Goal: Task Accomplishment & Management: Manage account settings

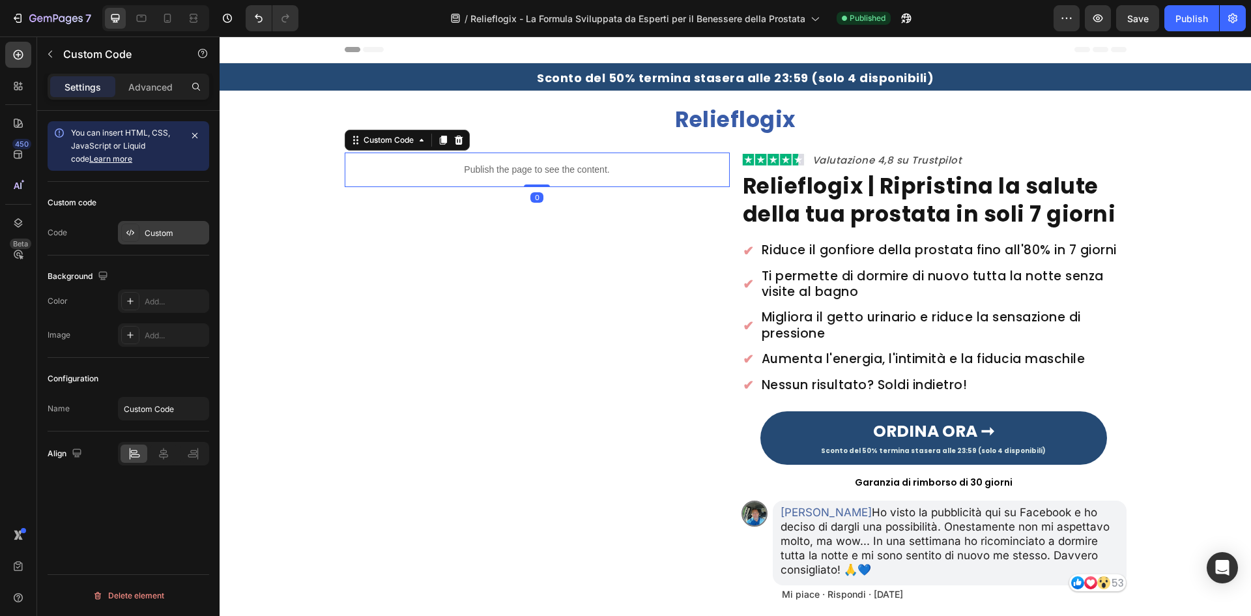
click at [149, 231] on div "Custom" at bounding box center [175, 233] width 61 height 12
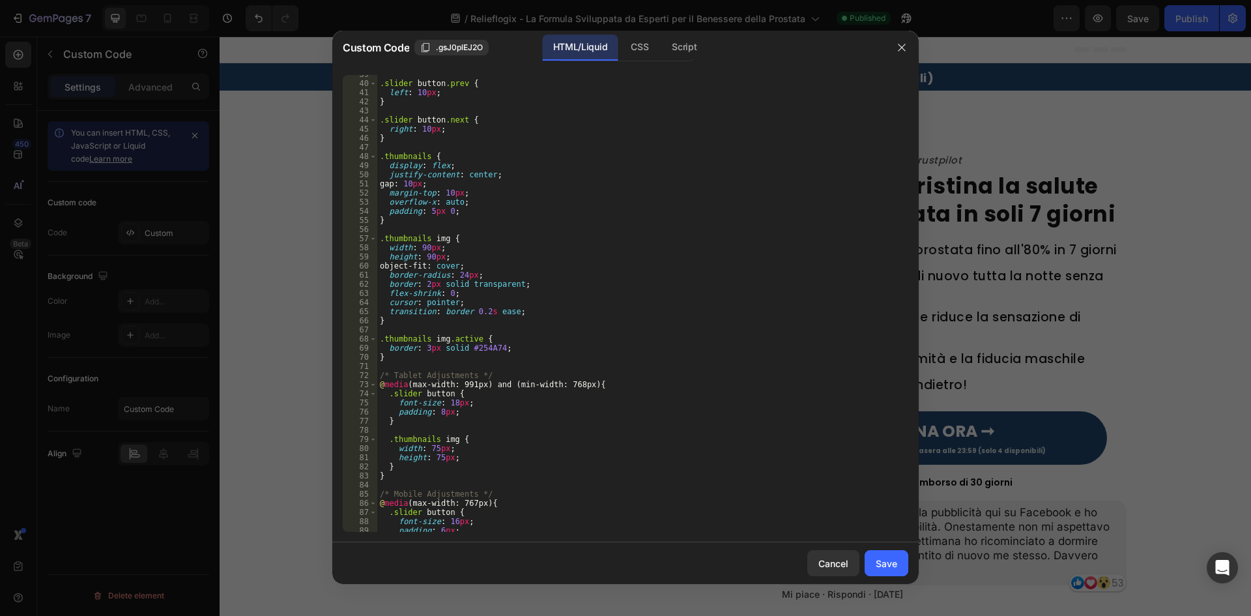
scroll to position [704, 0]
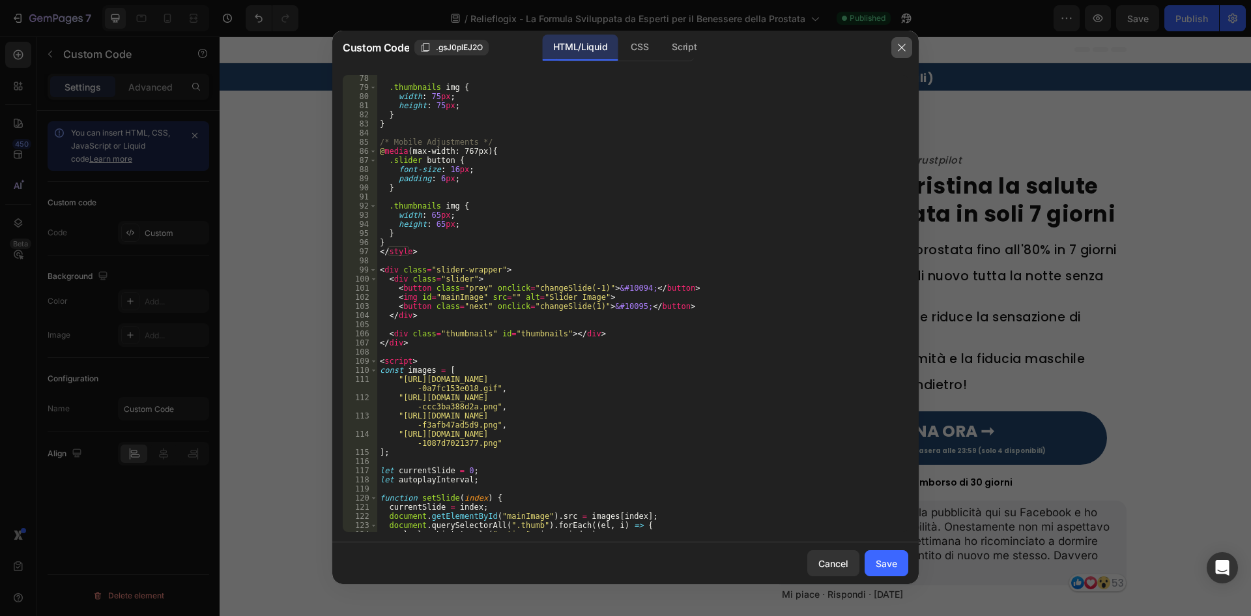
click at [904, 44] on icon "button" at bounding box center [901, 47] width 10 height 10
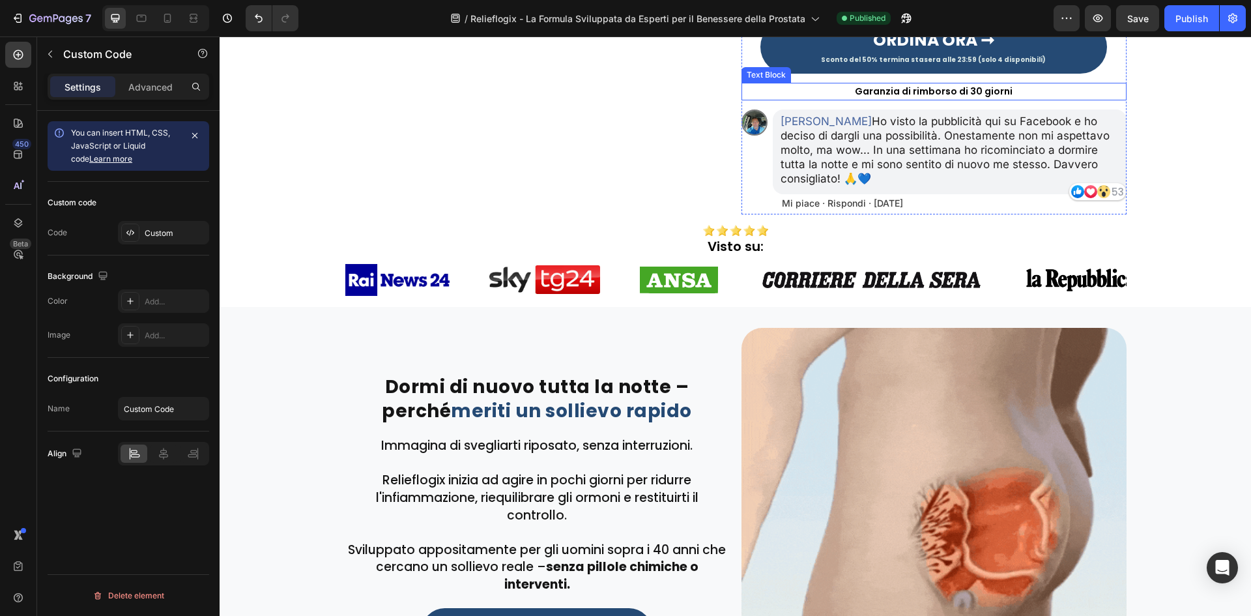
scroll to position [0, 0]
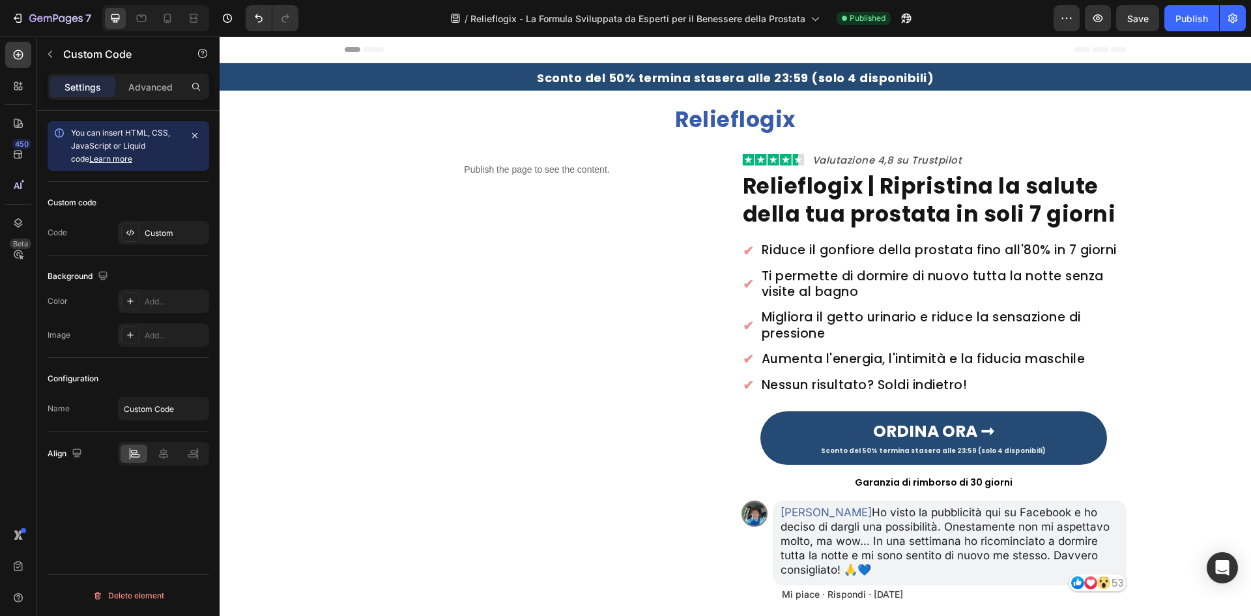
click at [556, 176] on p "Publish the page to see the content." at bounding box center [537, 170] width 385 height 14
click at [165, 232] on div "Custom" at bounding box center [175, 233] width 61 height 12
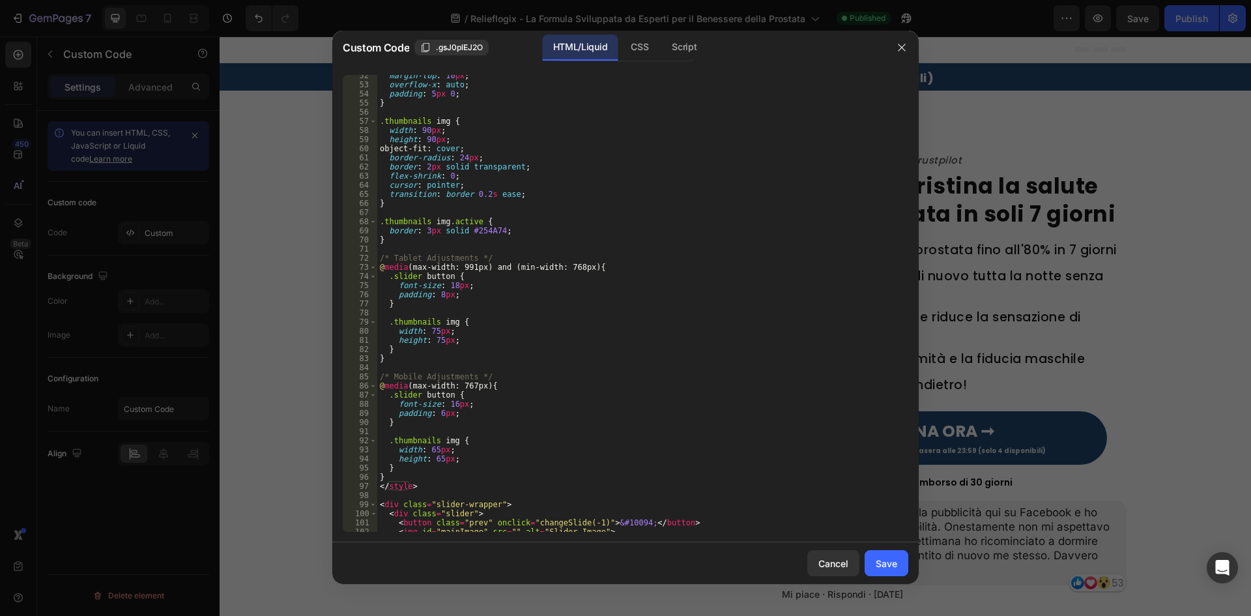
scroll to position [821, 0]
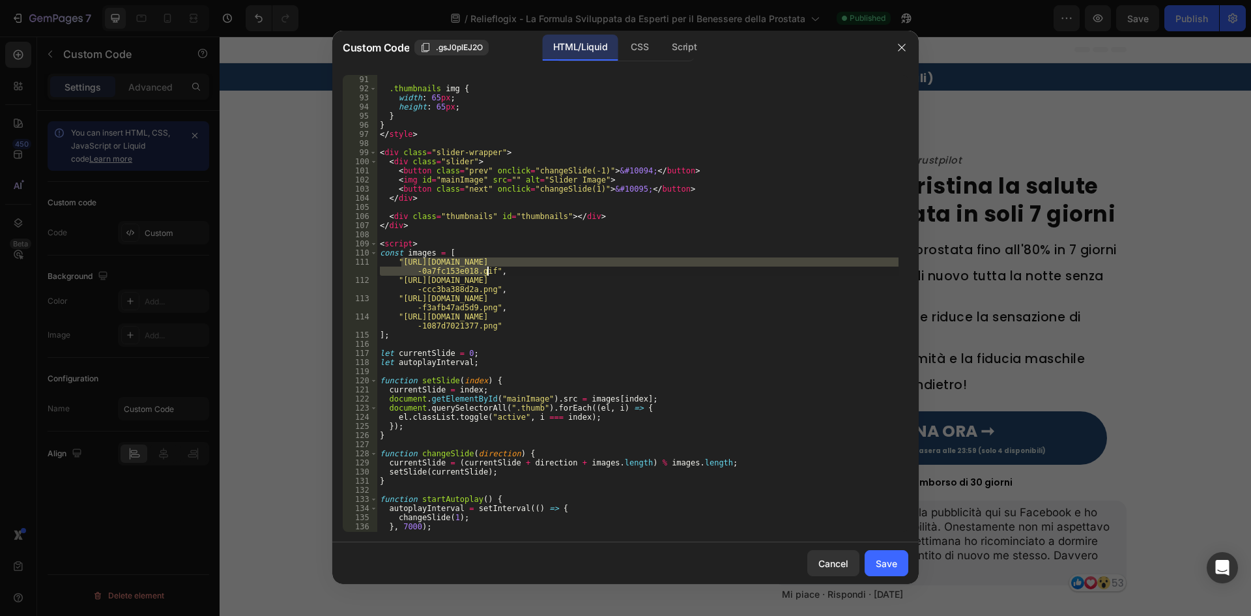
drag, startPoint x: 401, startPoint y: 261, endPoint x: 491, endPoint y: 272, distance: 89.9
click at [487, 272] on div ".thumbnails img { width : 65 px ; height : 65 px ; } } </ style > < div class =…" at bounding box center [637, 312] width 521 height 475
paste textarea "1751279520-Untitleddesign6-ezgif.com-optimize_1.gif?v=1759027225"
type textarea ""https://cdn.shopify.com/s/files/1/0657/6783/3683/files/1751279520-Untitleddesi…"
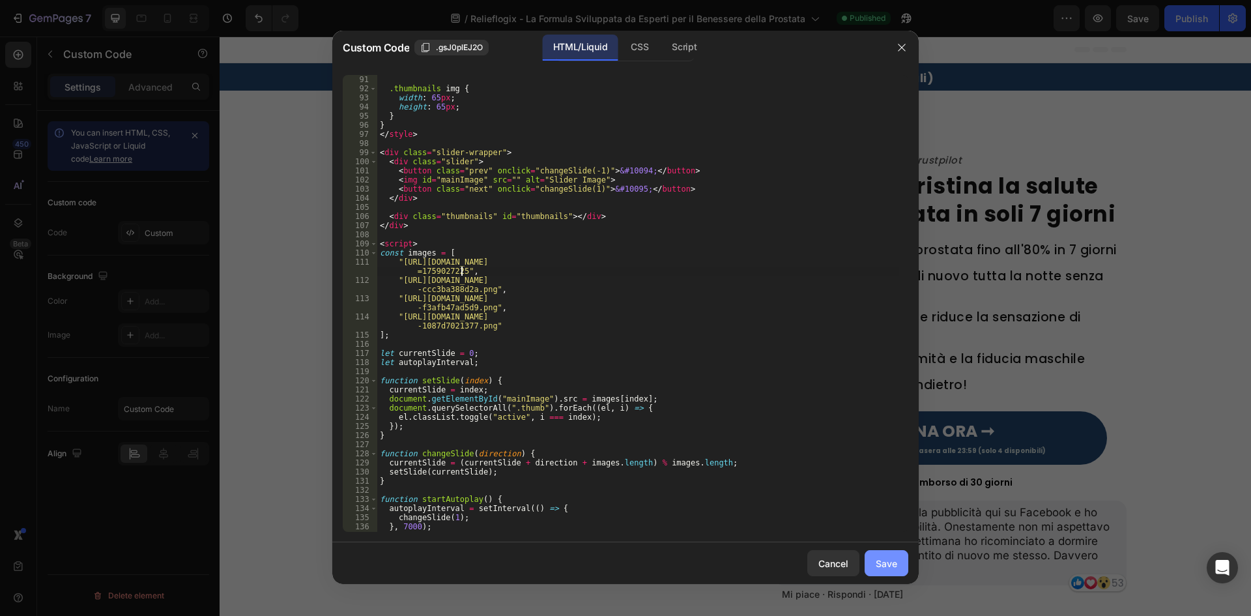
click at [896, 554] on button "Save" at bounding box center [886, 563] width 44 height 26
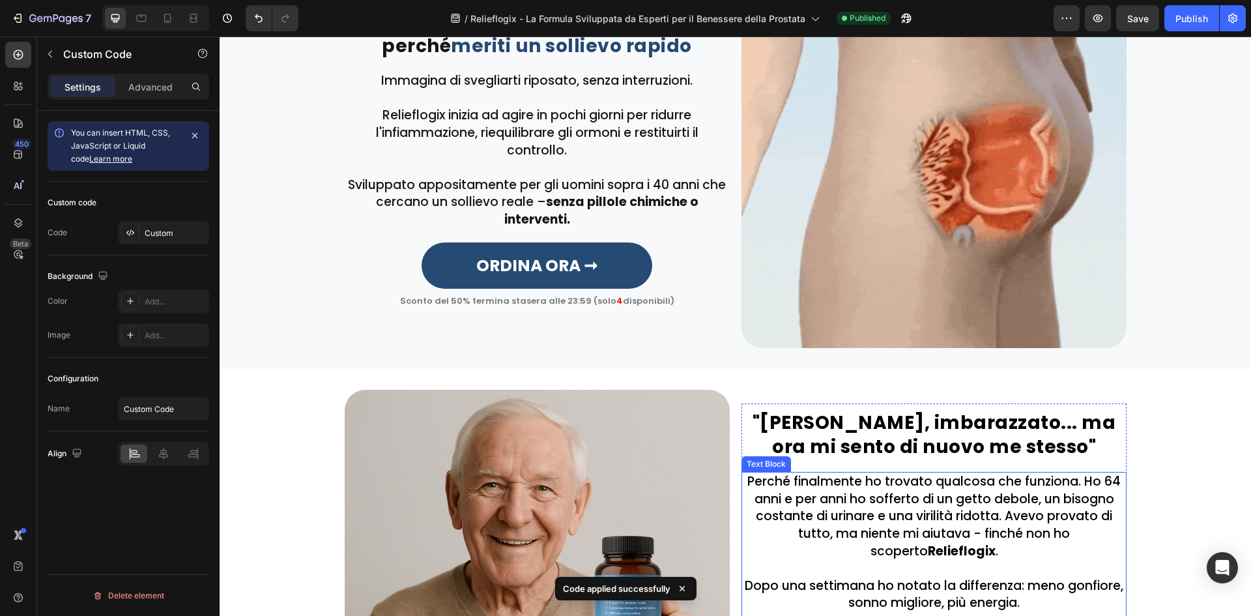
scroll to position [977, 0]
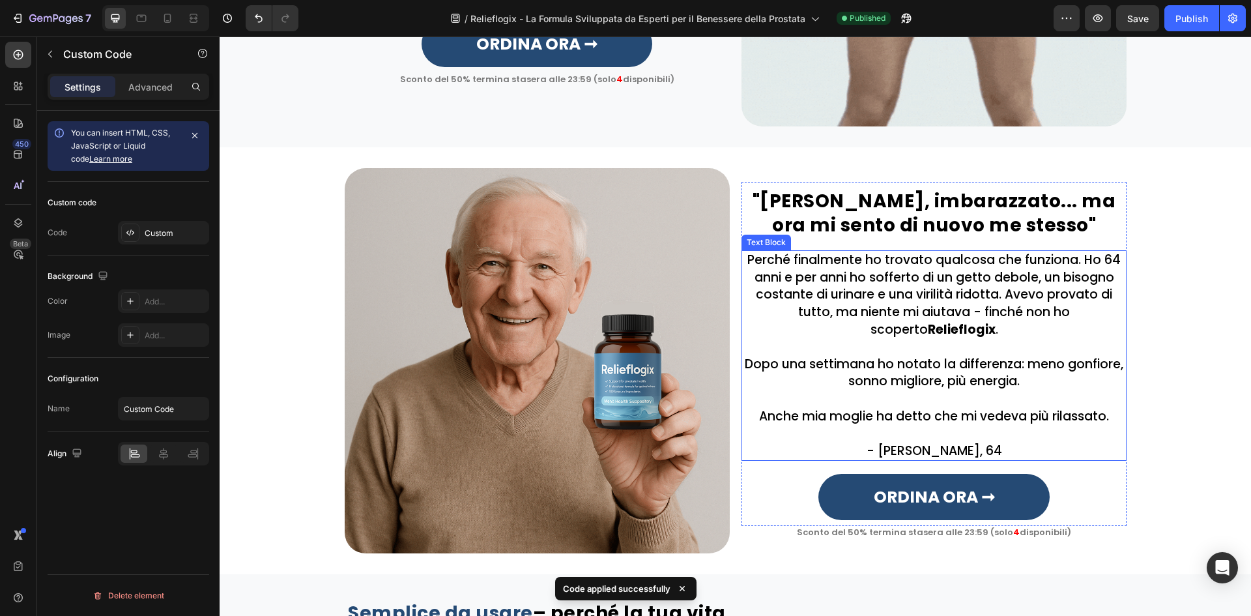
click at [634, 369] on img at bounding box center [537, 360] width 385 height 385
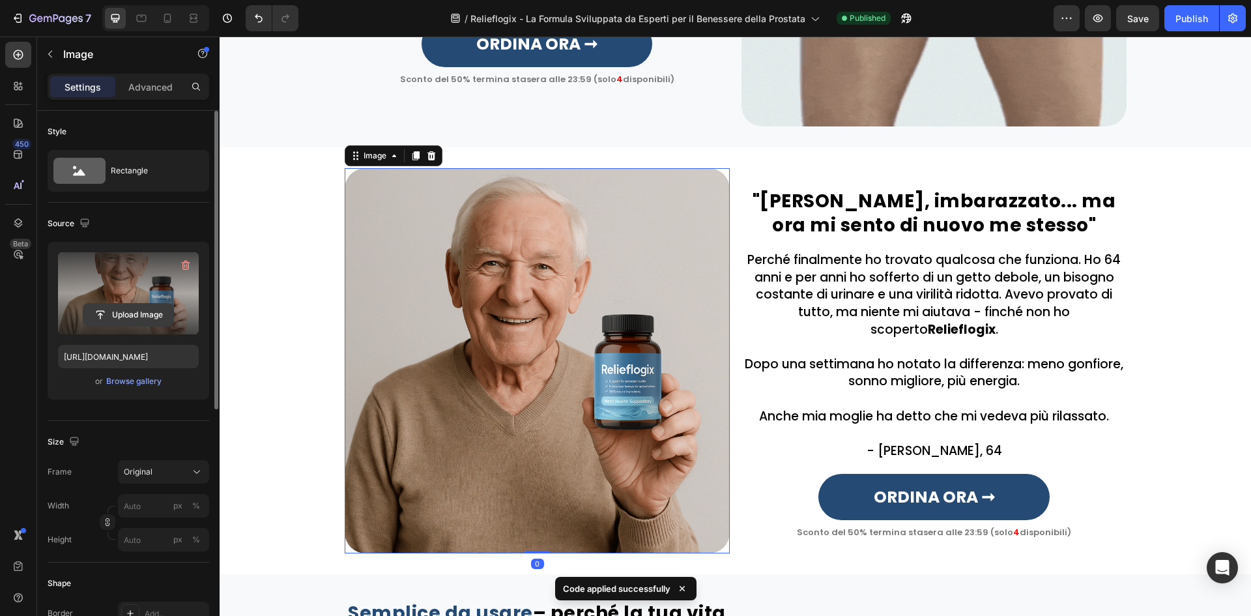
click at [145, 311] on input "file" at bounding box center [128, 315] width 90 height 22
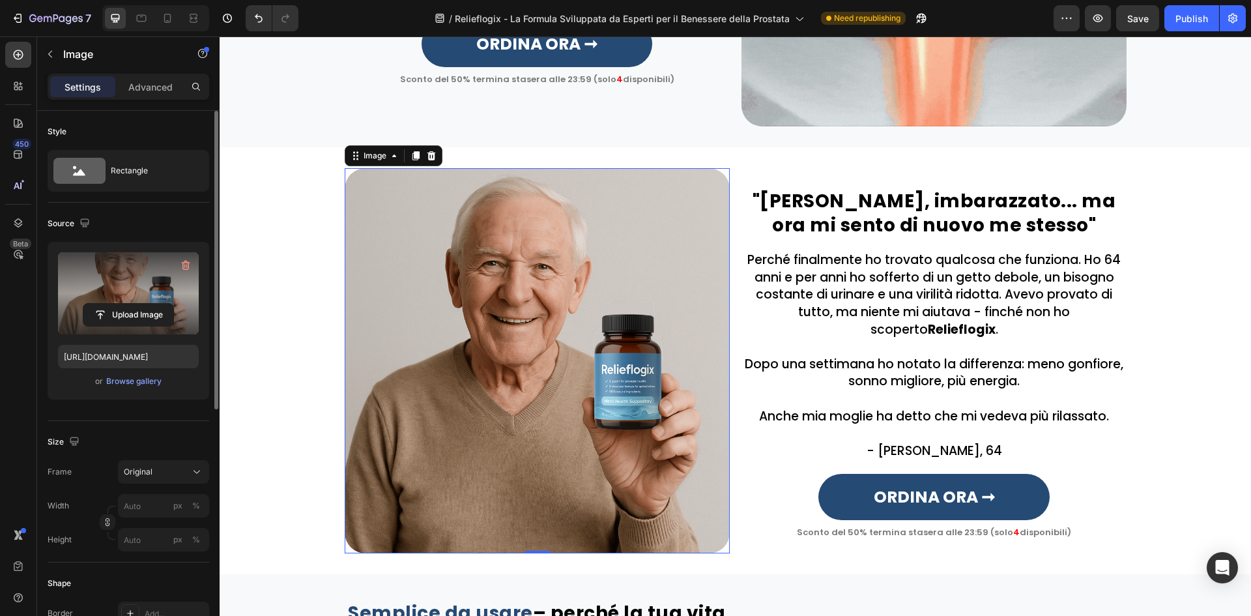
click at [148, 298] on label at bounding box center [128, 293] width 141 height 82
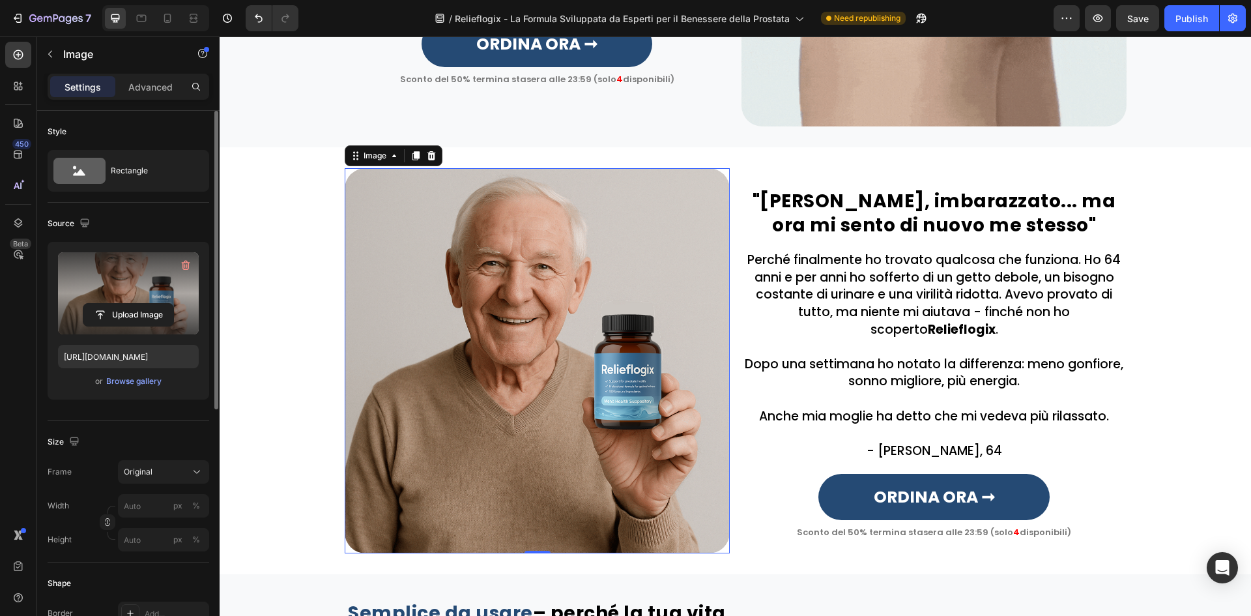
click at [148, 304] on input "file" at bounding box center [128, 315] width 90 height 22
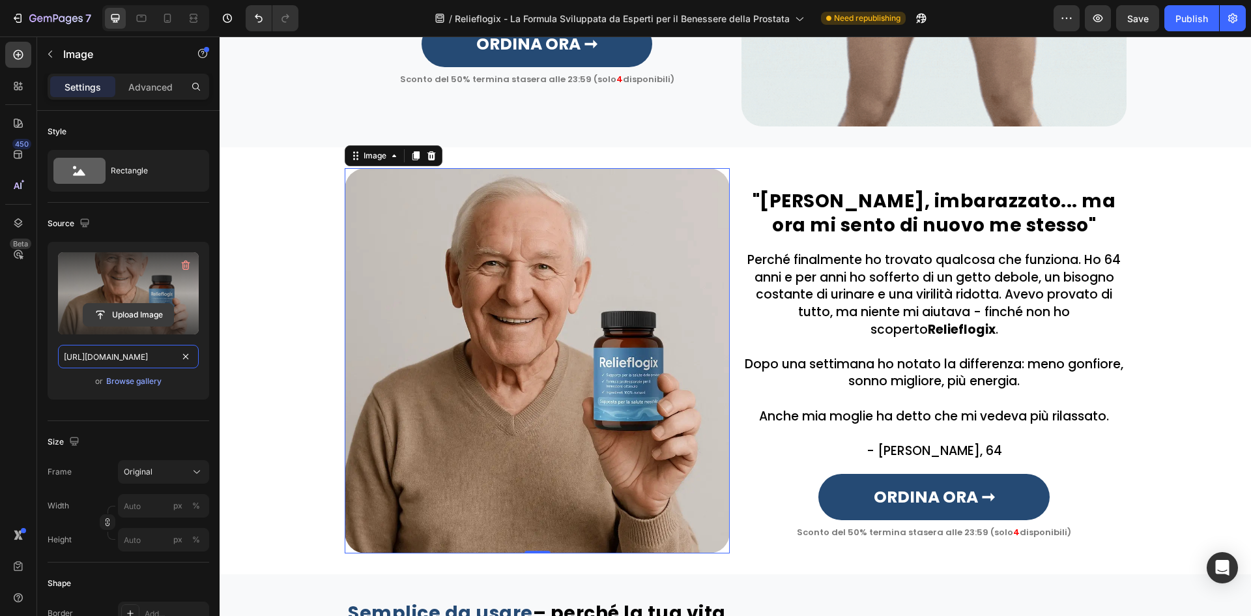
drag, startPoint x: 129, startPoint y: 362, endPoint x: 114, endPoint y: 310, distance: 53.6
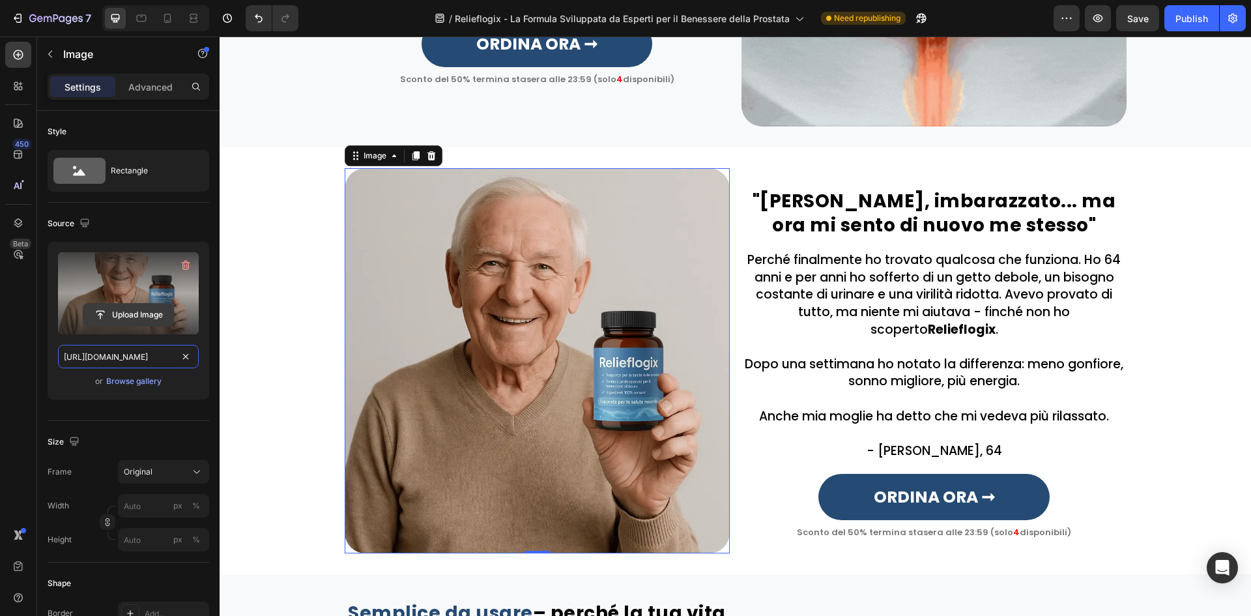
click at [128, 361] on input "https://cdn.shopify.com/s/files/1/0657/6783/3683/files/gempages_578032762192134…" at bounding box center [128, 356] width 141 height 23
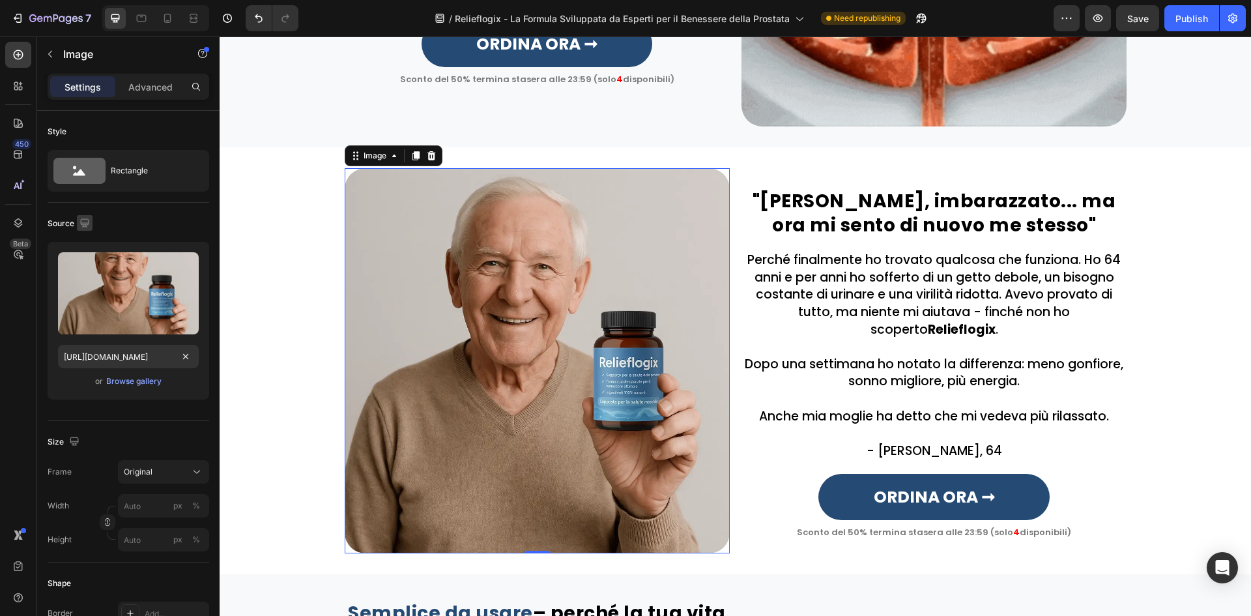
click at [79, 218] on icon "button" at bounding box center [84, 222] width 13 height 13
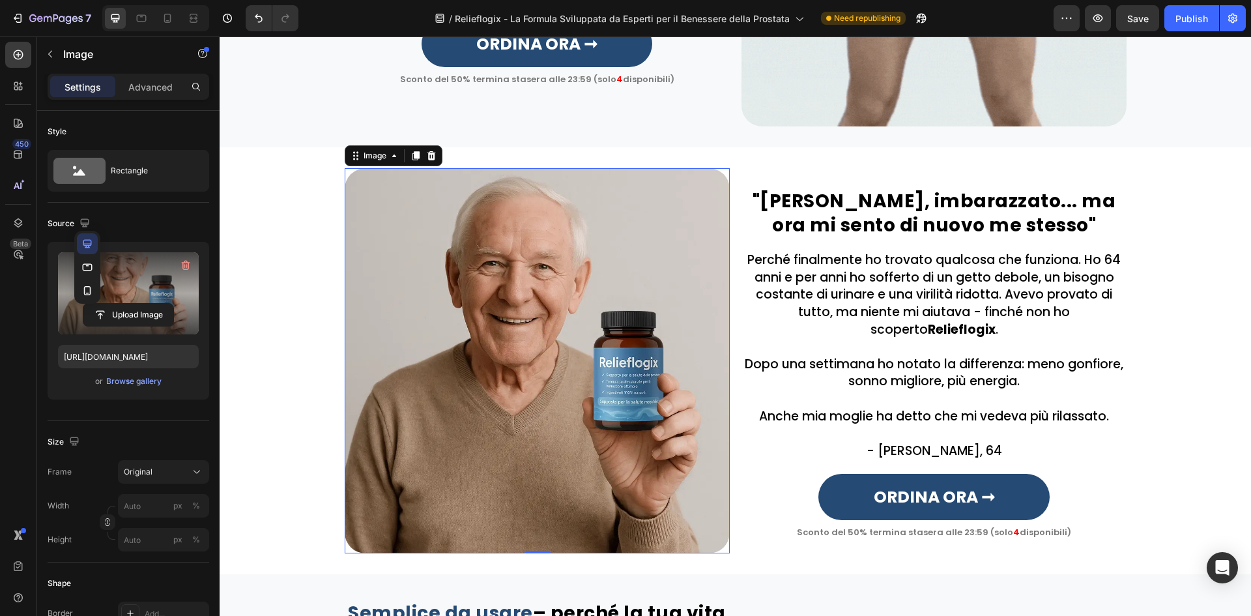
drag, startPoint x: 89, startPoint y: 257, endPoint x: 89, endPoint y: 266, distance: 9.1
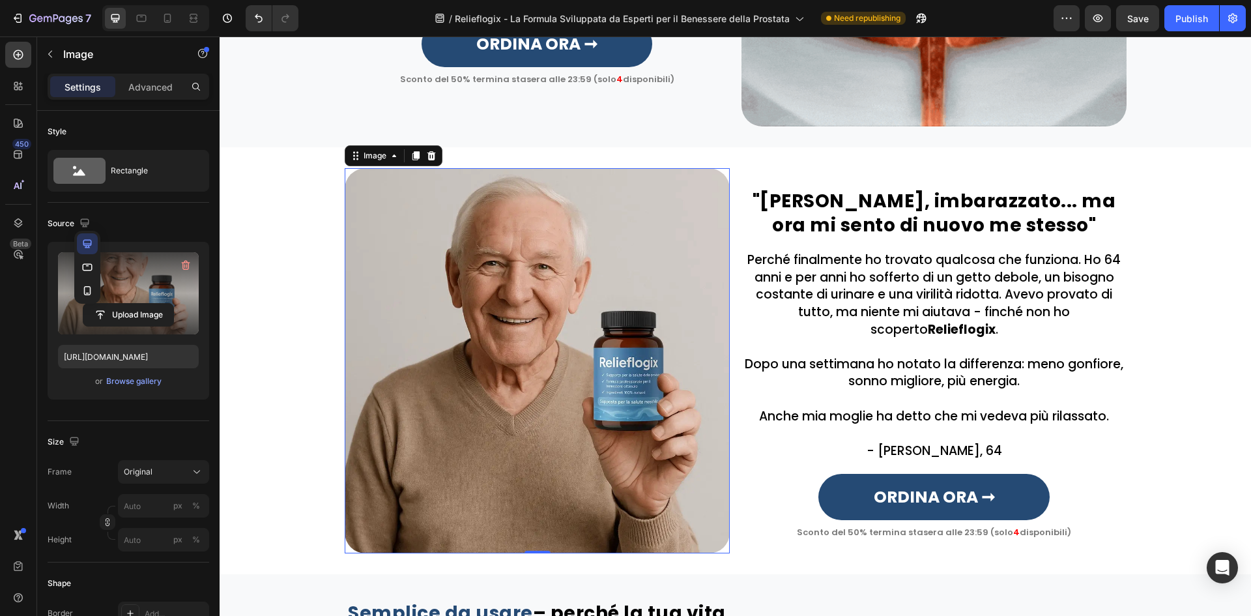
click at [89, 259] on button "button" at bounding box center [87, 267] width 21 height 21
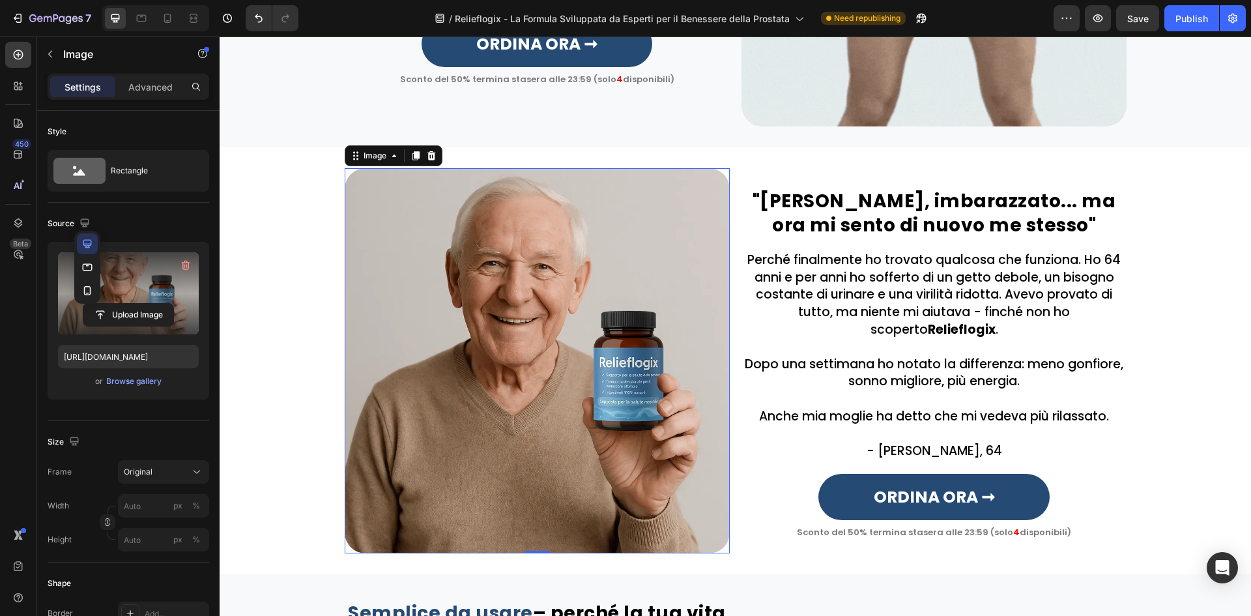
type input "https://cdn.shopify.com/s/files/1/0657/6783/3683/files/gempages_578032762192134…"
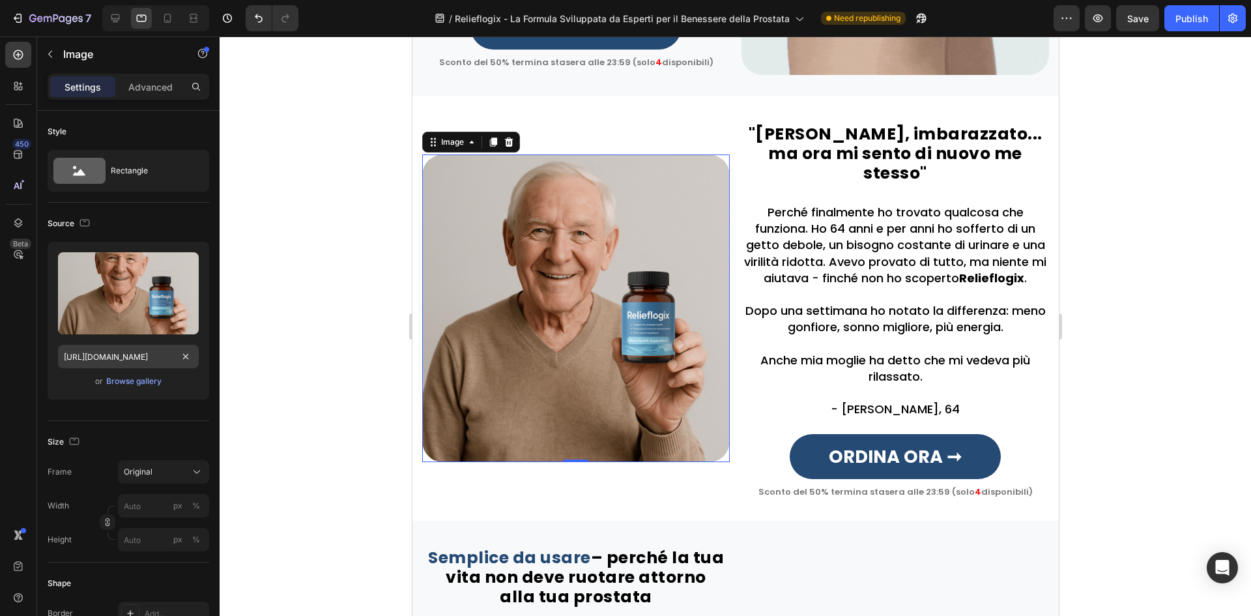
scroll to position [1003, 0]
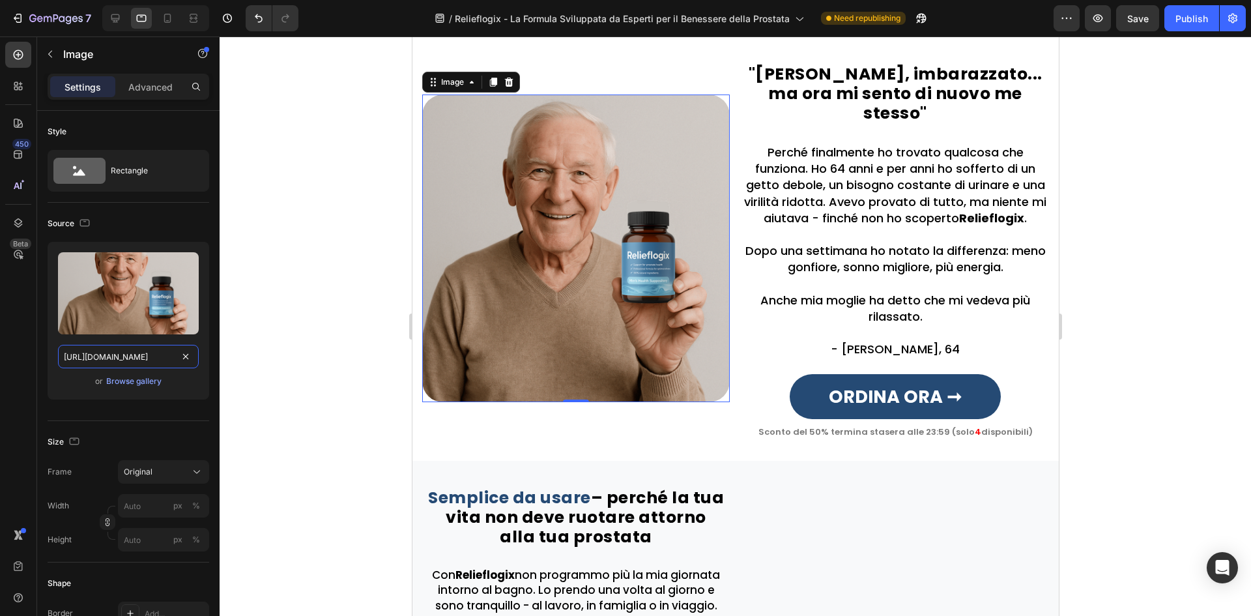
click at [122, 357] on input "https://cdn.shopify.com/s/files/1/0657/6783/3683/files/gempages_578032762192134…" at bounding box center [128, 356] width 141 height 23
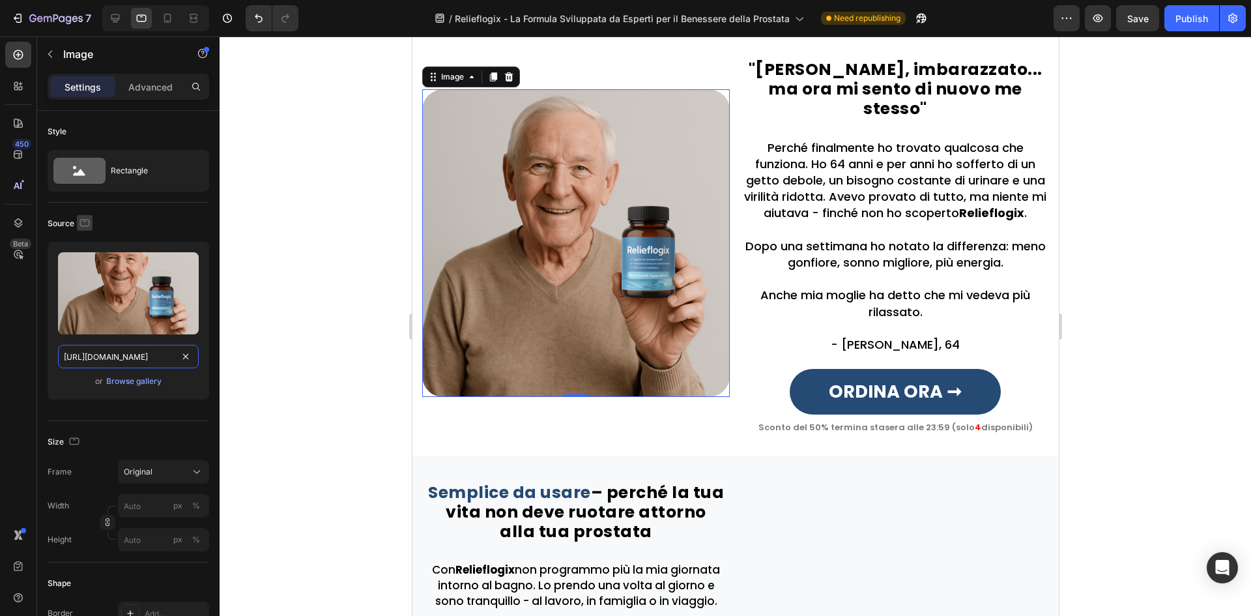
paste input "0c42a30-4d4e-45a6-b2c1-9c0f28383eac.webp"
click at [79, 223] on icon "button" at bounding box center [84, 222] width 13 height 13
click at [87, 293] on icon "button" at bounding box center [87, 293] width 3 height 1
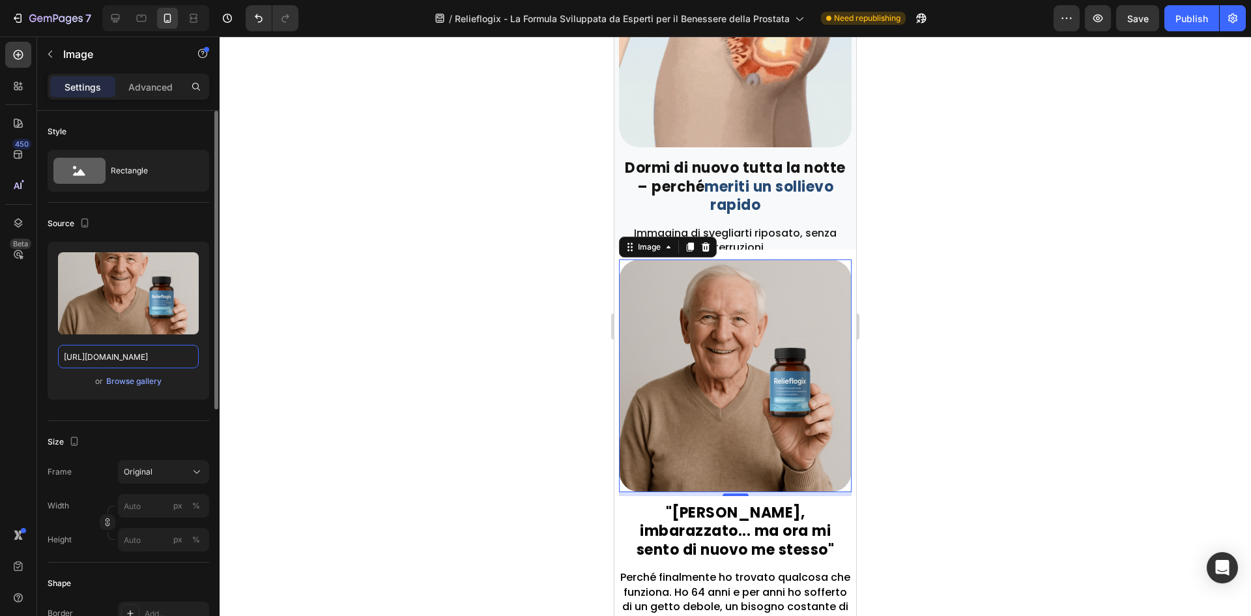
click at [110, 358] on input "https://cdn.shopify.com/s/files/1/0657/6783/3683/files/gempages_578032762192134…" at bounding box center [128, 356] width 141 height 23
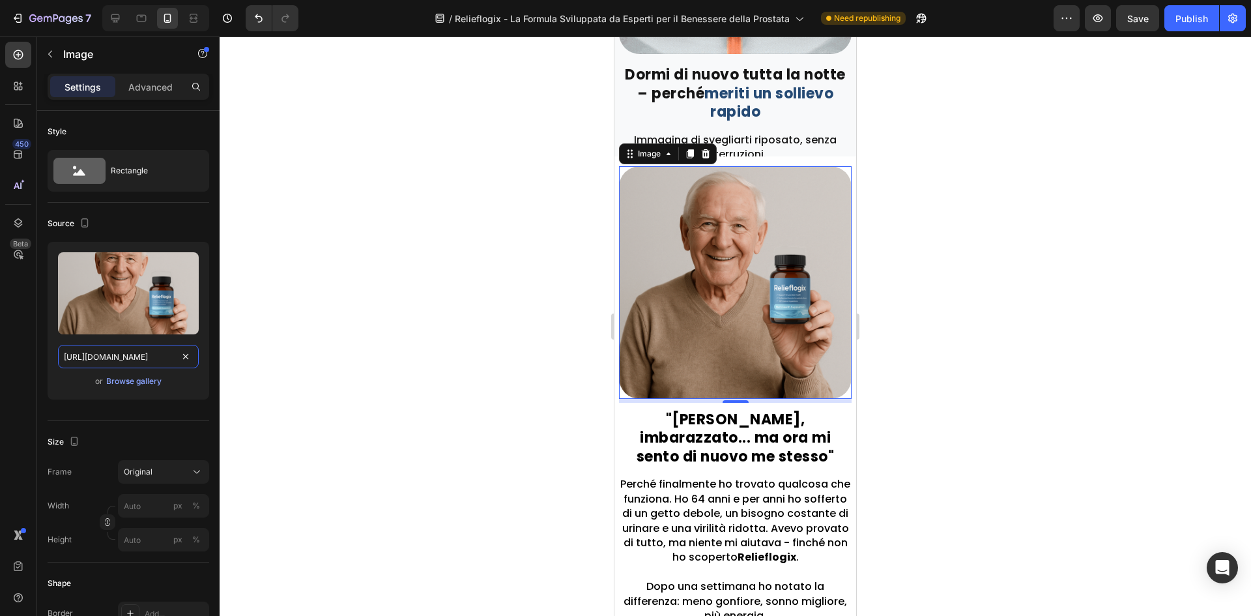
paste input "0c42a30-4d4e-45a6-b2c1-9c0f28383eac.webp"
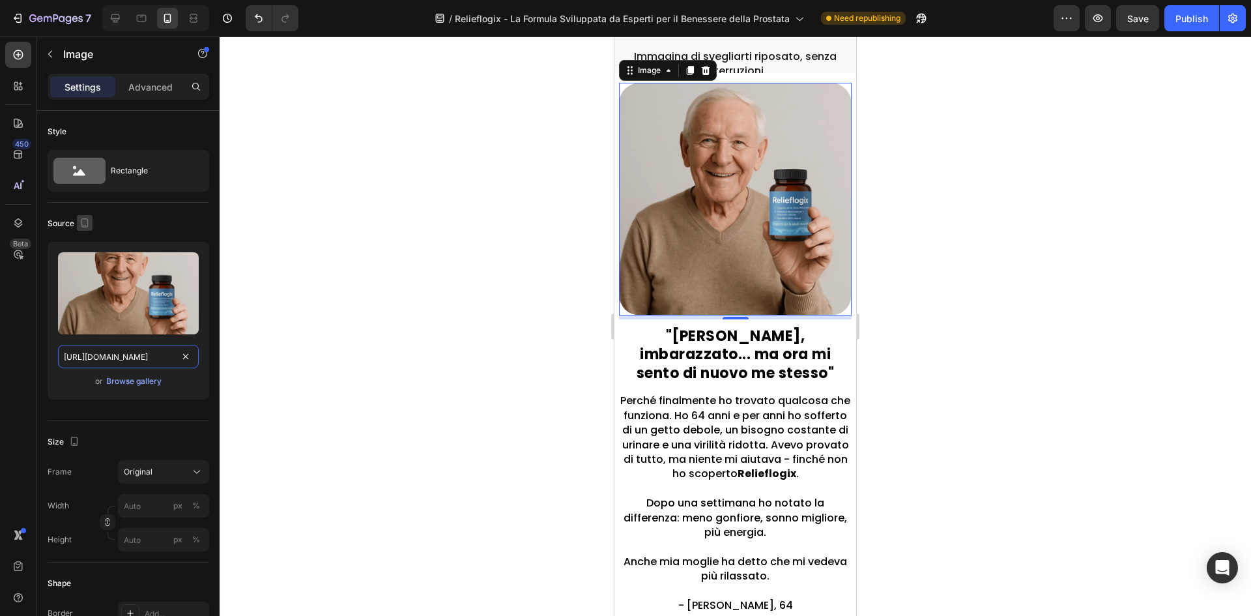
scroll to position [965, 0]
type input "https://cdn.shopify.com/s/files/1/0657/6783/3683/files/gempages_578032762192134…"
click at [84, 225] on icon "button" at bounding box center [84, 225] width 3 height 1
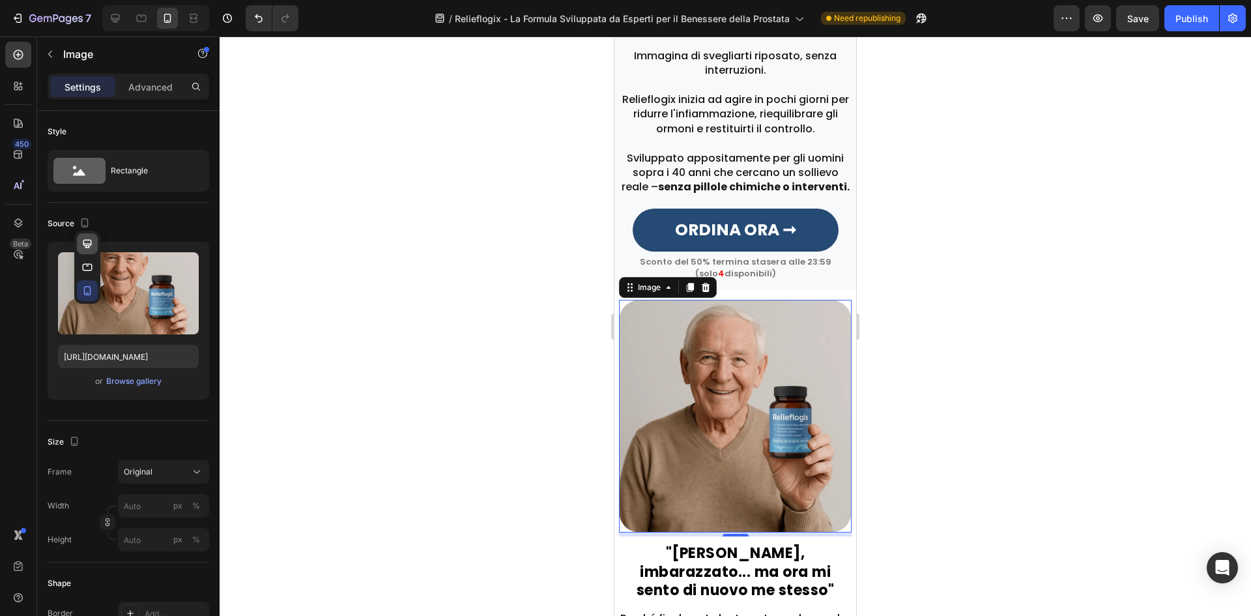
click at [96, 242] on button "button" at bounding box center [87, 243] width 21 height 21
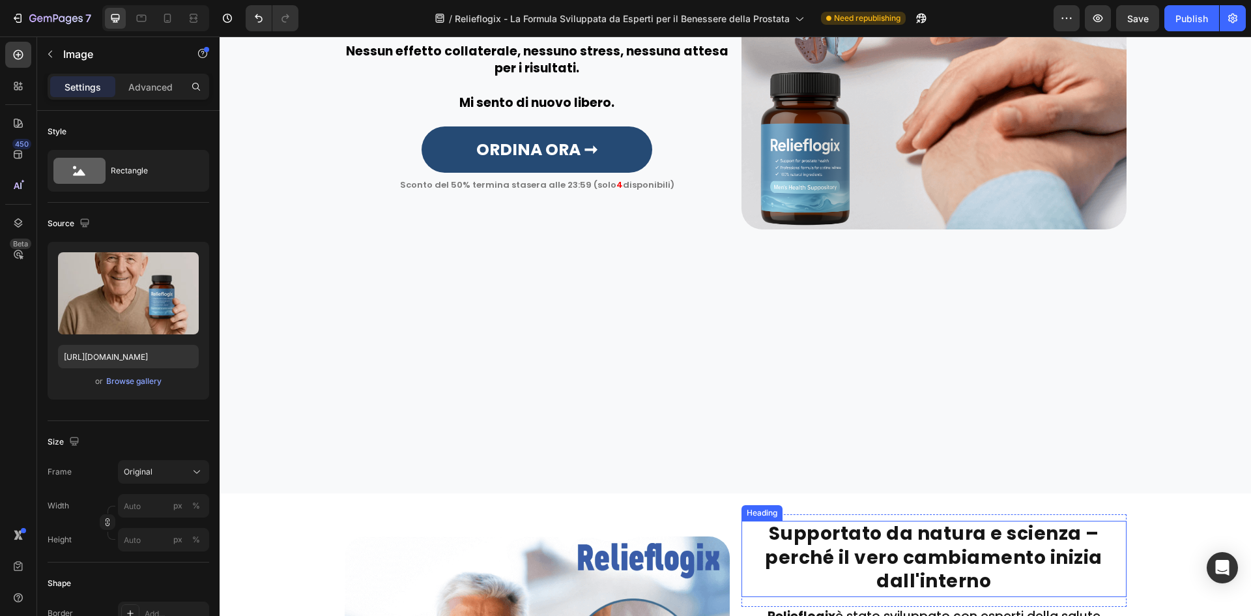
scroll to position [1621, 0]
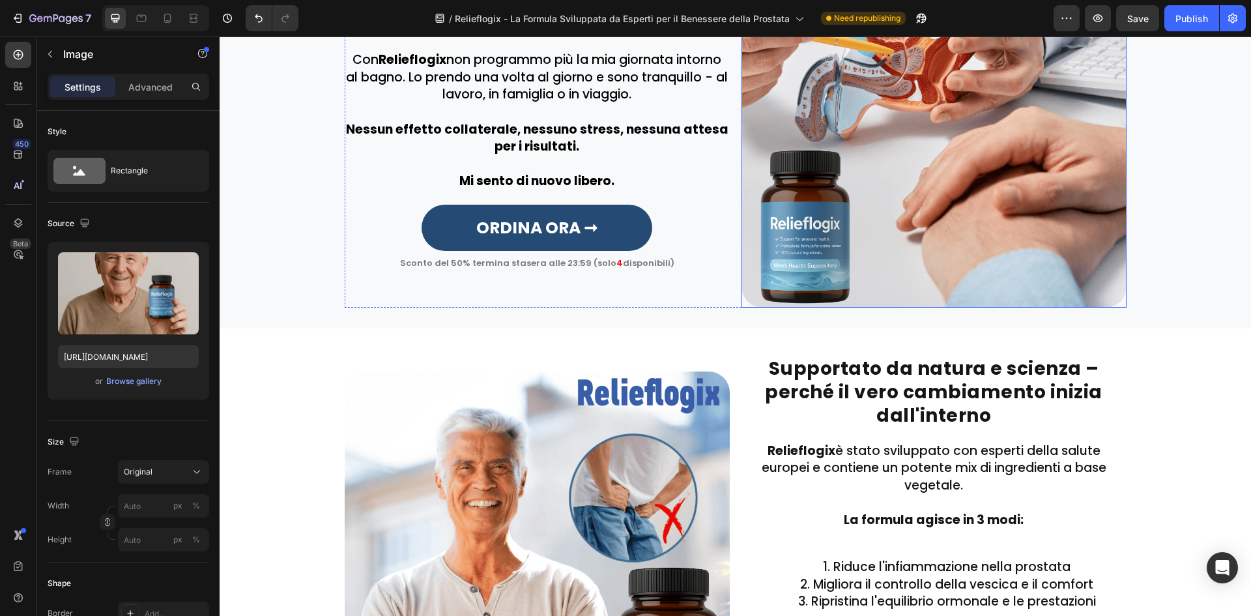
click at [908, 179] on img at bounding box center [933, 114] width 385 height 385
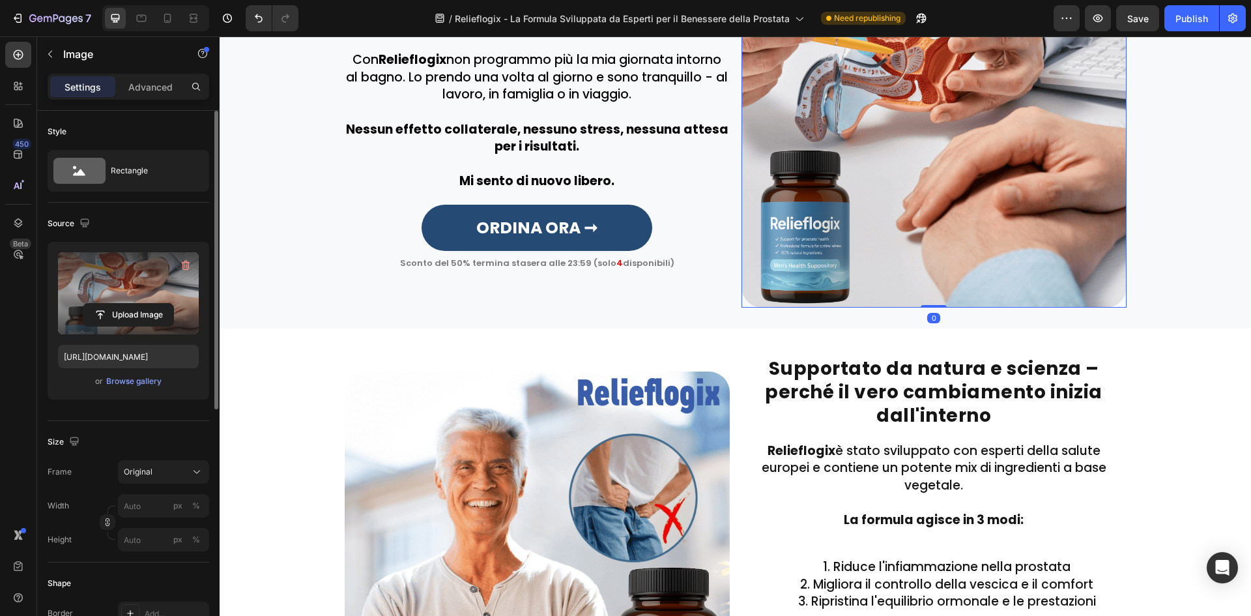
click at [126, 294] on label at bounding box center [128, 293] width 141 height 82
click at [126, 304] on input "file" at bounding box center [128, 315] width 90 height 22
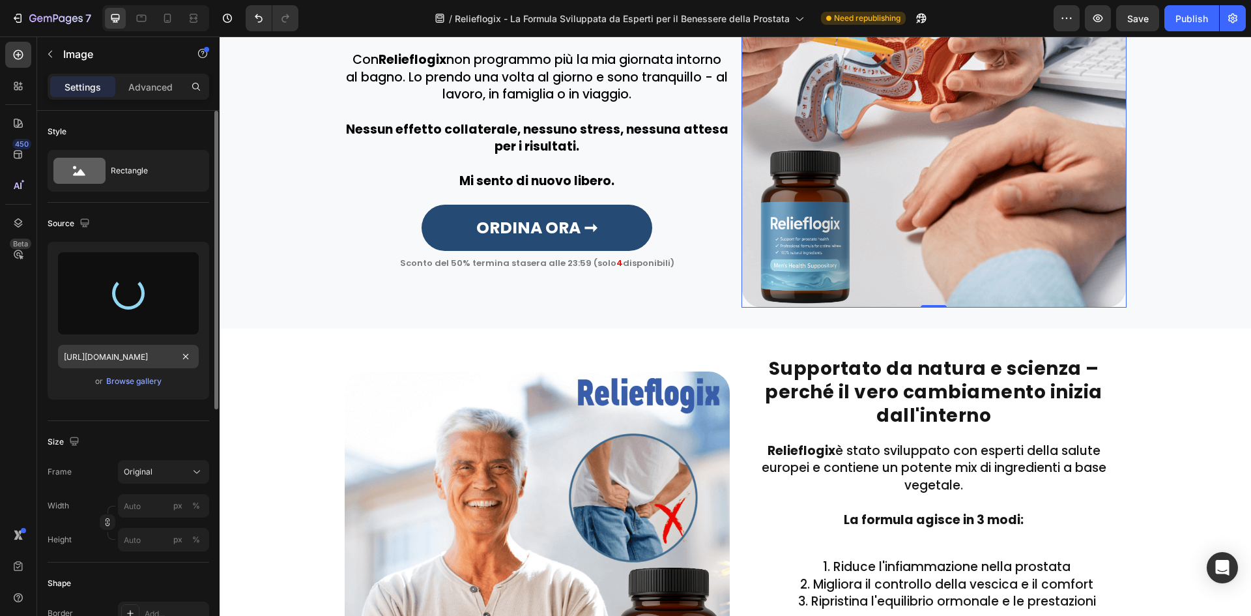
type input "https://cdn.shopify.com/s/files/1/0657/6783/3683/files/gempages_578032762192134…"
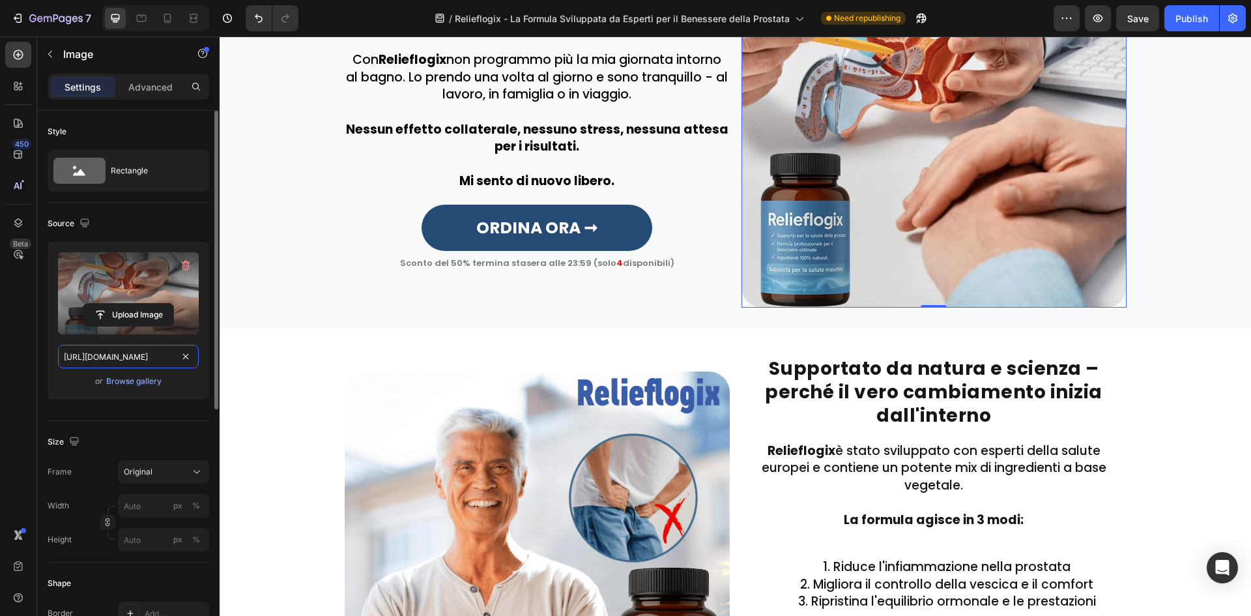
click at [120, 356] on input "https://cdn.shopify.com/s/files/1/0657/6783/3683/files/gempages_578032762192134…" at bounding box center [128, 356] width 141 height 23
click at [77, 219] on button "button" at bounding box center [85, 223] width 16 height 16
click at [88, 272] on icon "button" at bounding box center [87, 267] width 13 height 13
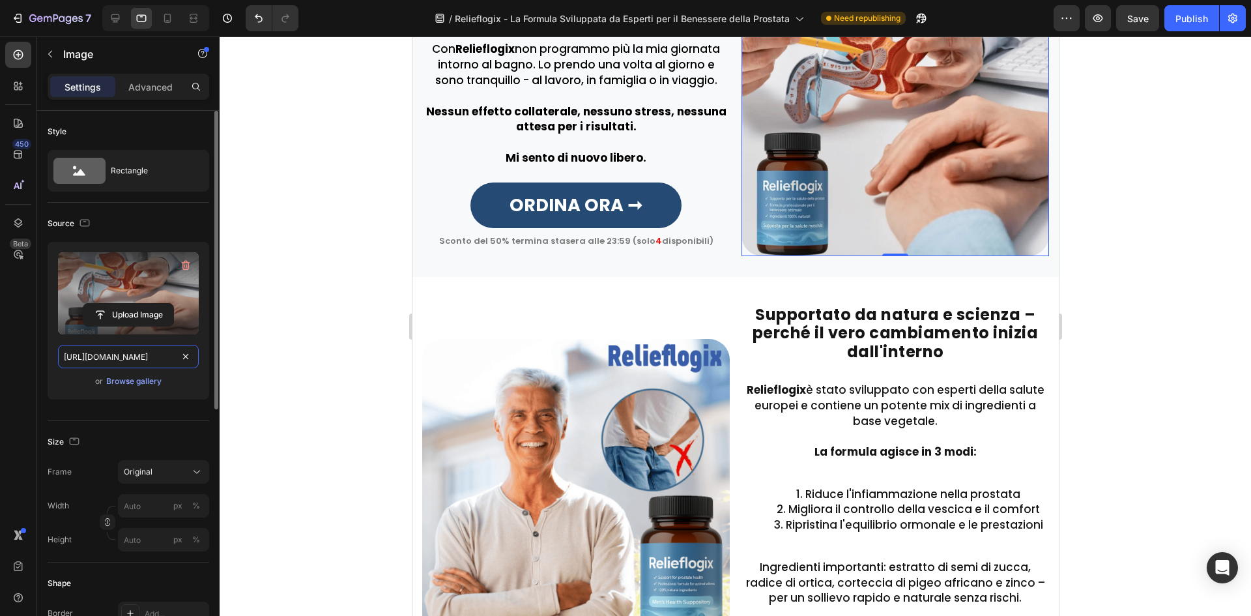
click at [114, 352] on input "https://cdn.shopify.com/s/files/1/0657/6783/3683/files/gempages_578032762192134…" at bounding box center [128, 356] width 141 height 23
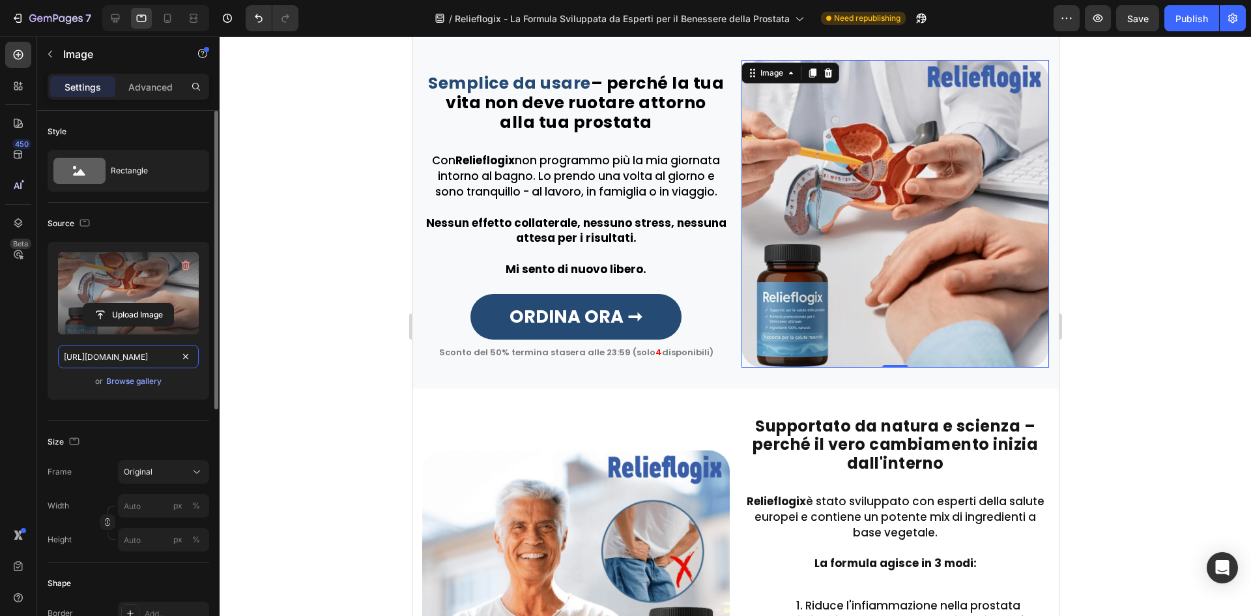
scroll to position [1453, 0]
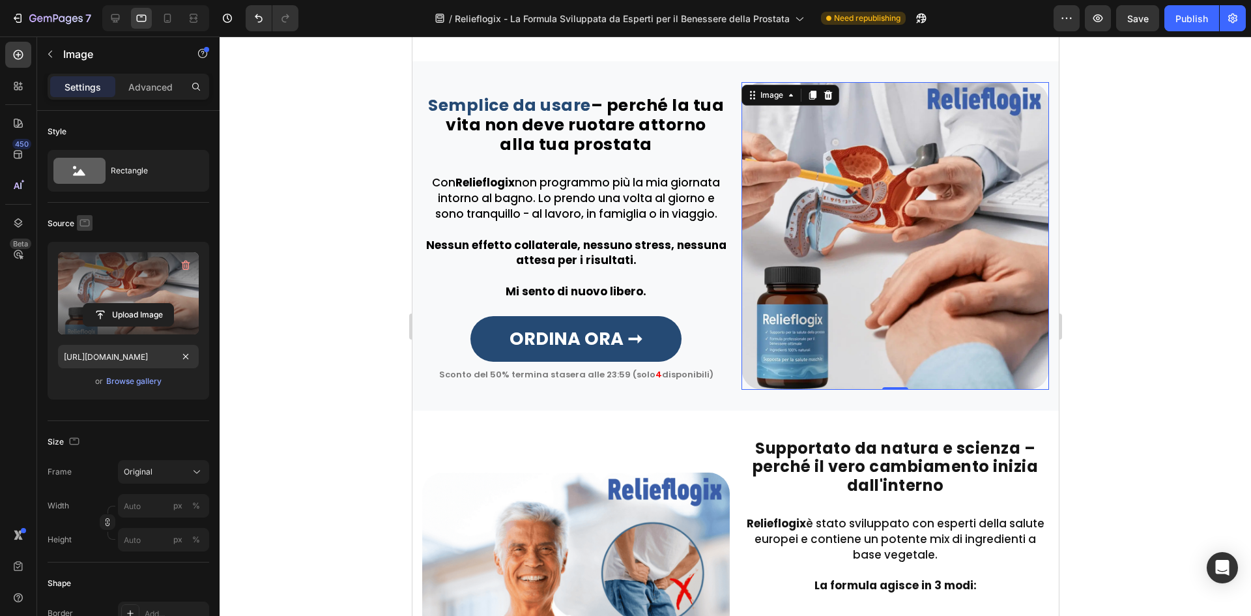
click at [85, 226] on icon "button" at bounding box center [85, 222] width 10 height 7
click at [87, 298] on button "button" at bounding box center [87, 290] width 21 height 21
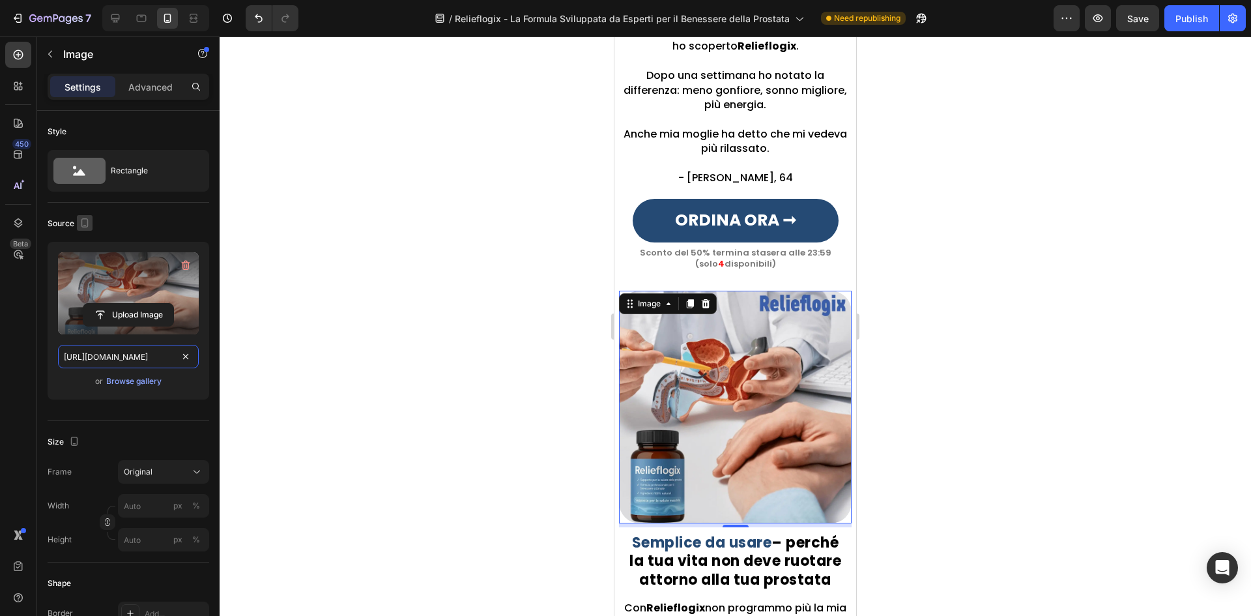
scroll to position [0, 407]
click at [88, 227] on icon "button" at bounding box center [84, 222] width 13 height 13
click at [91, 248] on icon "button" at bounding box center [87, 243] width 13 height 13
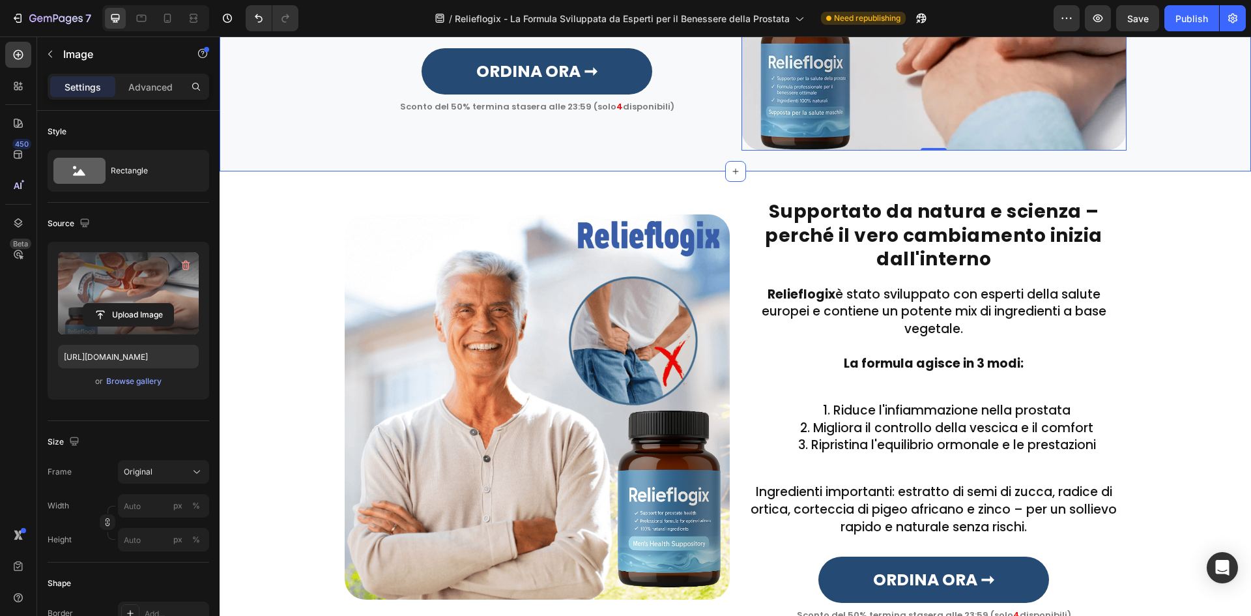
scroll to position [1841, 0]
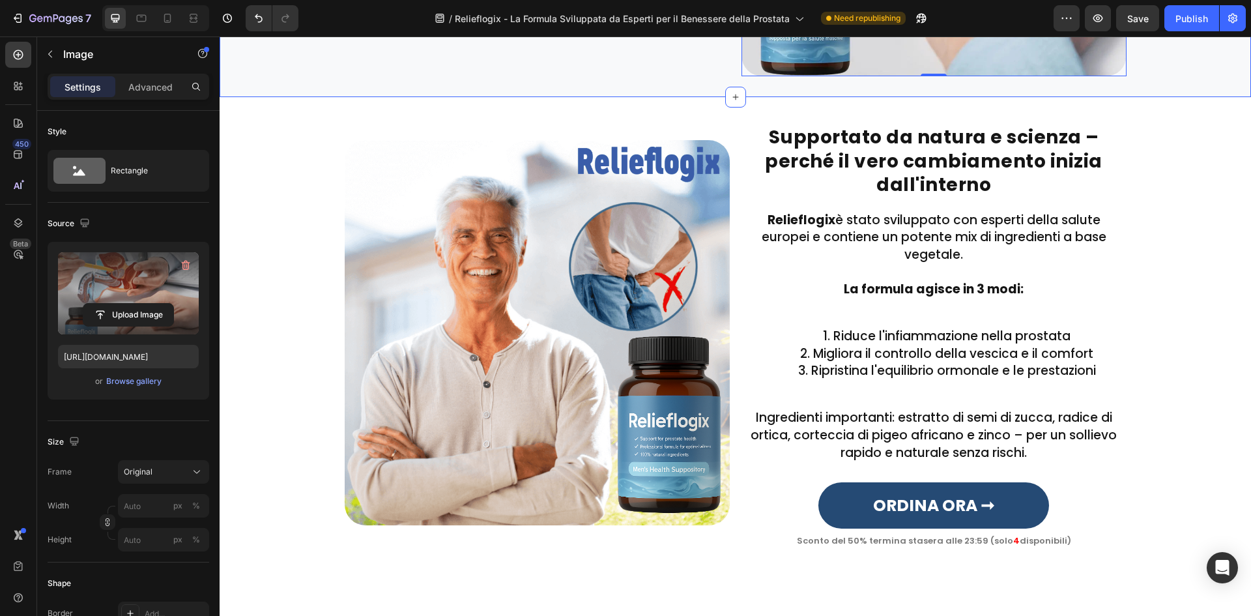
click at [549, 337] on img at bounding box center [537, 332] width 385 height 385
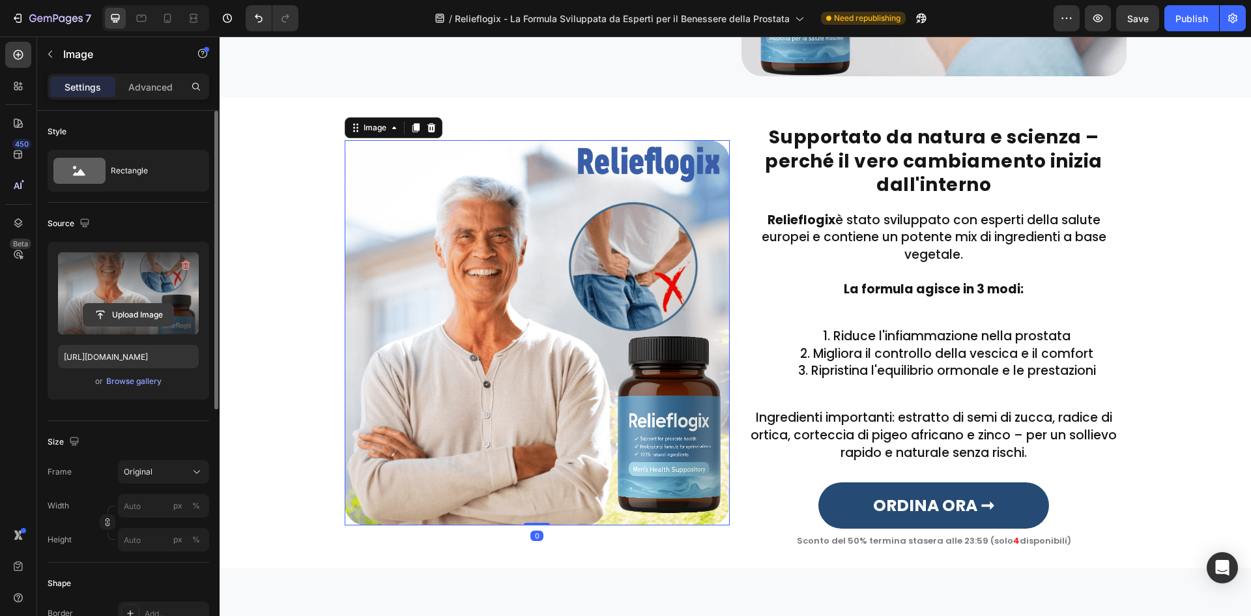
click at [145, 311] on input "file" at bounding box center [128, 315] width 90 height 22
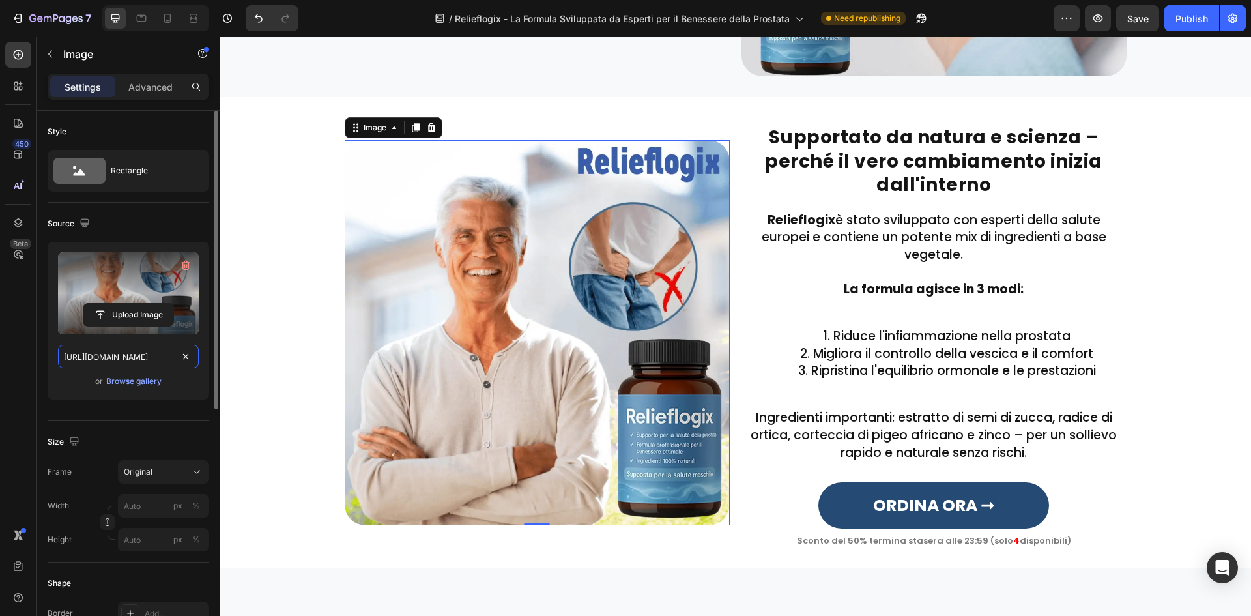
click at [143, 362] on input "https://cdn.shopify.com/s/files/1/0657/6783/3683/files/gempages_578032762192134…" at bounding box center [128, 356] width 141 height 23
click at [81, 217] on icon "button" at bounding box center [84, 222] width 13 height 13
drag, startPoint x: 87, startPoint y: 264, endPoint x: 117, endPoint y: 332, distance: 73.8
click at [87, 264] on icon "button" at bounding box center [87, 267] width 13 height 13
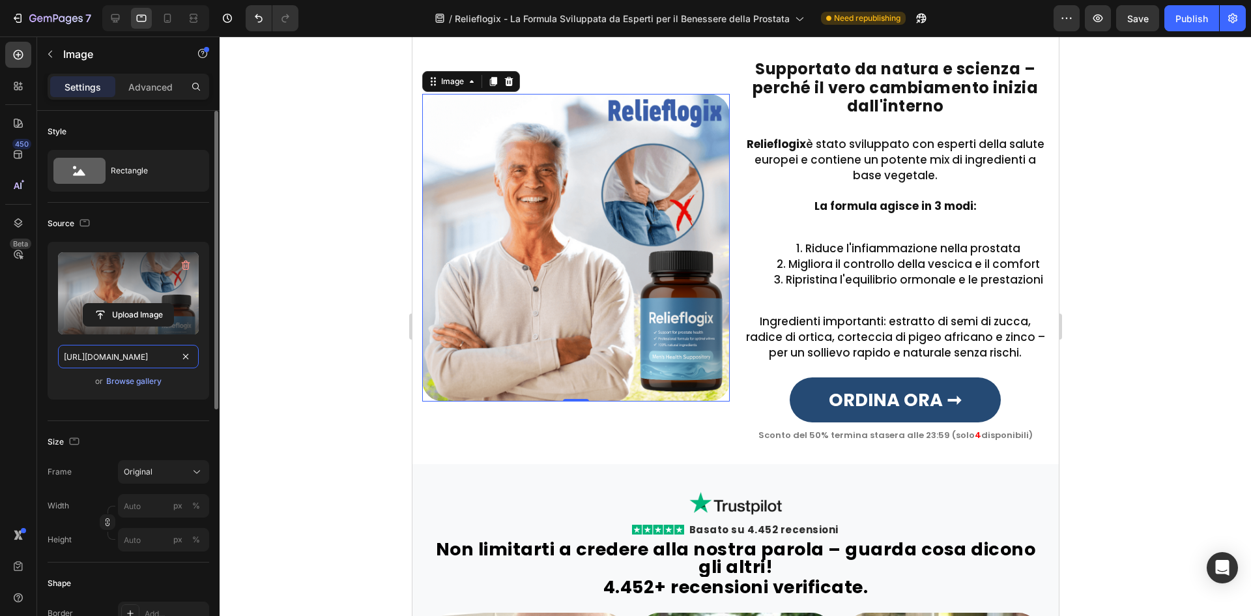
click at [120, 355] on input "https://cdn.shopify.com/s/files/1/0657/6783/3683/files/gempages_578032762192134…" at bounding box center [128, 356] width 141 height 23
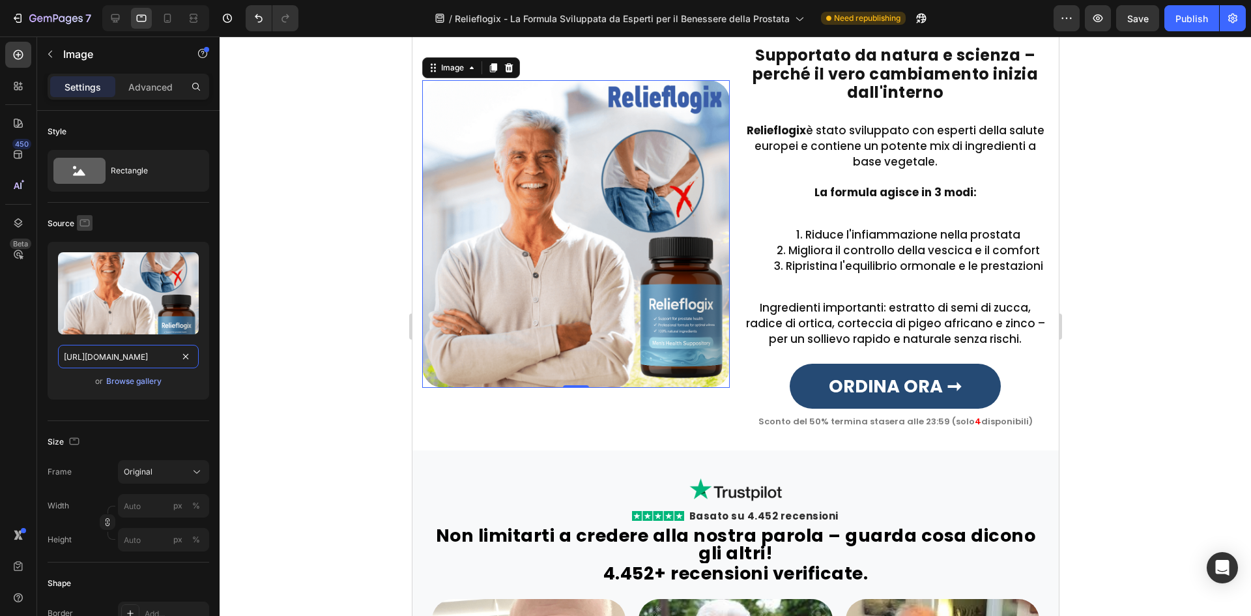
paste input "eb5d038d-8cb2-4f01-af68-3e5f2debe4a4.webp"
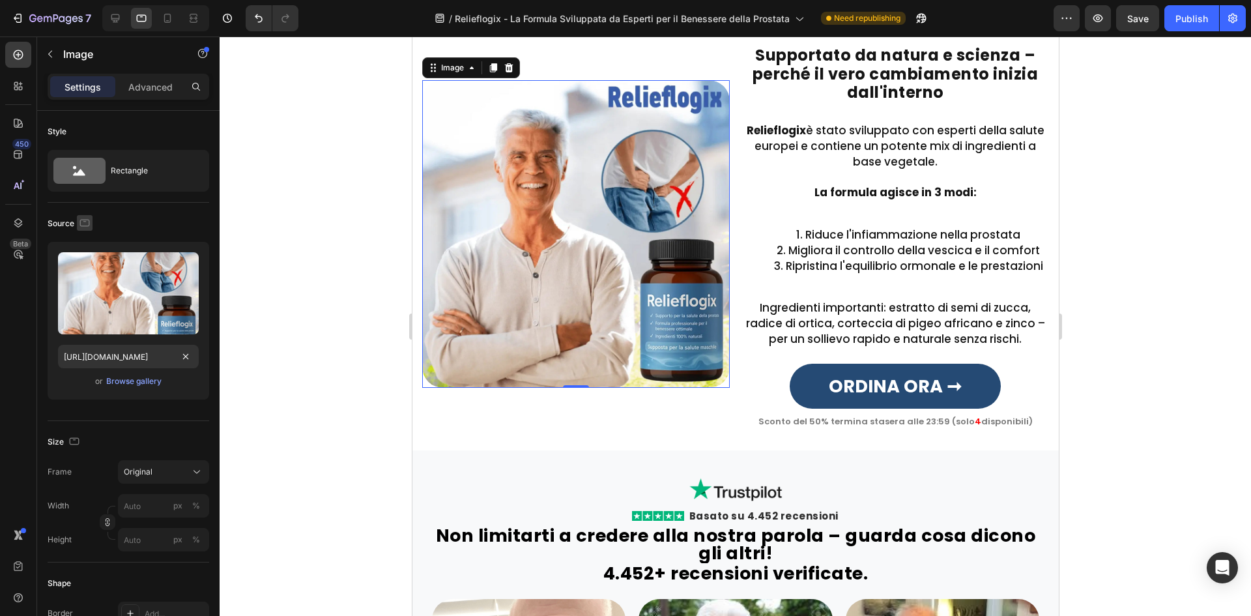
click at [82, 224] on icon "button" at bounding box center [84, 222] width 13 height 13
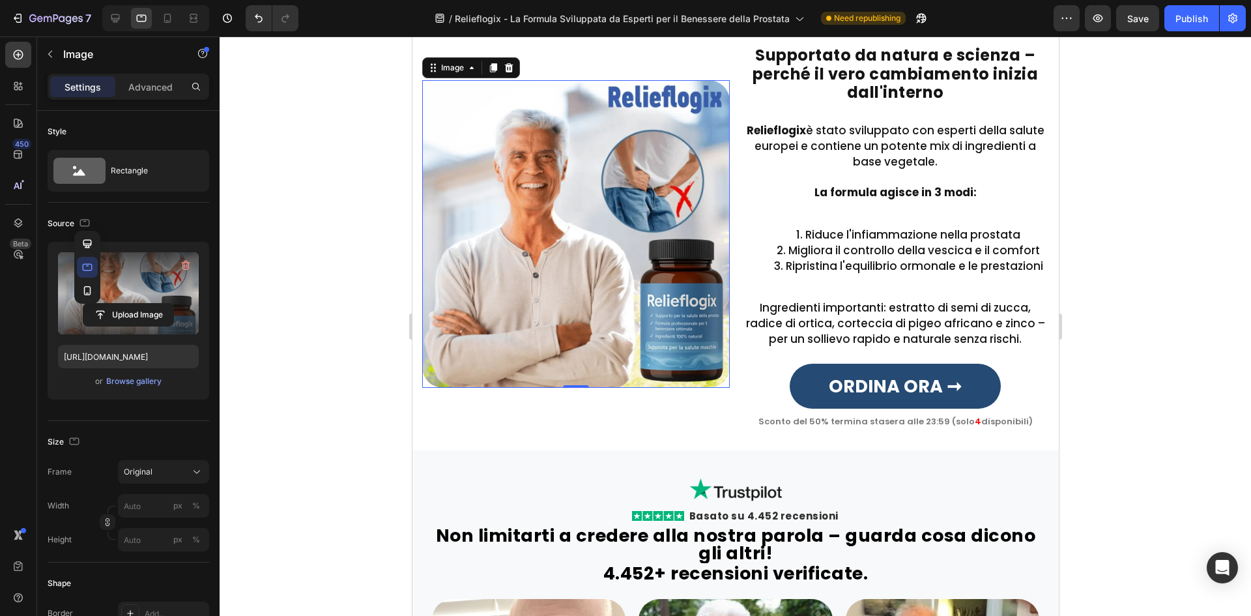
click at [90, 289] on icon "button" at bounding box center [87, 290] width 7 height 9
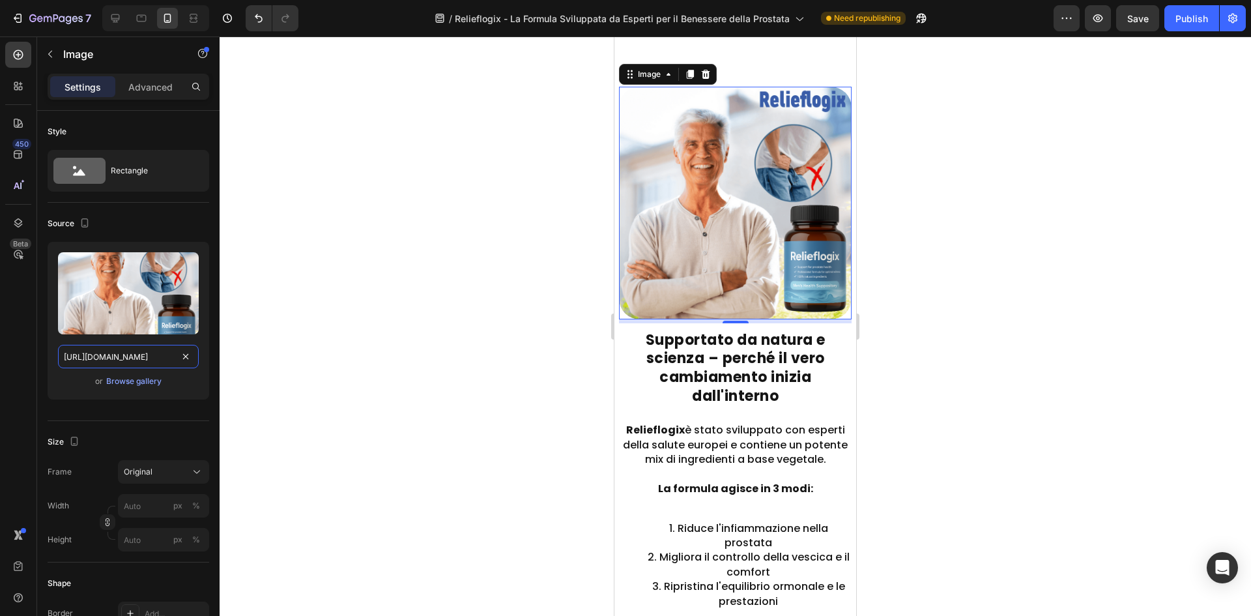
scroll to position [1779, 0]
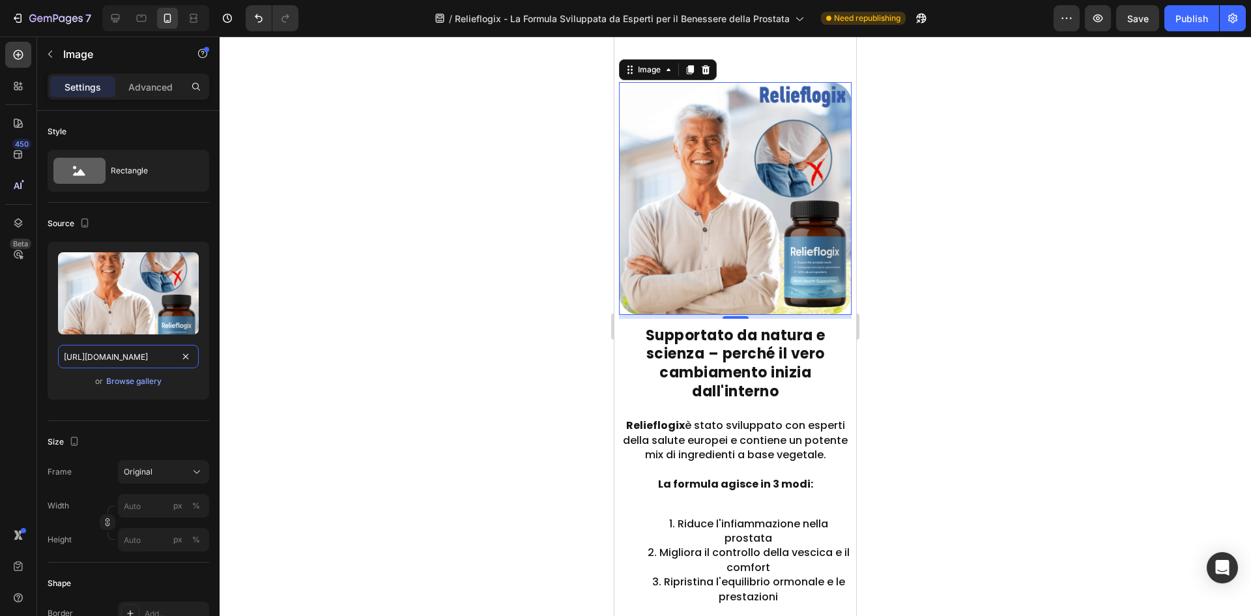
click at [109, 350] on input "https://cdn.shopify.com/s/files/1/0657/6783/3683/files/gempages_578032762192134…" at bounding box center [128, 356] width 141 height 23
paste input "eb5d038d-8cb2-4f01-af68-3e5f2debe4a4.webp"
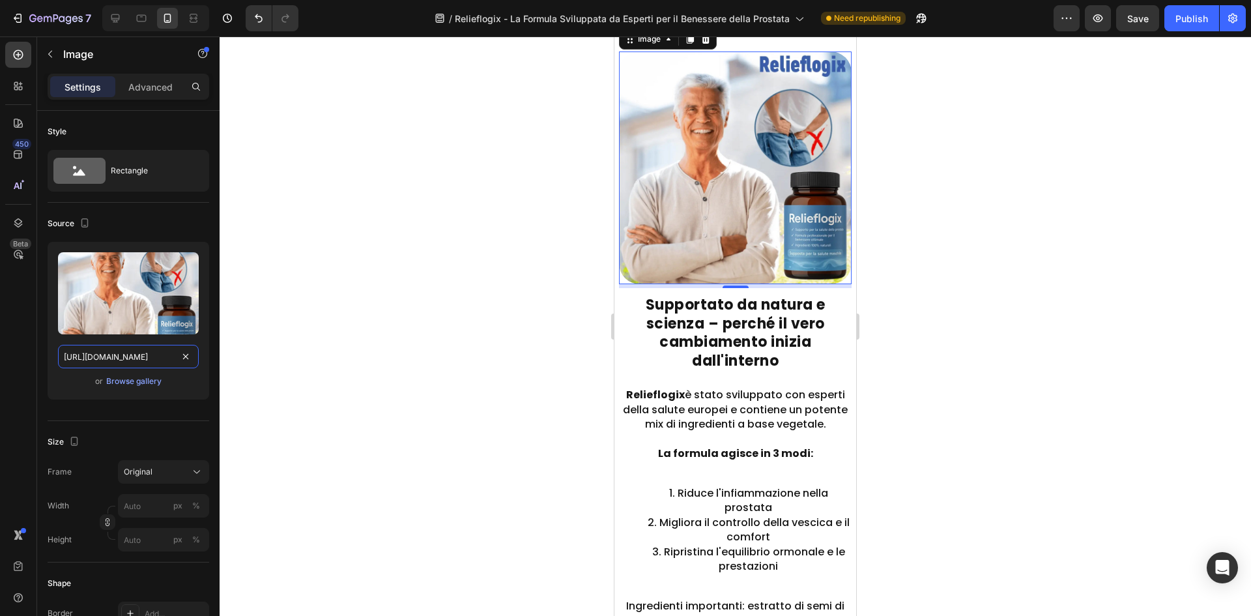
type input "https://cdn.shopify.com/s/files/1/0657/6783/3683/files/gempages_578032762192134…"
click at [75, 217] on div "Source" at bounding box center [70, 224] width 45 height 18
click at [82, 229] on button "button" at bounding box center [85, 223] width 16 height 16
click at [87, 244] on icon "button" at bounding box center [87, 243] width 8 height 8
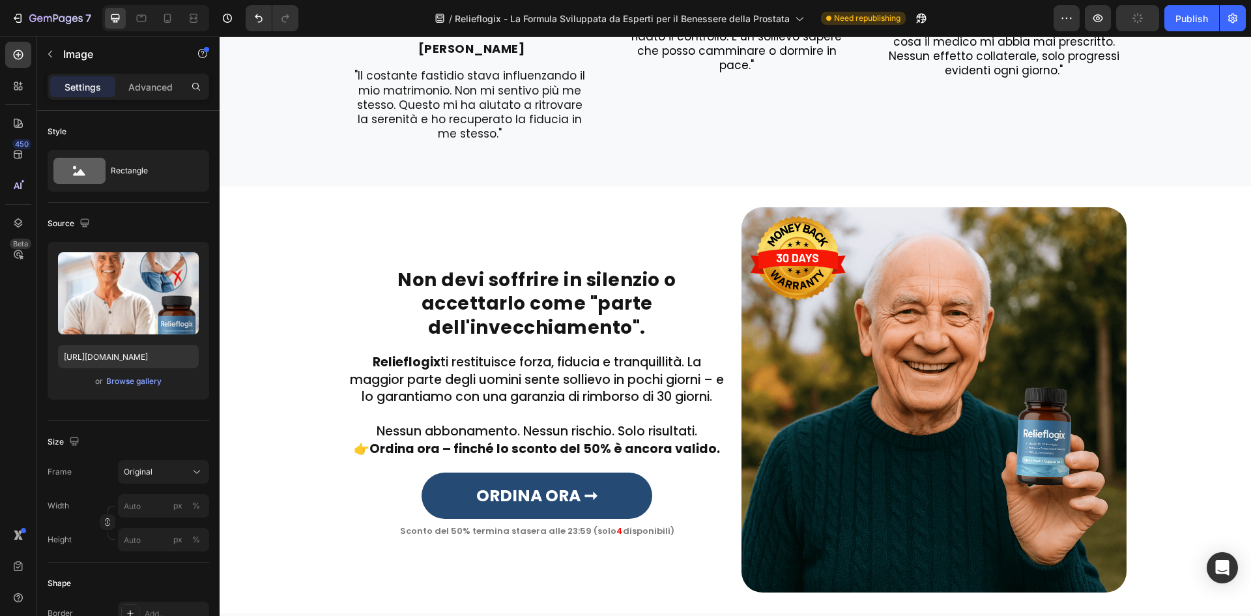
scroll to position [2820, 0]
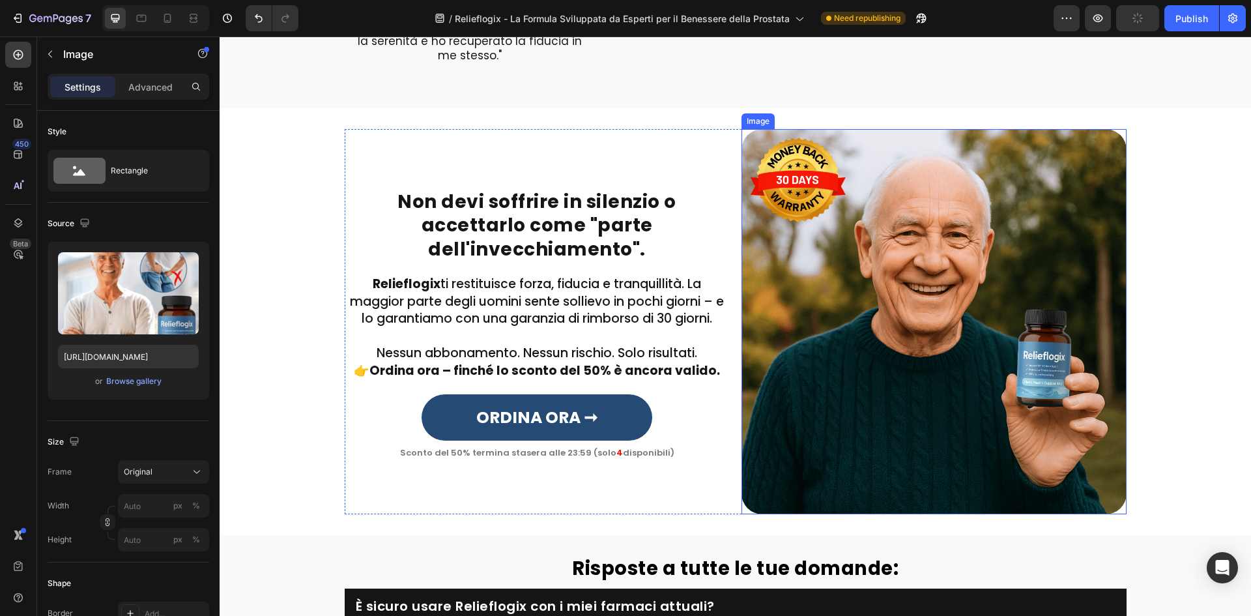
click at [853, 417] on img at bounding box center [933, 321] width 385 height 385
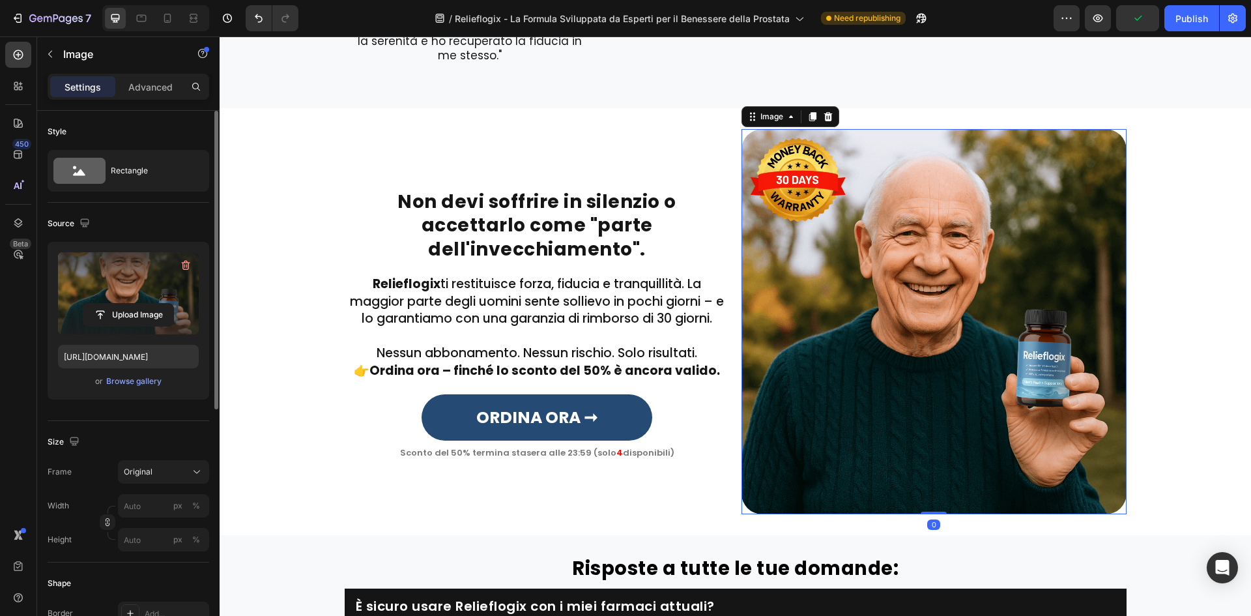
click at [86, 291] on label at bounding box center [128, 293] width 141 height 82
click at [86, 304] on input "file" at bounding box center [128, 315] width 90 height 22
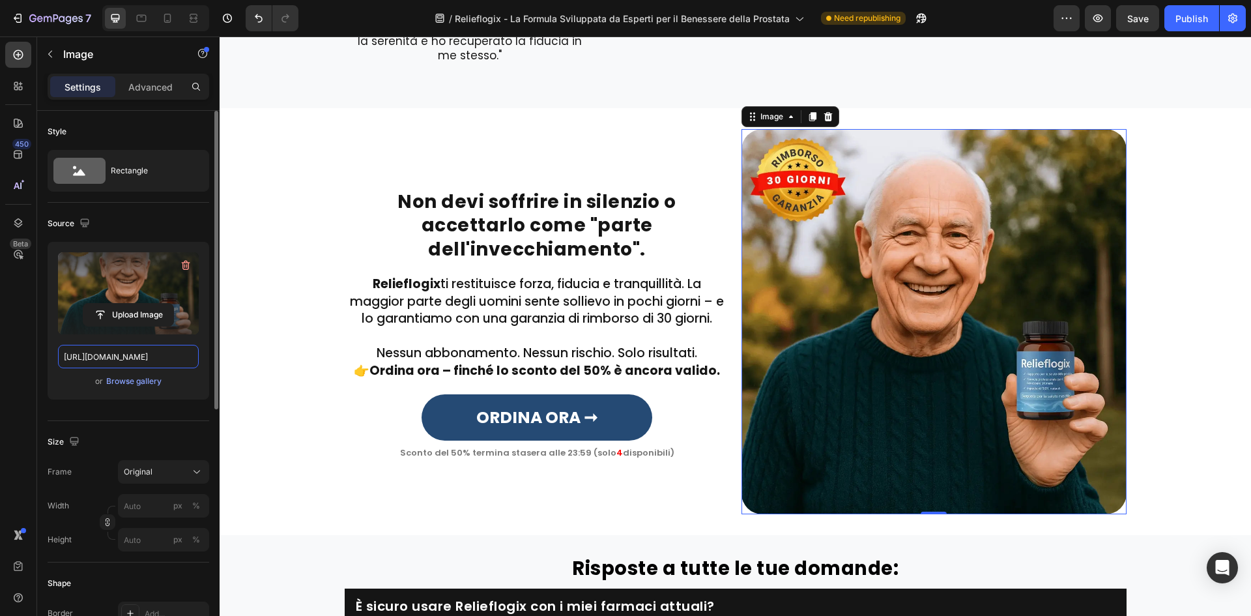
click at [121, 349] on input "https://cdn.shopify.com/s/files/1/0657/6783/3683/files/gempages_578032762192134…" at bounding box center [128, 356] width 141 height 23
click at [87, 228] on icon "button" at bounding box center [84, 222] width 13 height 13
click at [85, 257] on button "button" at bounding box center [87, 267] width 21 height 21
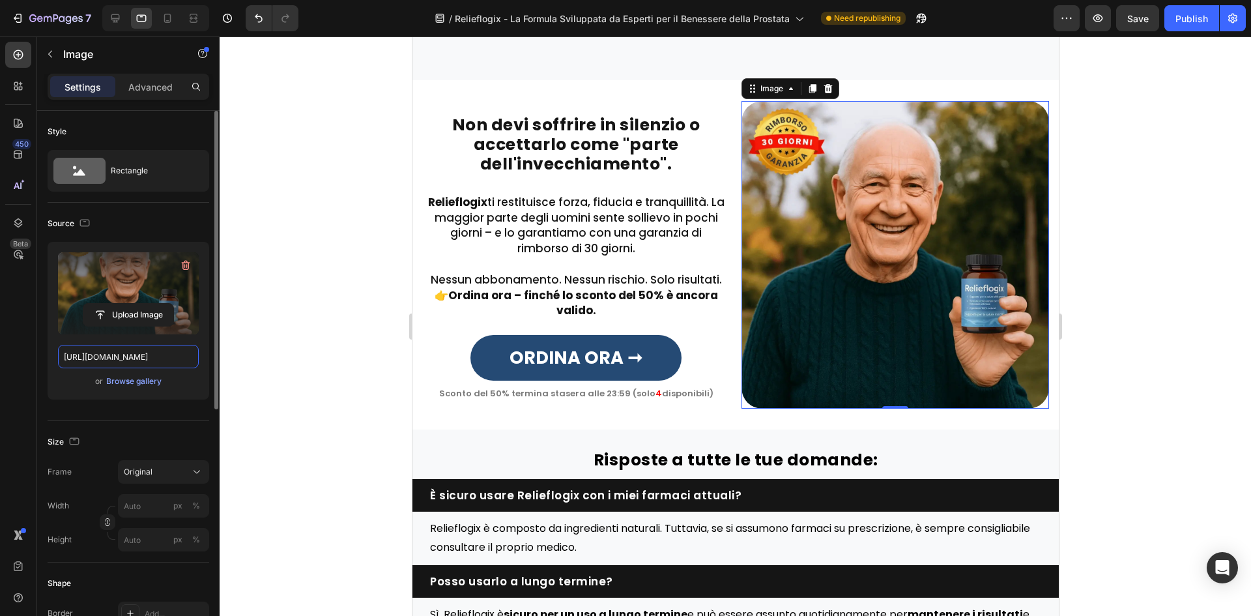
click at [109, 350] on input "https://cdn.shopify.com/s/files/1/0657/6783/3683/files/gempages_578032762192134…" at bounding box center [128, 356] width 141 height 23
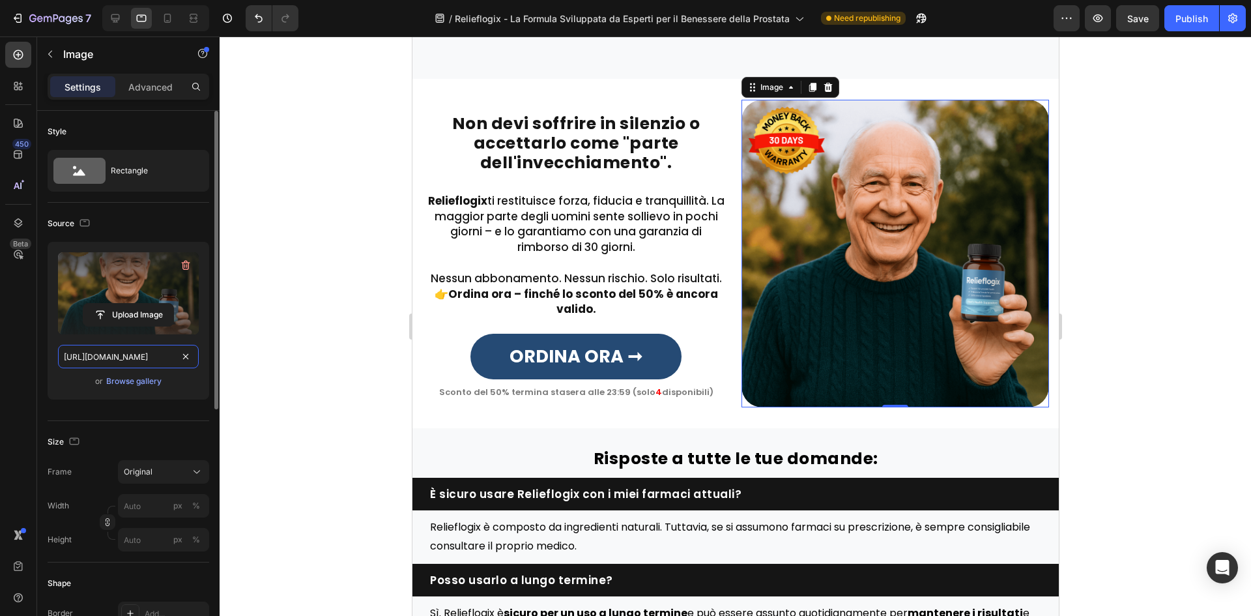
paste input "7f1b11c1-7390-4a2e-8d5d-251b96f58b5c.webp"
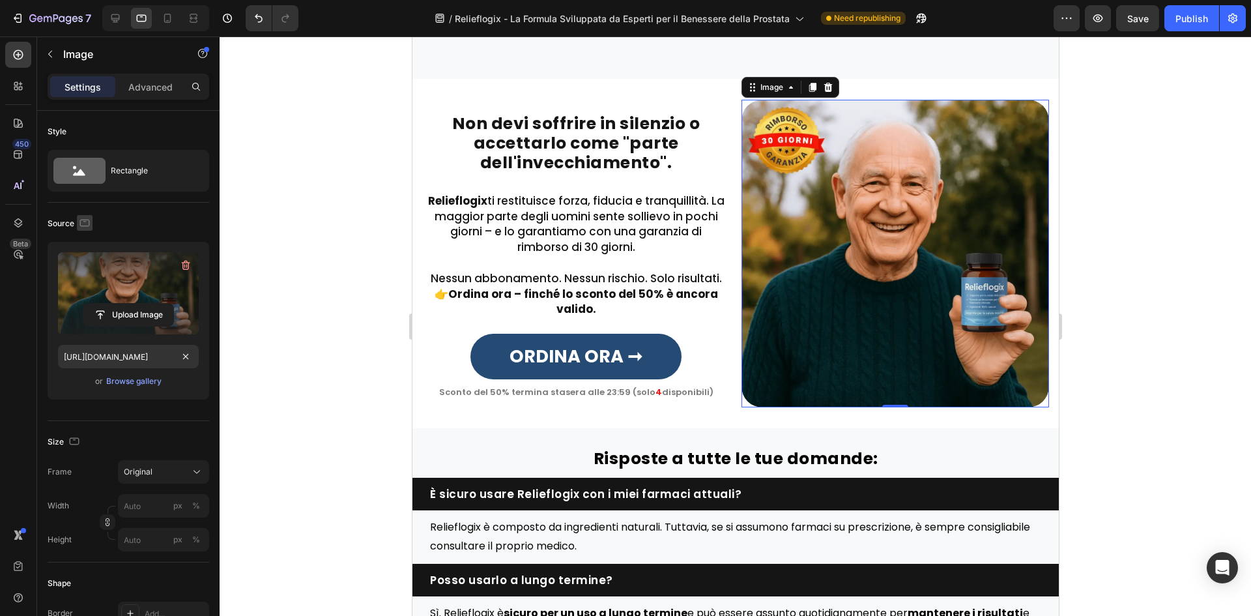
click at [82, 219] on icon "button" at bounding box center [85, 222] width 10 height 7
click at [91, 289] on icon "button" at bounding box center [87, 290] width 13 height 13
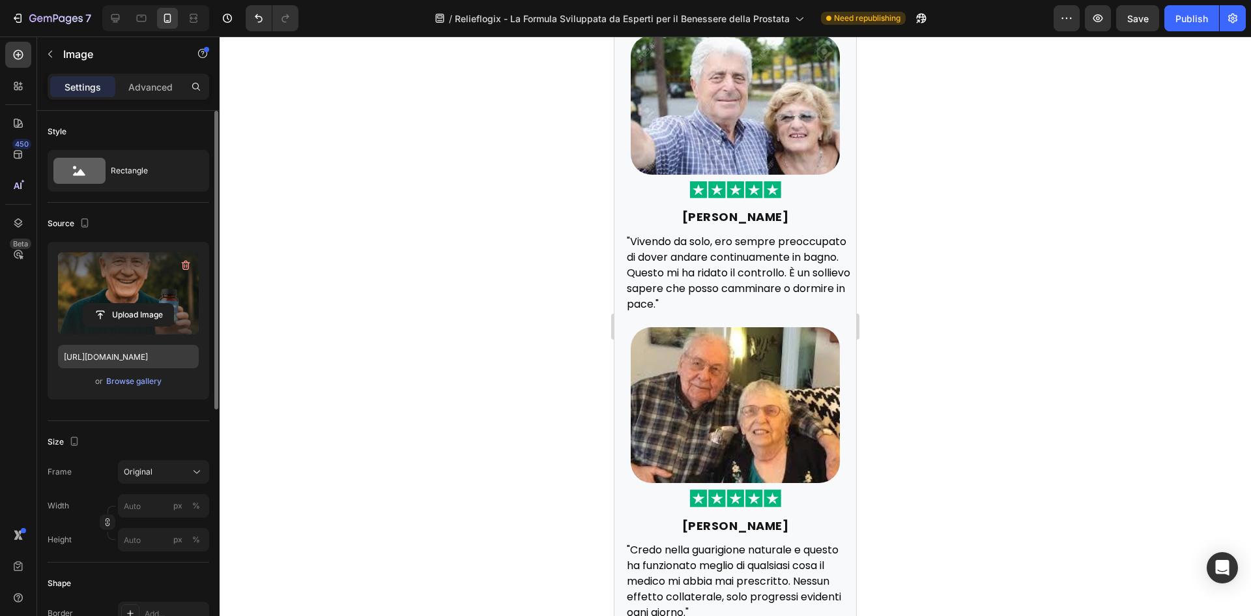
scroll to position [2687, 0]
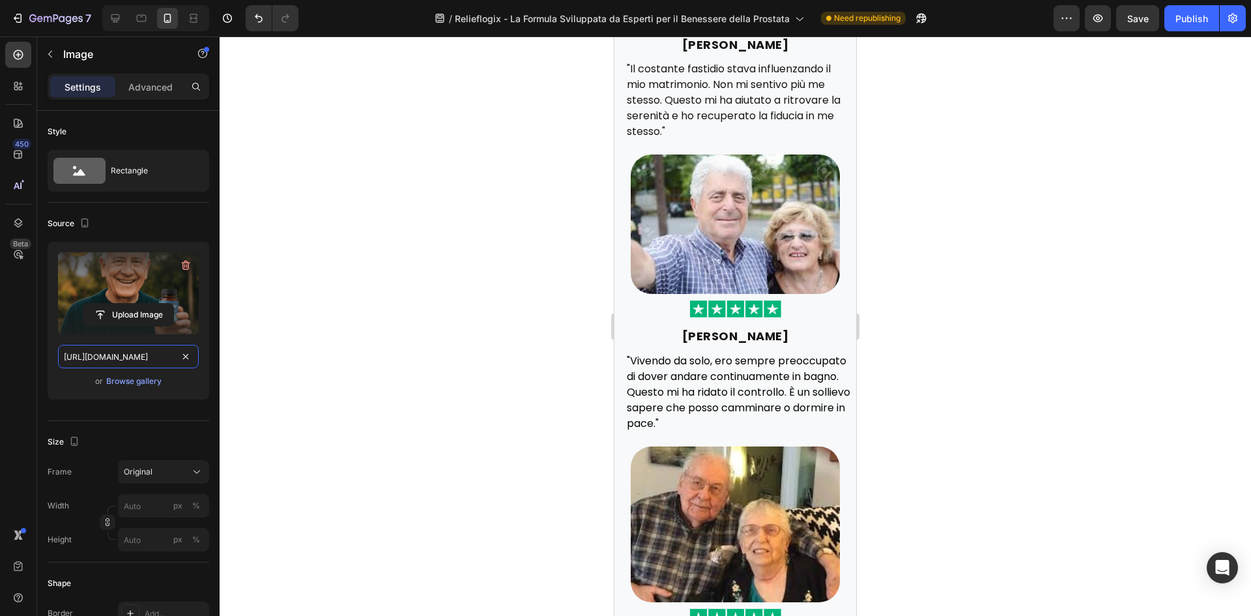
drag, startPoint x: 114, startPoint y: 356, endPoint x: 102, endPoint y: 277, distance: 80.3
click at [114, 355] on input "https://cdn.shopify.com/s/files/1/0657/6783/3683/files/gempages_578032762192134…" at bounding box center [128, 356] width 141 height 23
paste input "7f1b11c1-7390-4a2e-8d5d-251b96f58b5c.webp"
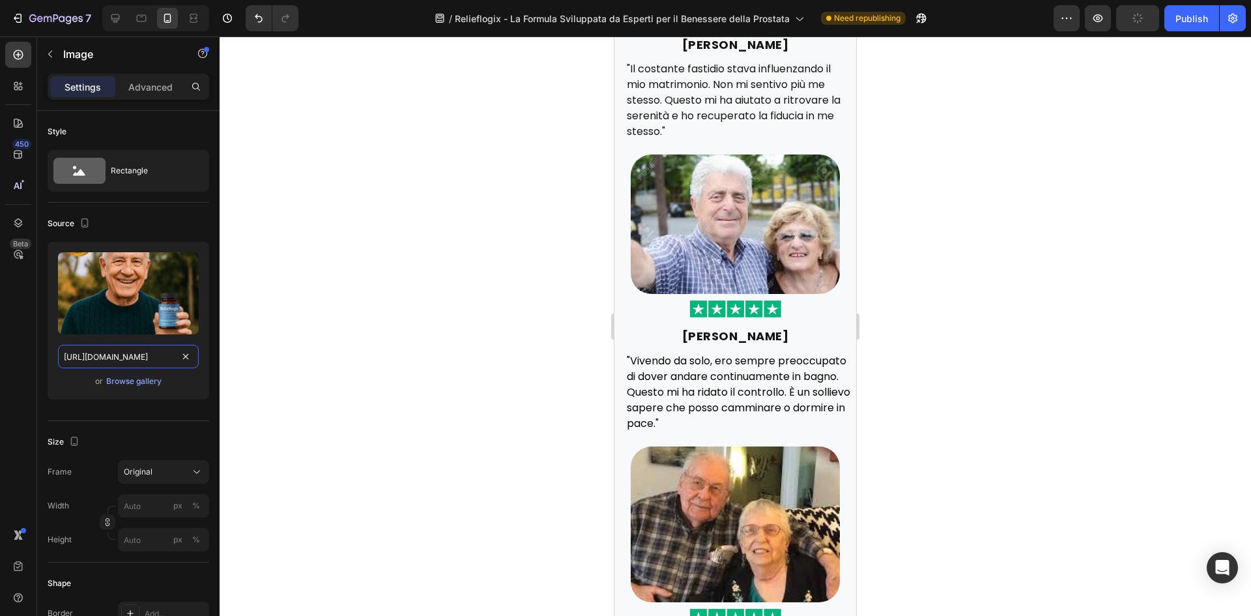
scroll to position [0, 401]
type input "https://cdn.shopify.com/s/files/1/0657/6783/3683/files/gempages_578032762192134…"
click at [79, 227] on icon "button" at bounding box center [84, 222] width 13 height 13
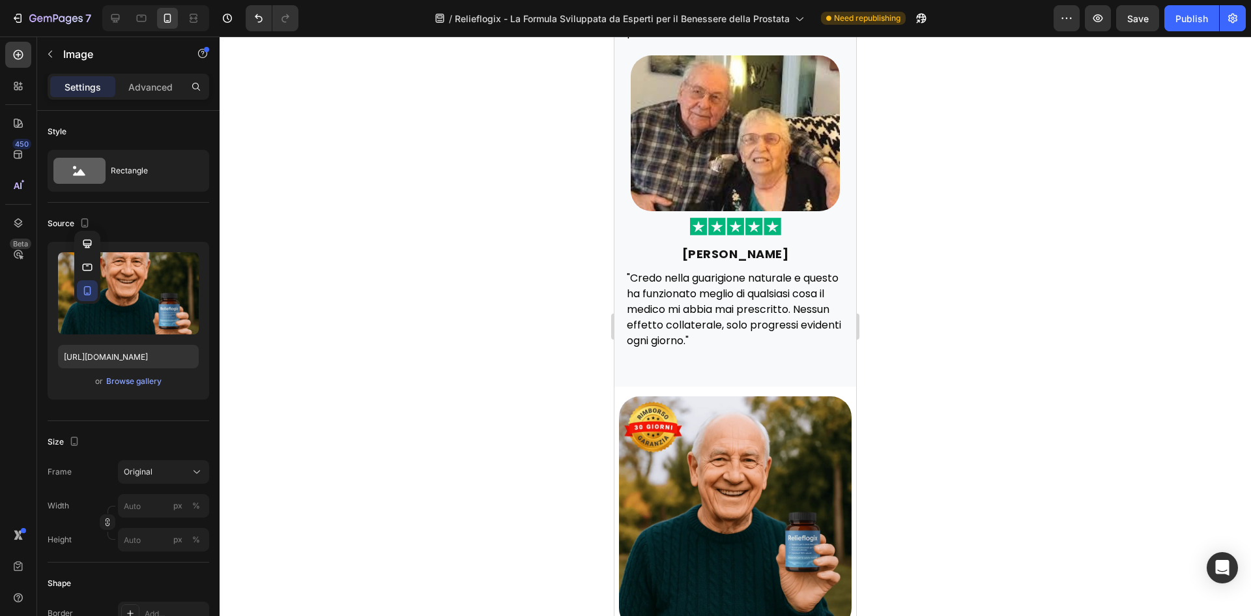
scroll to position [3273, 0]
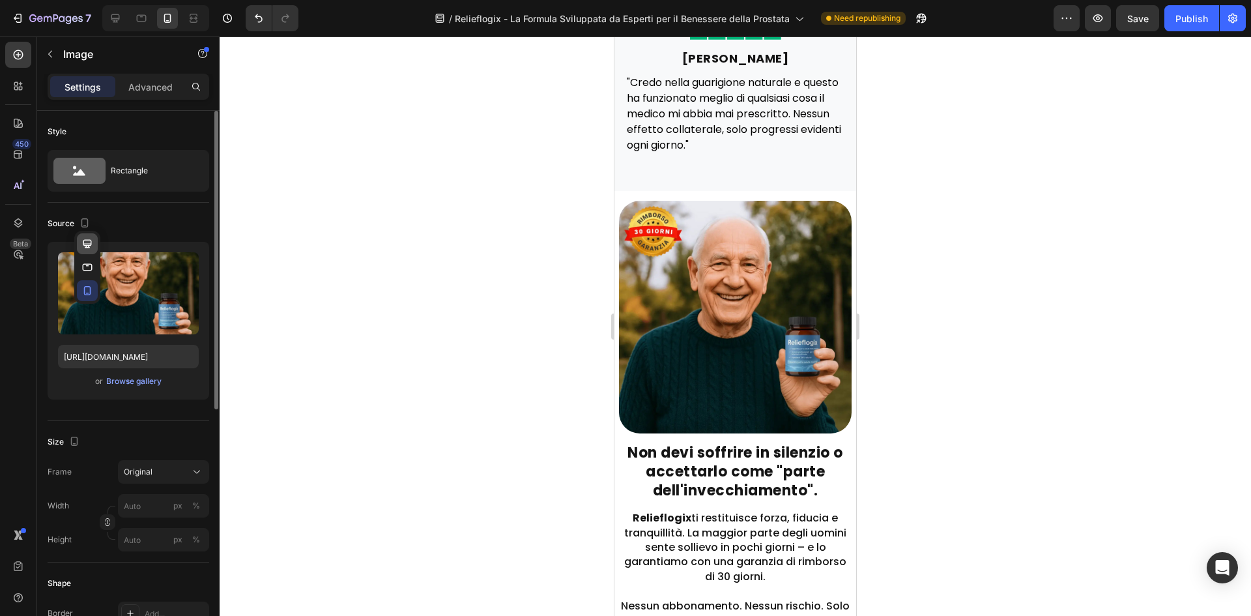
click at [91, 245] on icon "button" at bounding box center [87, 243] width 13 height 13
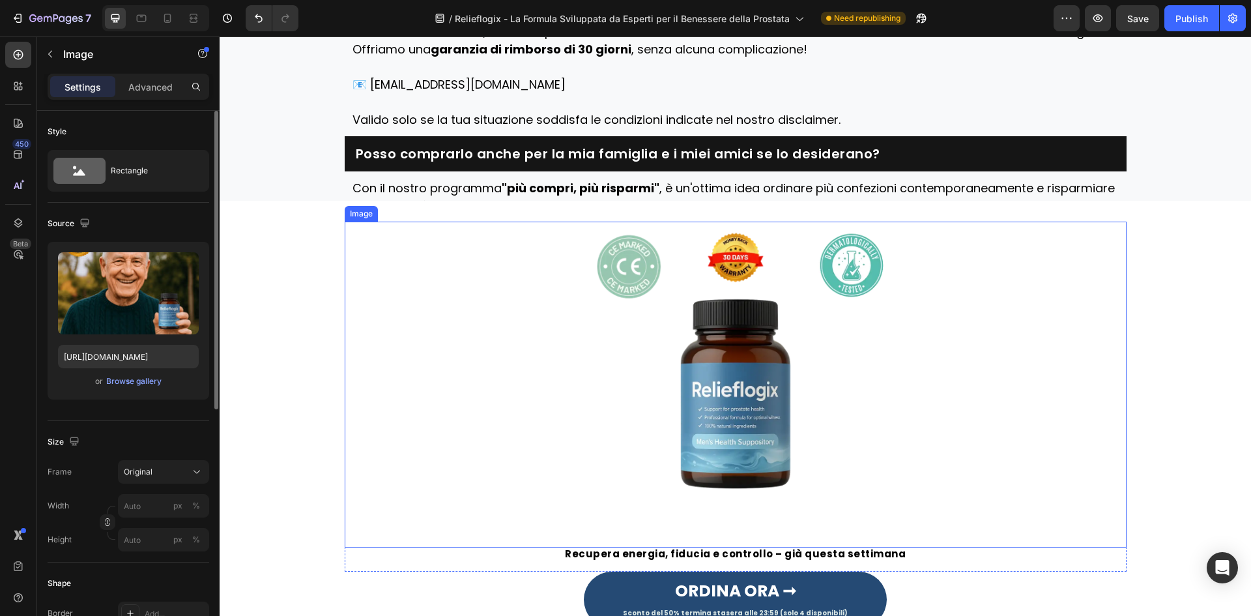
scroll to position [3864, 0]
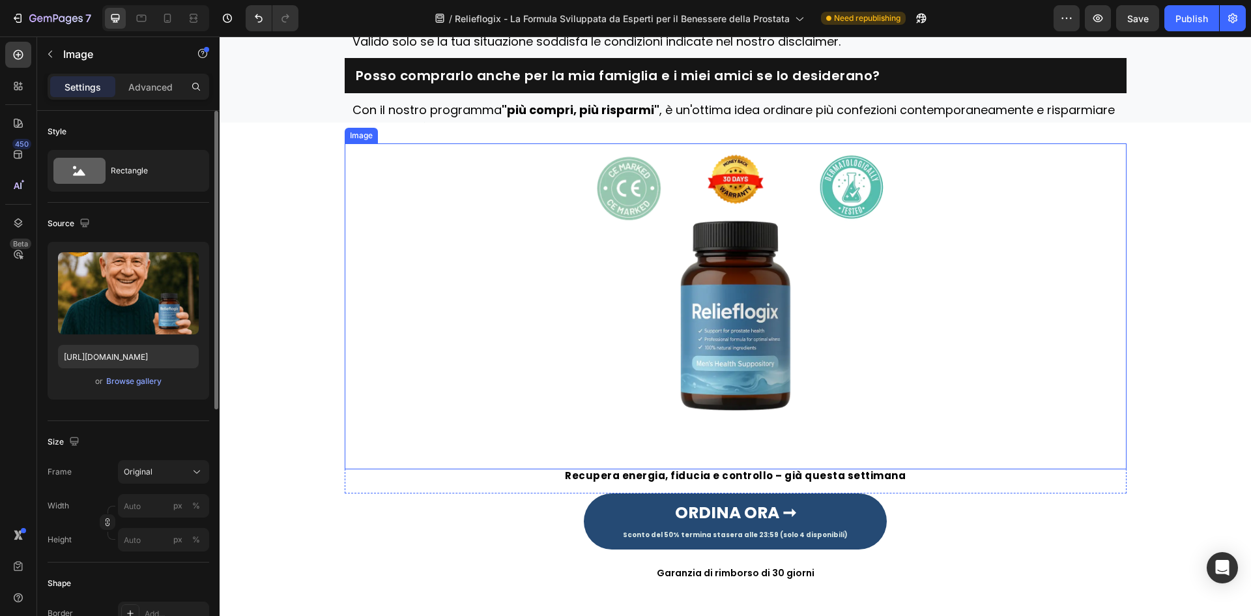
click at [685, 260] on img at bounding box center [736, 306] width 326 height 326
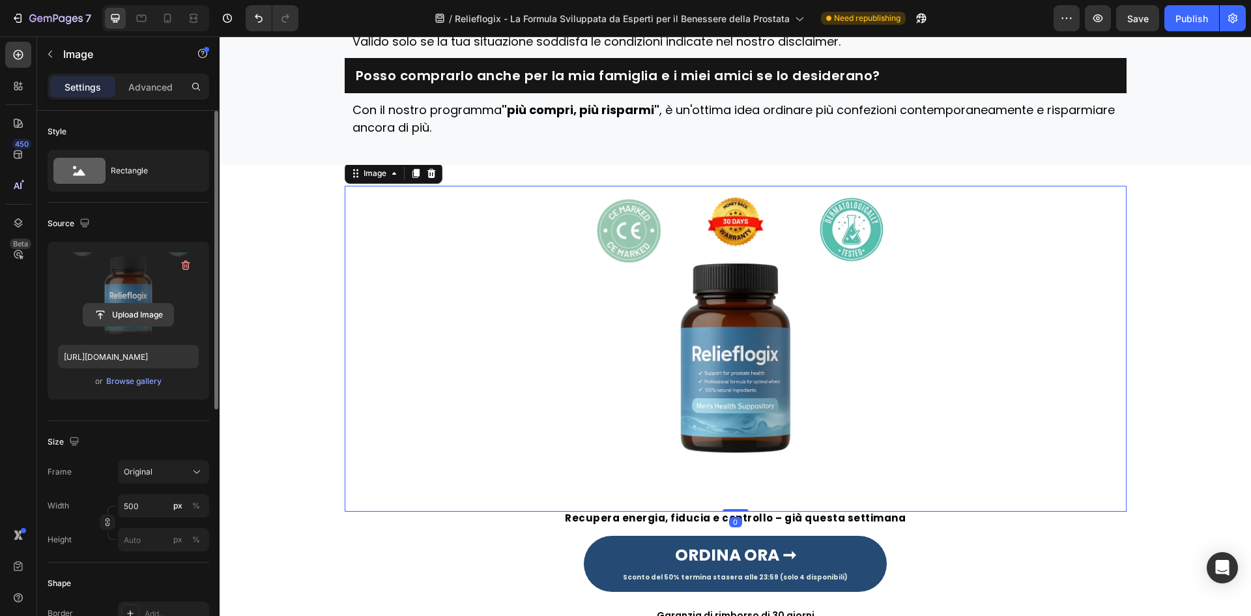
click at [159, 318] on input "file" at bounding box center [128, 315] width 90 height 22
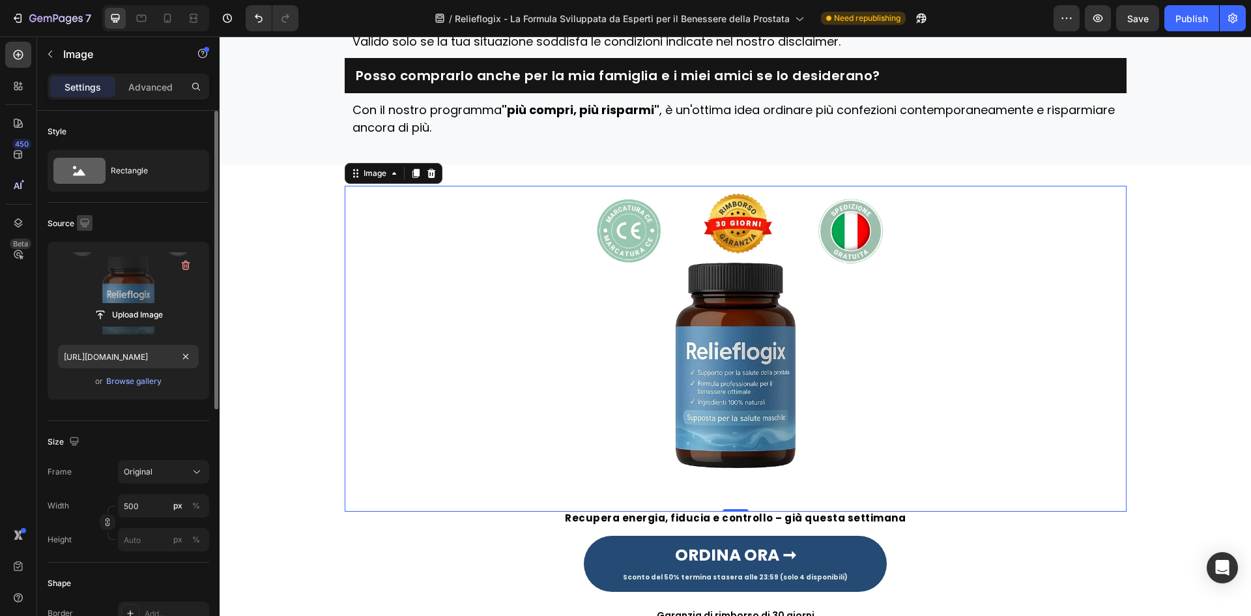
click at [86, 221] on icon "button" at bounding box center [84, 222] width 13 height 13
click at [86, 263] on icon "button" at bounding box center [87, 267] width 13 height 13
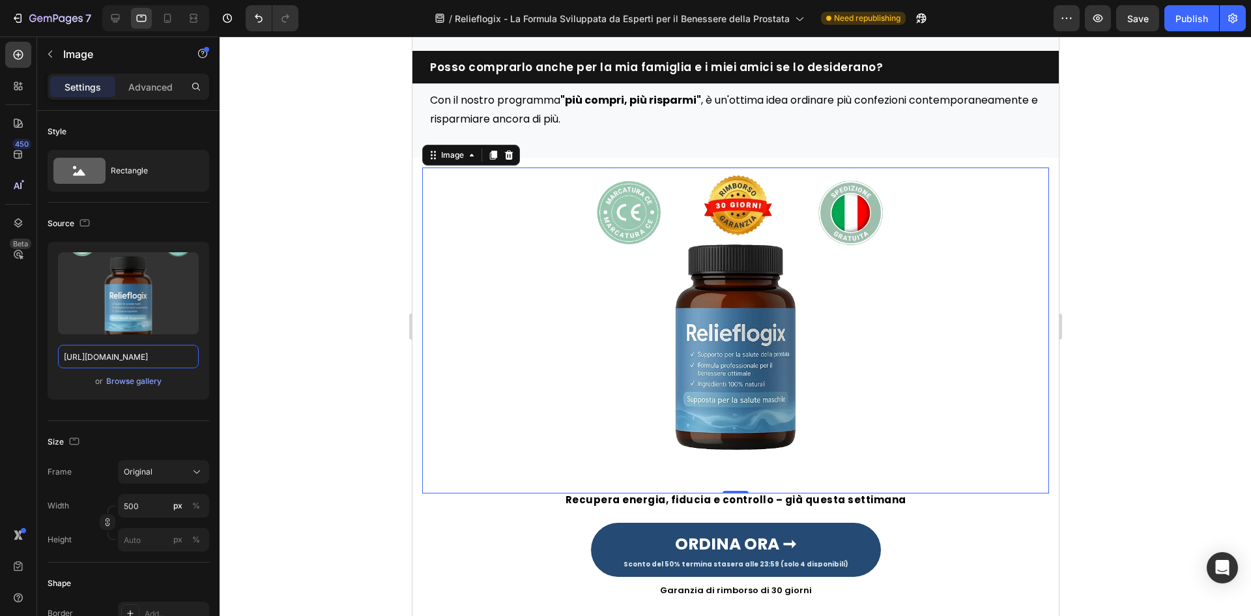
click at [121, 358] on input "https://cdn.shopify.com/s/files/1/0657/6783/3683/files/gempages_578032762192134…" at bounding box center [128, 356] width 141 height 23
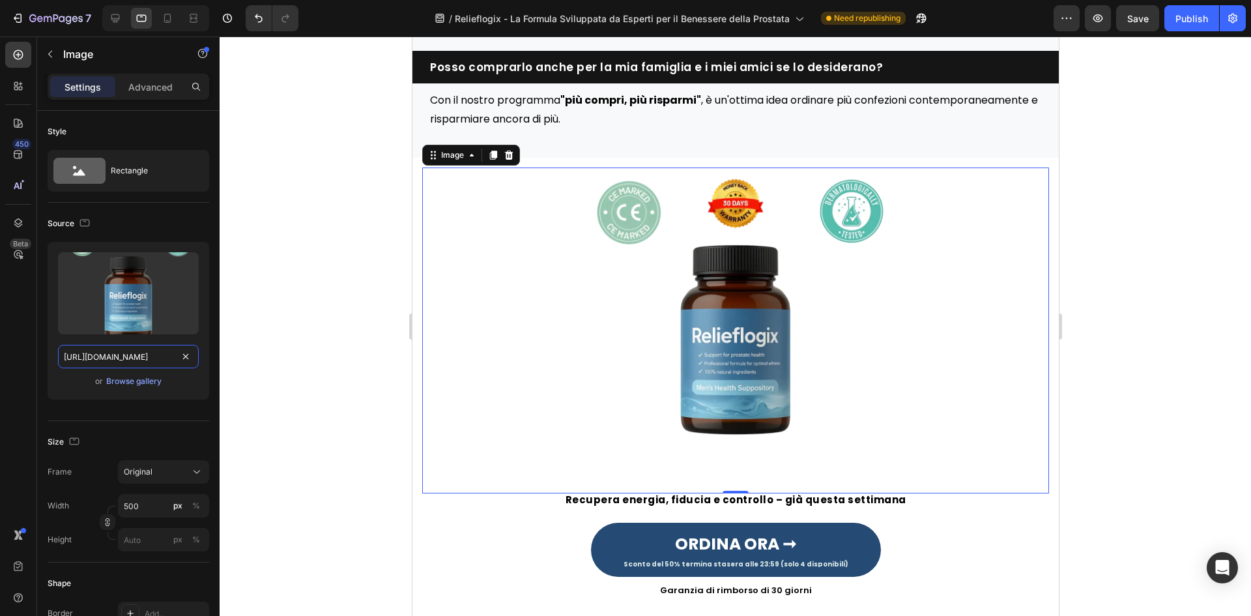
scroll to position [3949, 0]
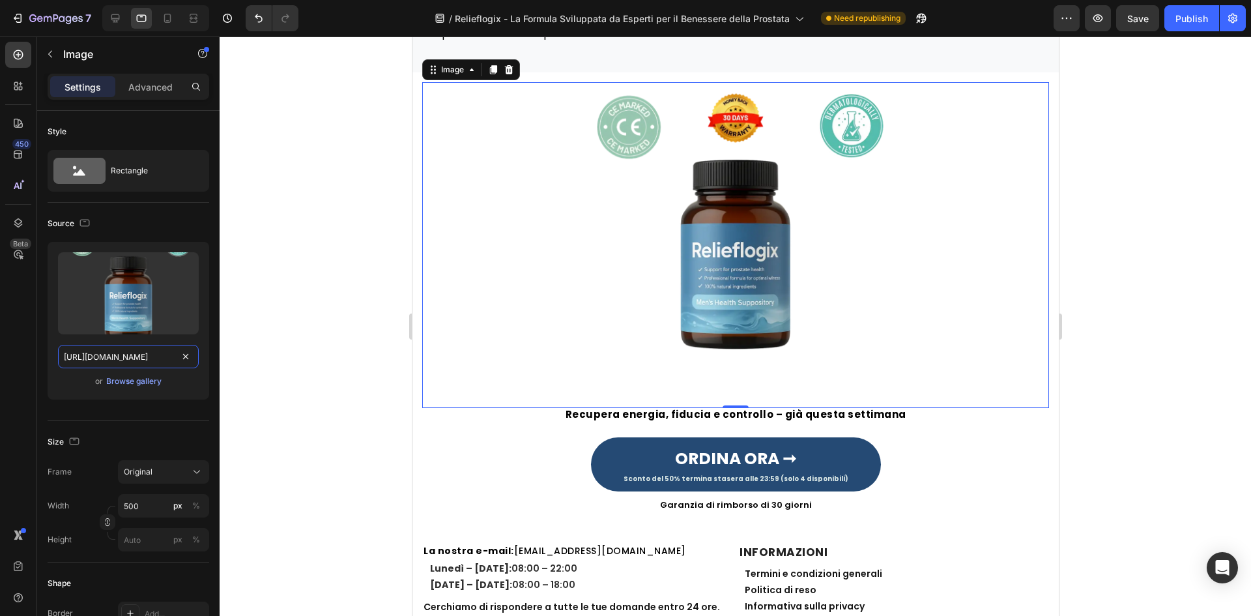
paste input "6e6a1f7b-b32a-492f-8ae4-62801ec3657d"
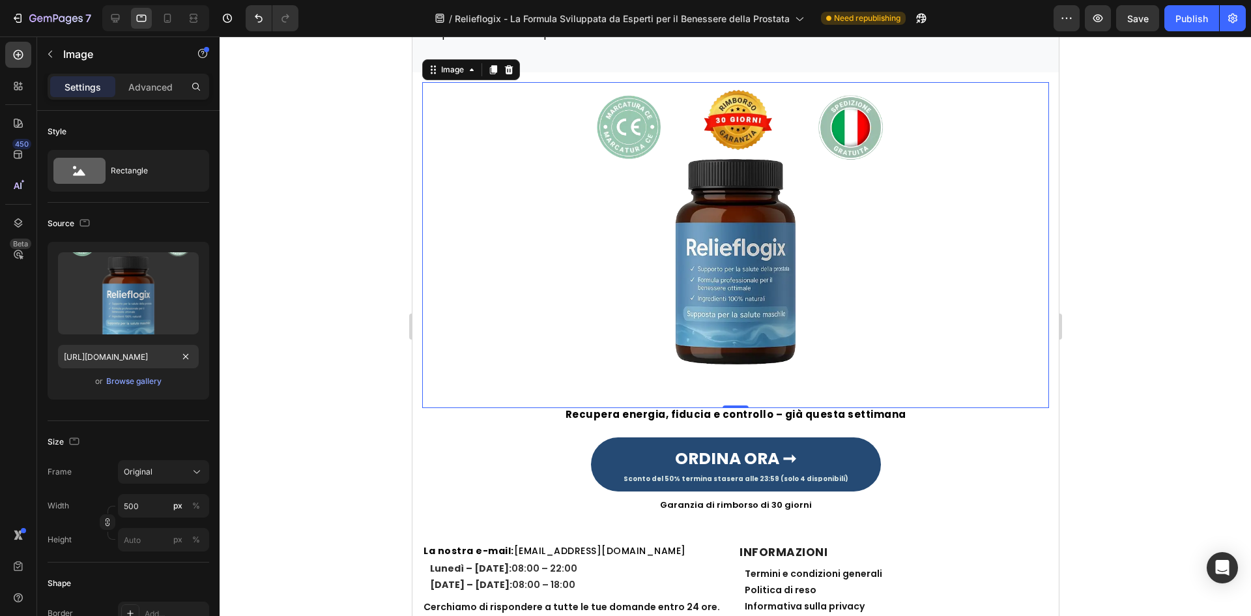
scroll to position [0, 0]
click at [76, 231] on div "Source" at bounding box center [70, 224] width 45 height 18
click at [79, 223] on icon "button" at bounding box center [84, 222] width 13 height 13
click at [94, 295] on button "button" at bounding box center [87, 290] width 21 height 21
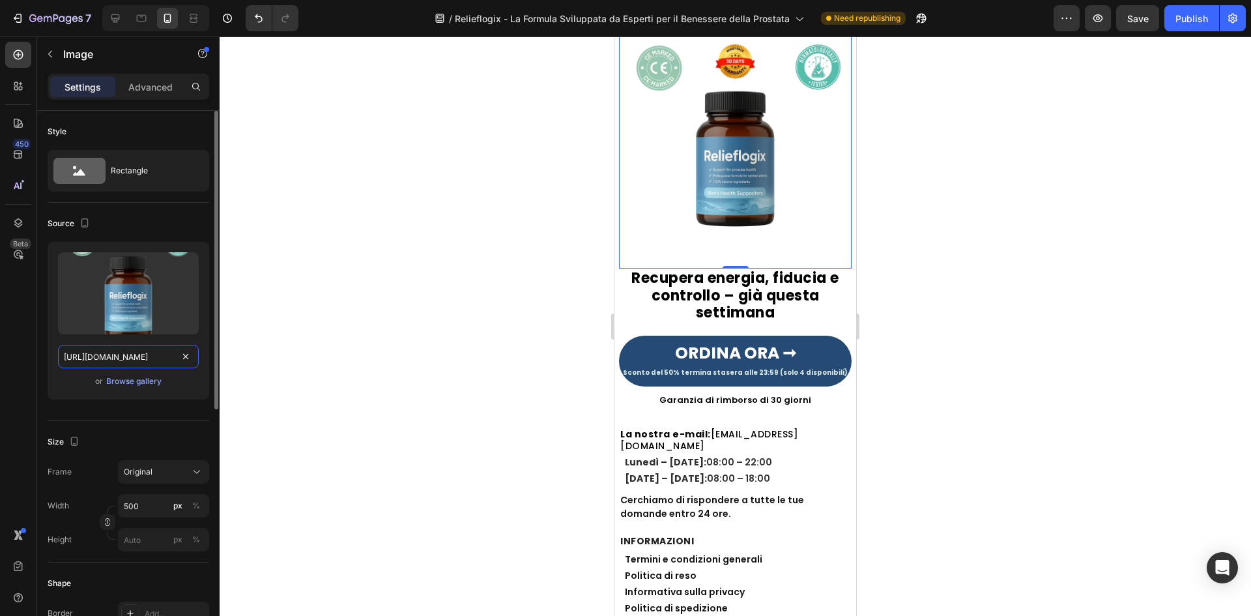
click at [121, 351] on input "https://cdn.shopify.com/s/files/1/0657/6783/3683/files/gempages_578032762192134…" at bounding box center [128, 356] width 141 height 23
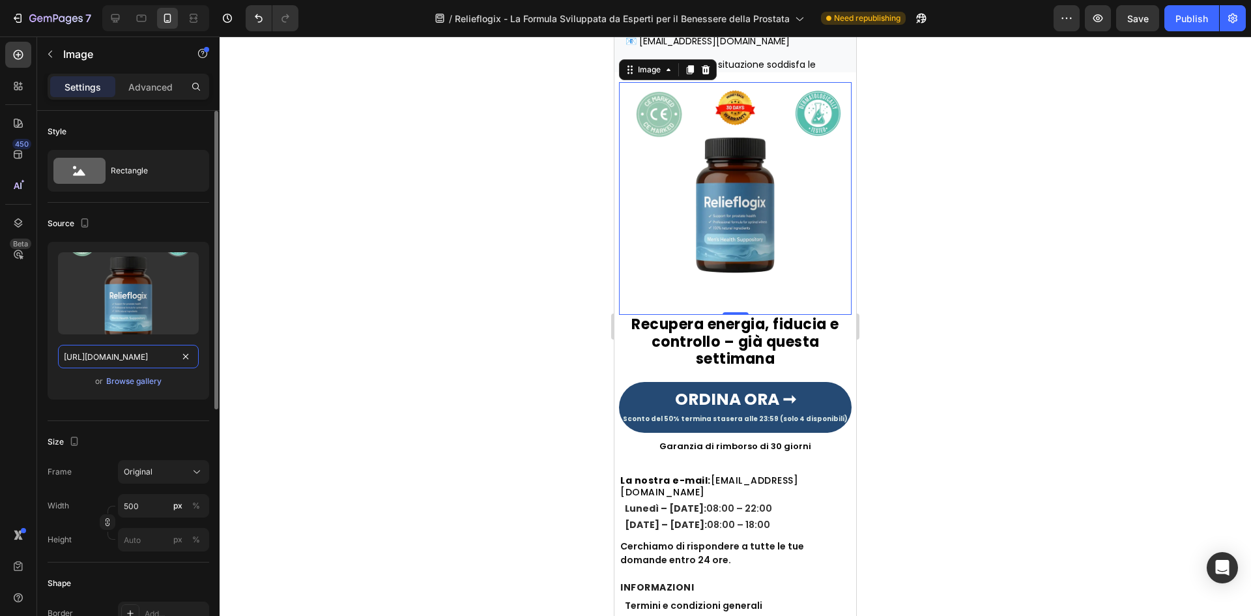
paste input "6e6a1f7b-b32a-492f-8ae4-62801ec3657d"
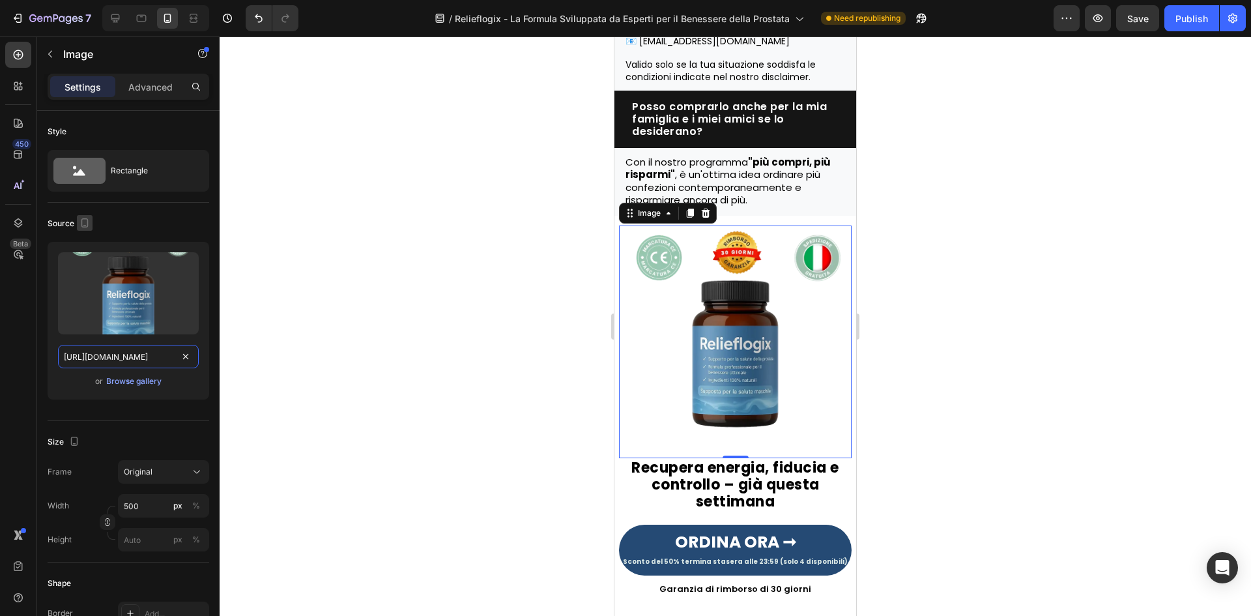
type input "https://cdn.shopify.com/s/files/1/0657/6783/3683/files/gempages_578032762192134…"
click at [84, 220] on icon "button" at bounding box center [84, 222] width 13 height 13
click at [85, 233] on button "button" at bounding box center [87, 243] width 21 height 21
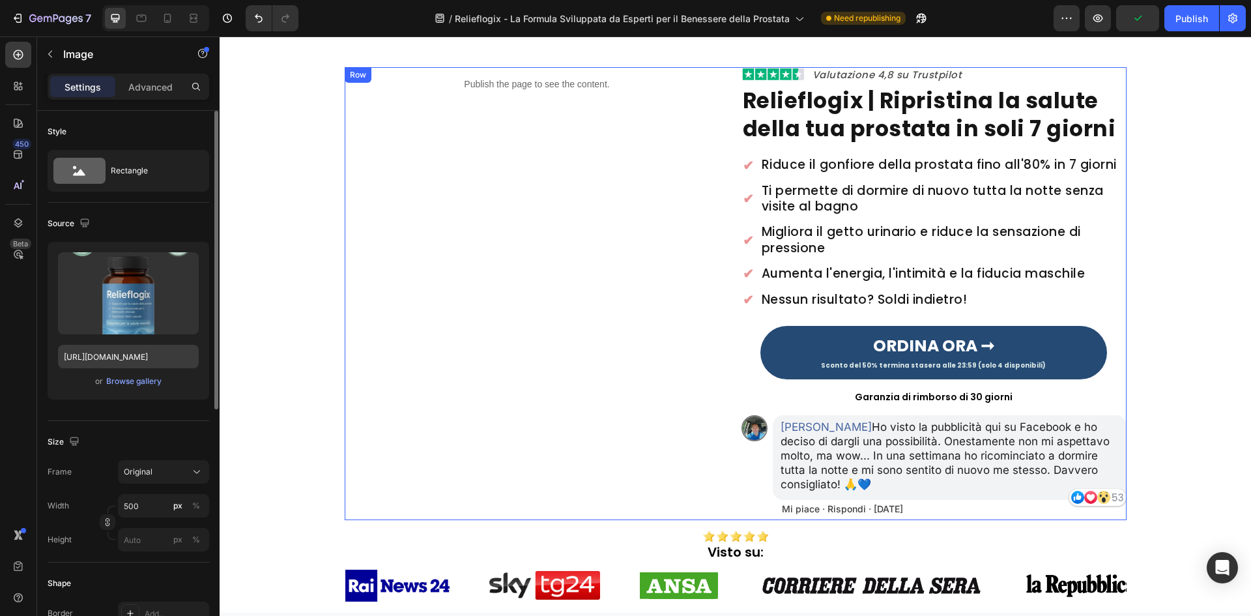
scroll to position [72, 0]
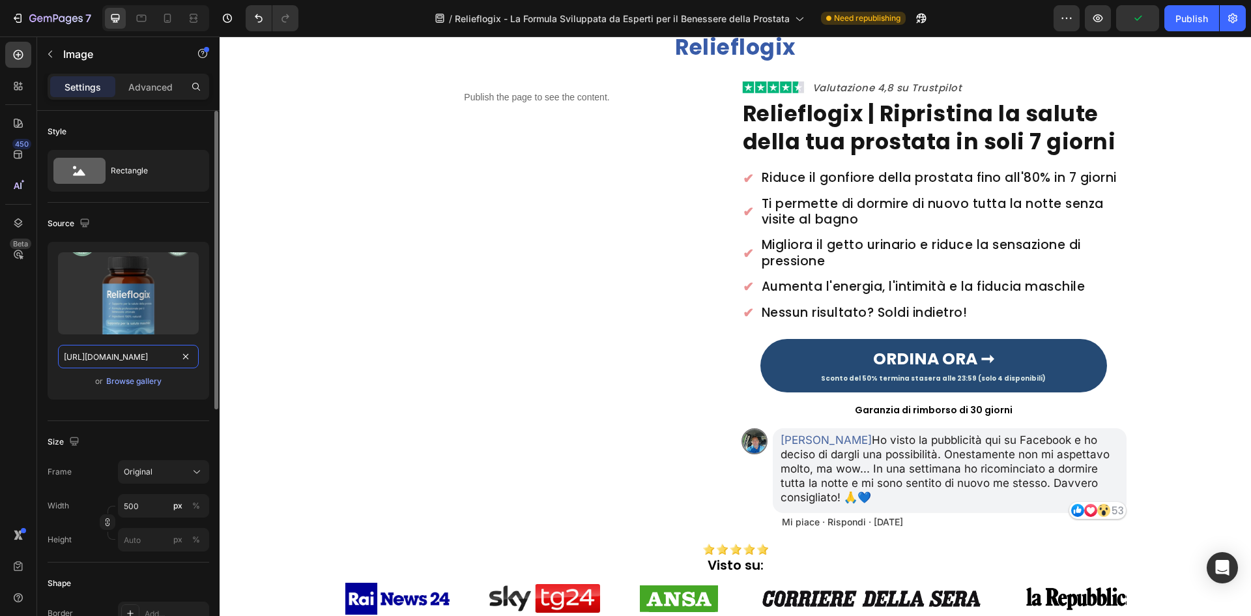
click at [111, 360] on input "https://cdn.shopify.com/s/files/1/0657/6783/3683/files/gempages_578032762192134…" at bounding box center [128, 356] width 141 height 23
click at [479, 106] on div "Publish the page to see the content." at bounding box center [537, 97] width 385 height 35
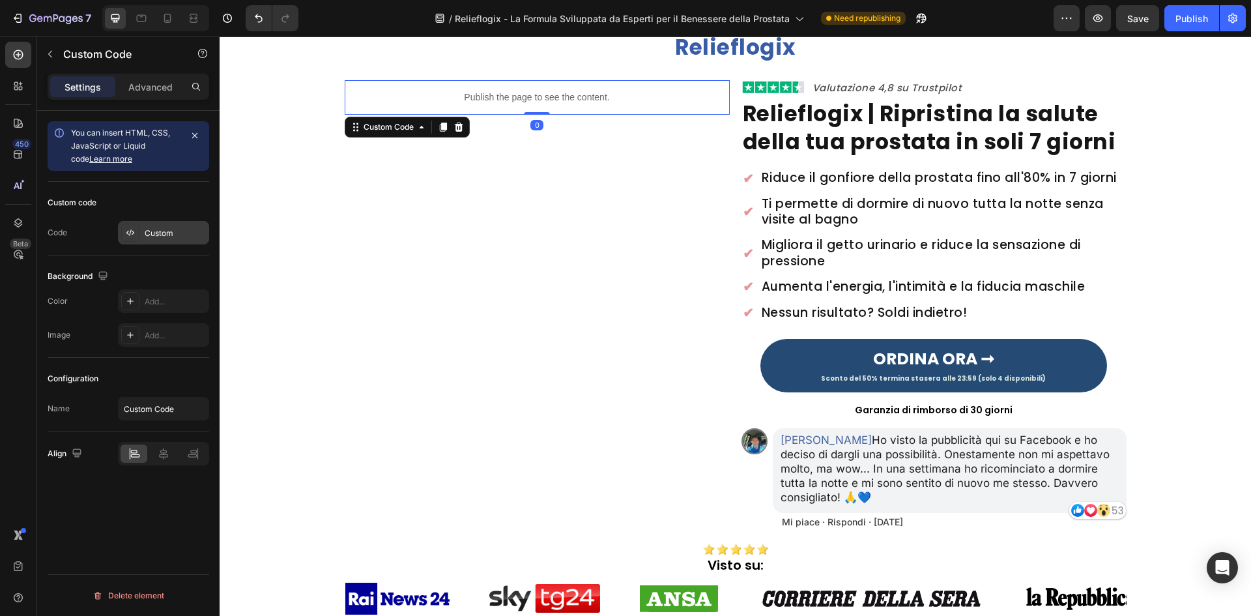
click at [153, 226] on div "Custom" at bounding box center [163, 232] width 91 height 23
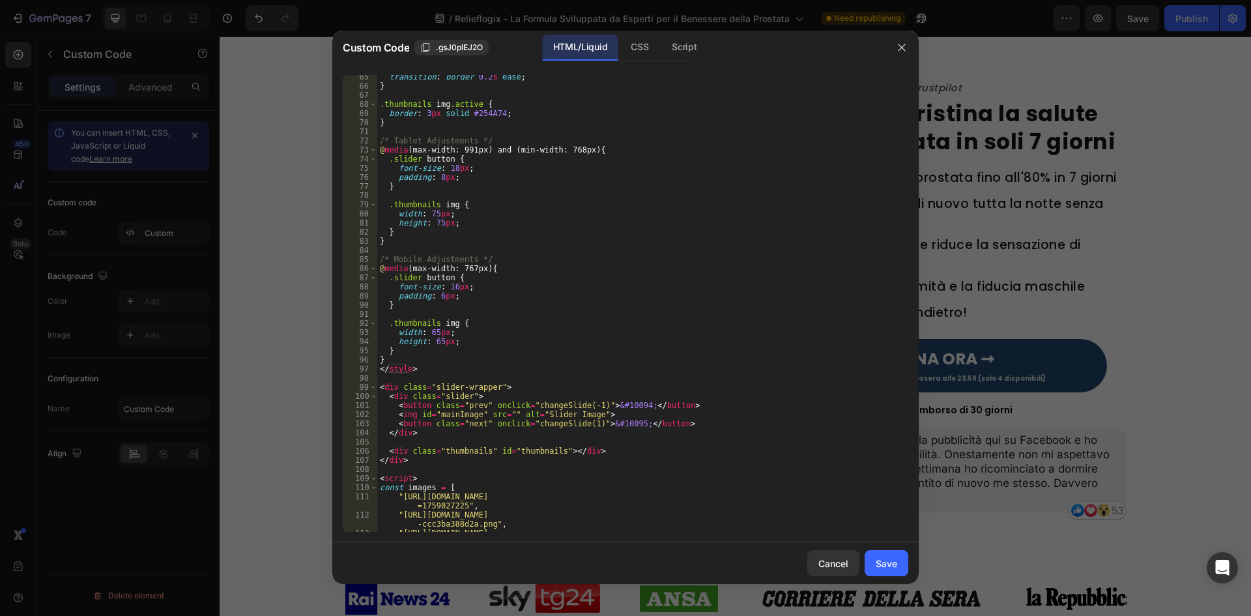
scroll to position [938, 0]
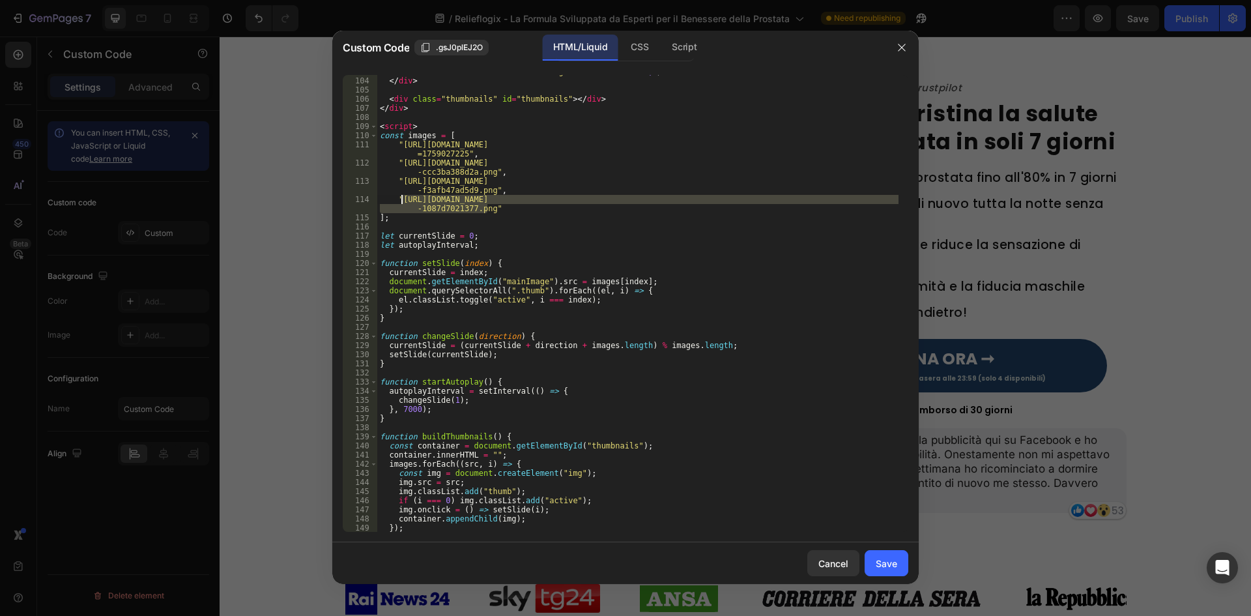
drag, startPoint x: 485, startPoint y: 210, endPoint x: 402, endPoint y: 202, distance: 83.8
click at [402, 202] on div "< button class = "next" onclick = "changeSlide(1)" > &#10095; </ button > </ di…" at bounding box center [637, 304] width 521 height 475
paste textarea "6e6a1f7b-b32a-492f-8ae4-62801ec3657d.webp"
type textarea ""https://cdn.shopify.com/s/files/1/0657/6783/3683/files/gempages_57803276219213…"
click at [873, 556] on button "Save" at bounding box center [886, 563] width 44 height 26
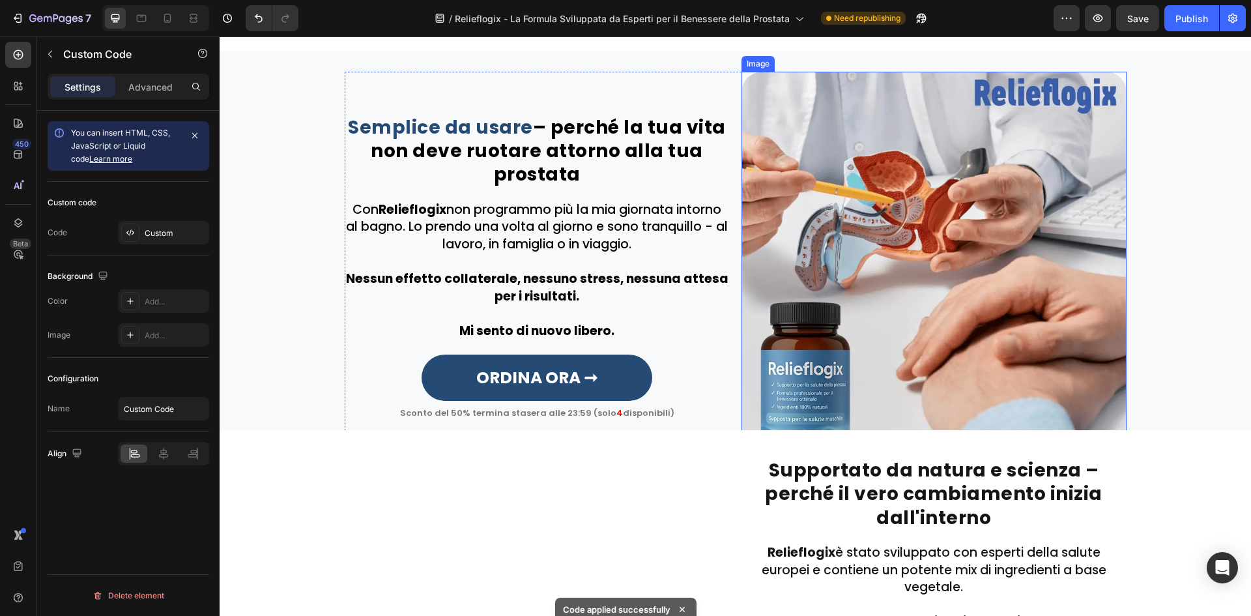
scroll to position [1636, 0]
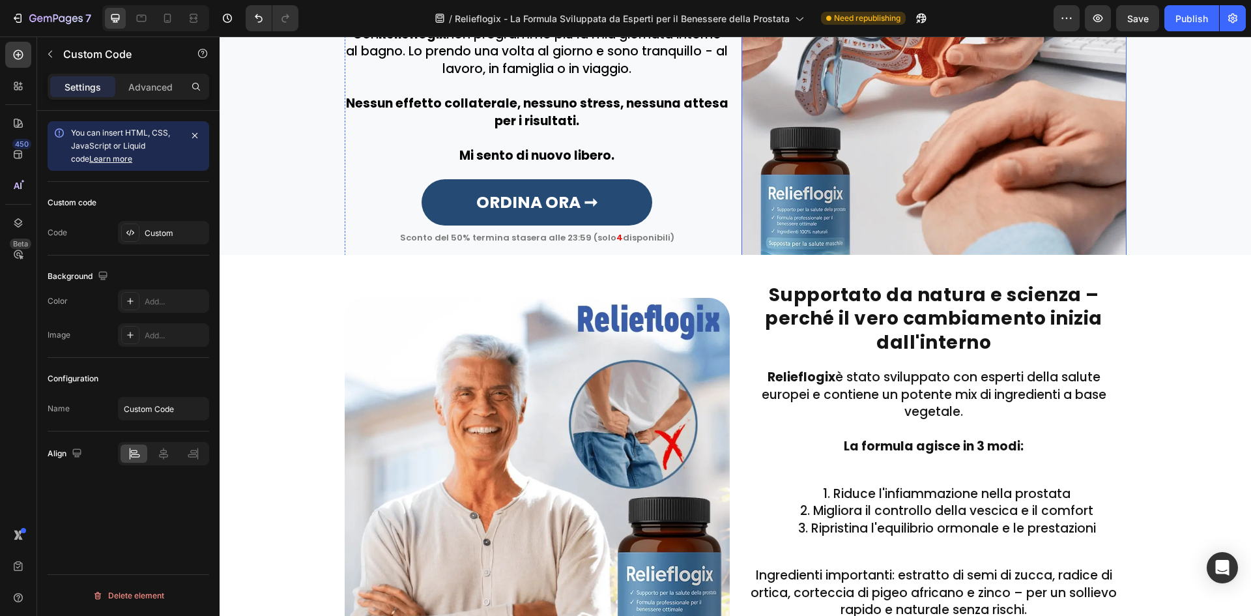
click at [889, 148] on img at bounding box center [933, 88] width 385 height 385
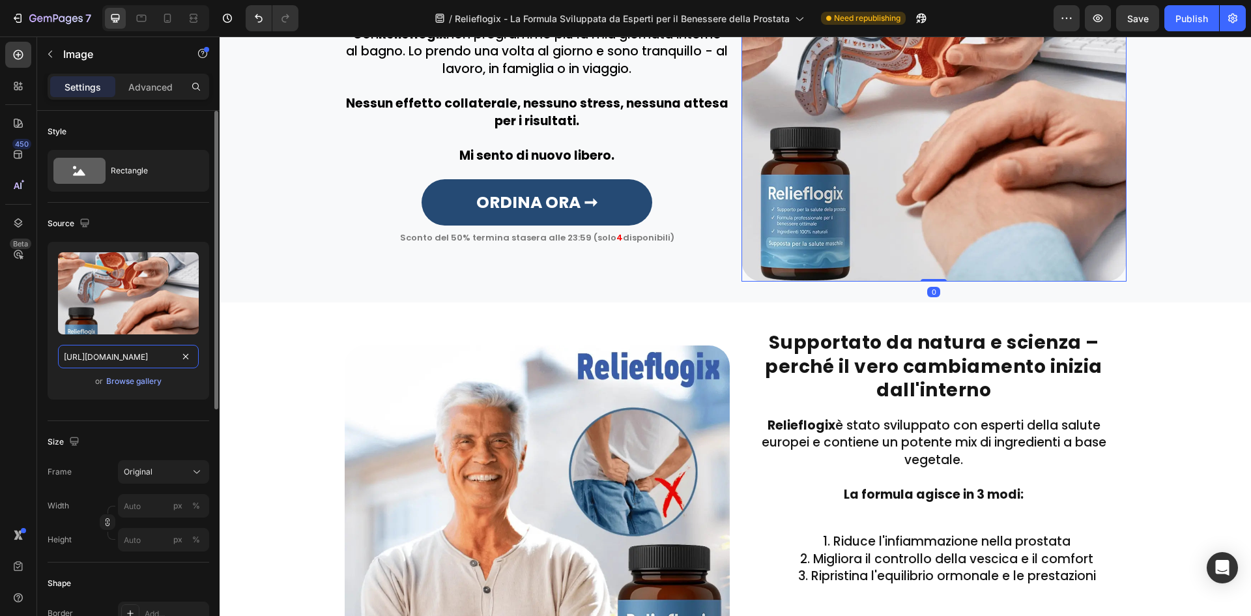
click at [128, 350] on input "https://cdn.shopify.com/s/files/1/0657/6783/3683/files/gempages_578032762192134…" at bounding box center [128, 356] width 141 height 23
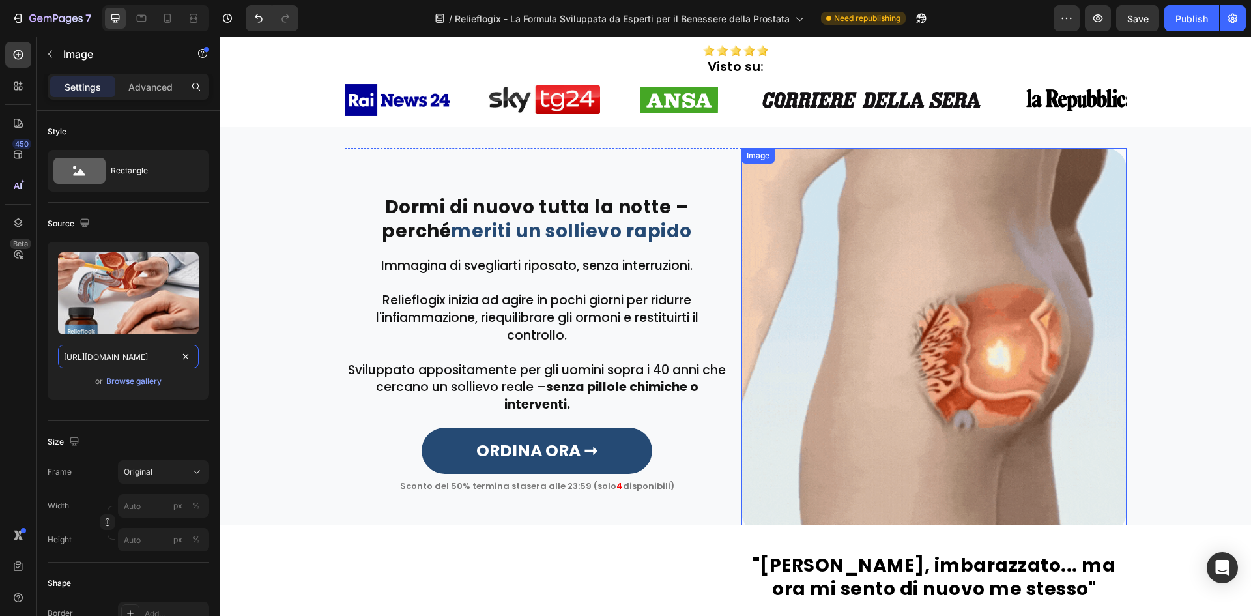
scroll to position [0, 0]
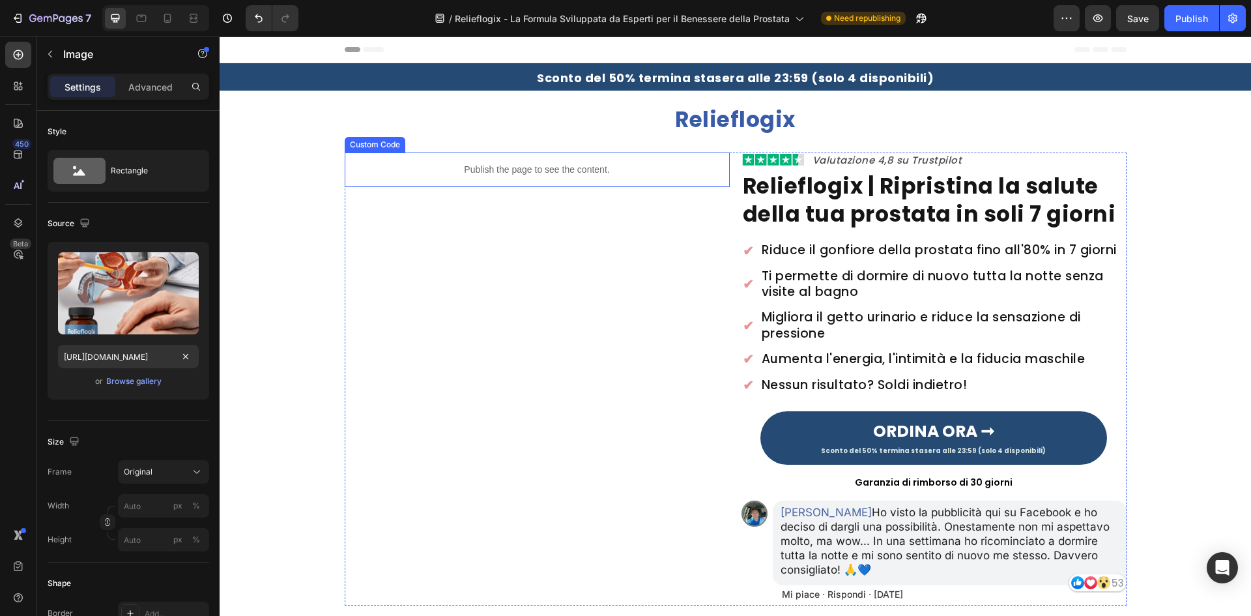
click at [568, 178] on div "Publish the page to see the content." at bounding box center [537, 169] width 385 height 35
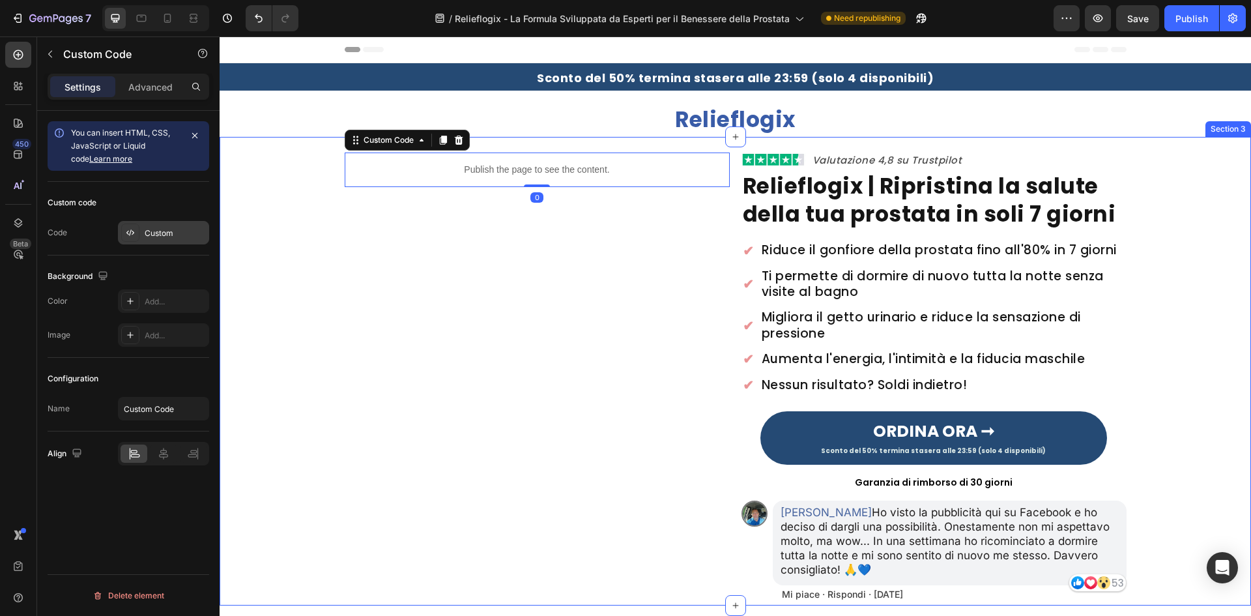
click at [184, 224] on div "Custom" at bounding box center [163, 232] width 91 height 23
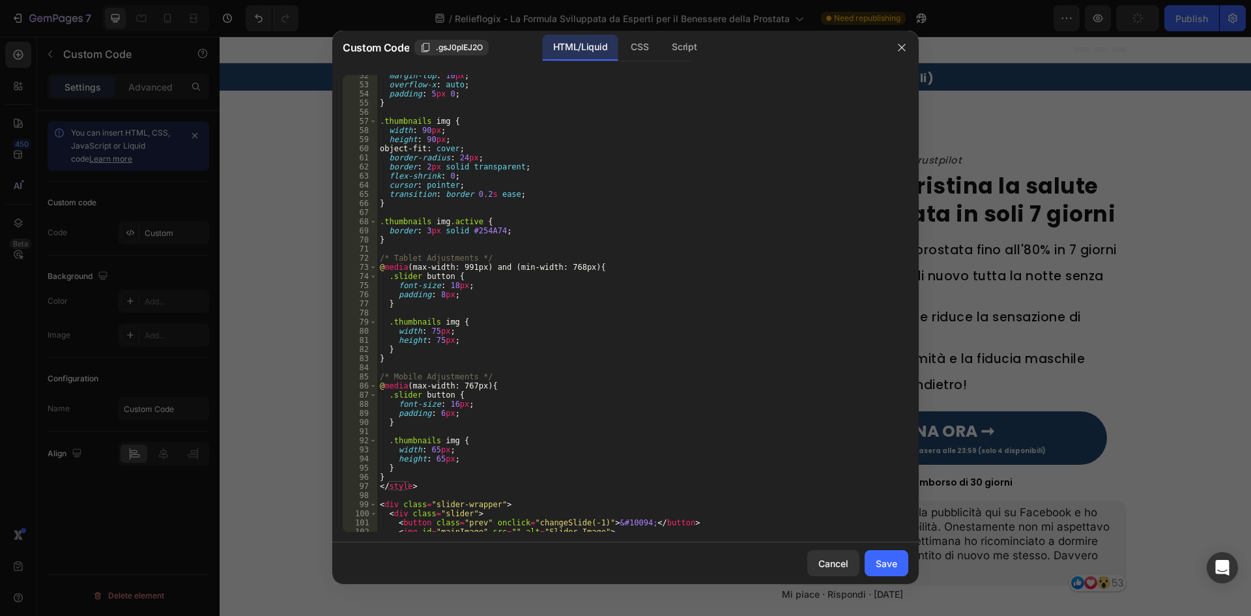
scroll to position [704, 0]
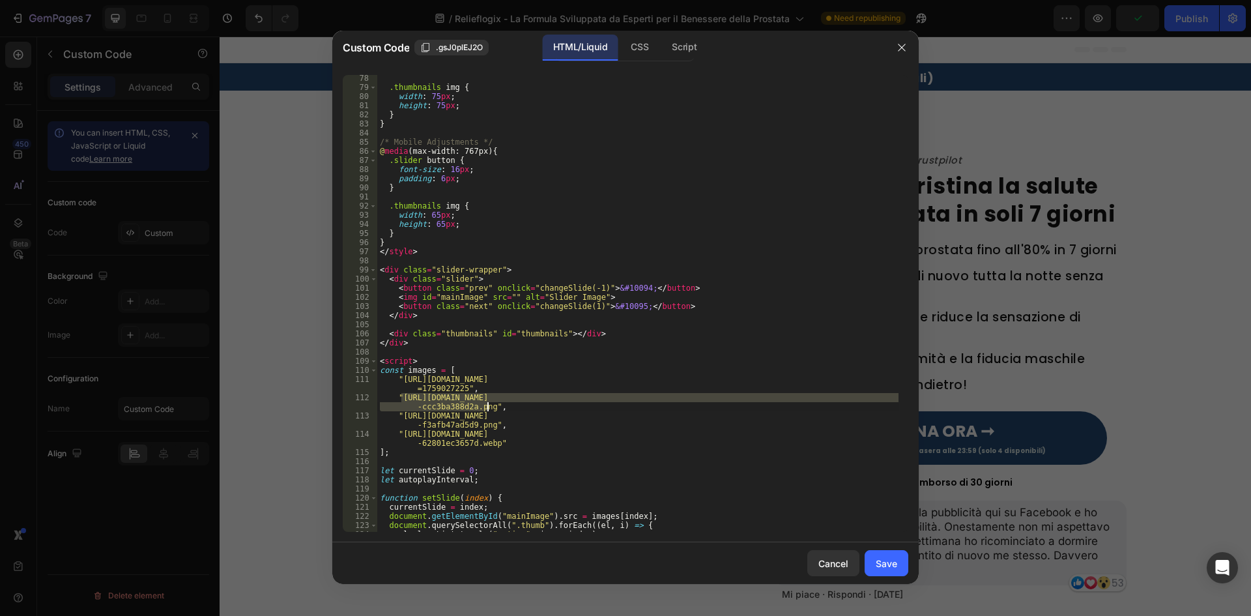
drag, startPoint x: 400, startPoint y: 396, endPoint x: 487, endPoint y: 408, distance: 87.4
click at [487, 408] on div ".thumbnails img { width : 75 px ; height : 75 px ; } } /* Mobile Adjustments */…" at bounding box center [637, 311] width 521 height 475
paste textarea "68e2d4e3-81c7-4a1a-b26b-0092f2e652e1.webp"
type textarea ""https://cdn.shopify.com/s/files/1/0657/6783/3683/files/gempages_57803276219213…"
drag, startPoint x: 877, startPoint y: 562, endPoint x: 913, endPoint y: 558, distance: 36.7
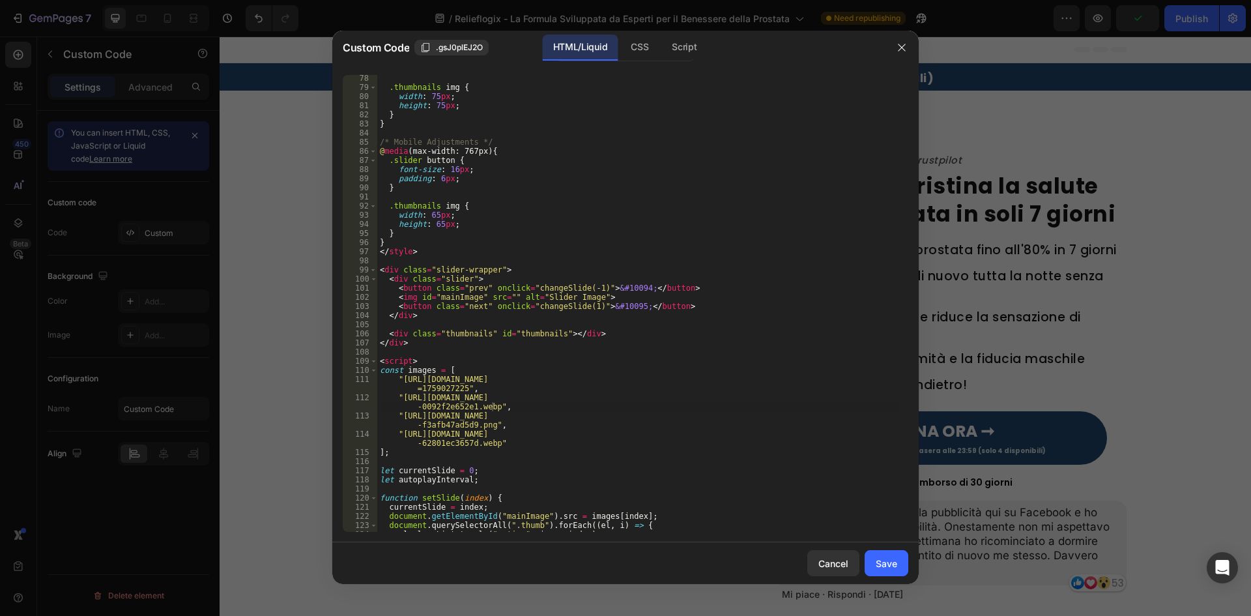
click at [878, 562] on div "Save" at bounding box center [886, 563] width 21 height 14
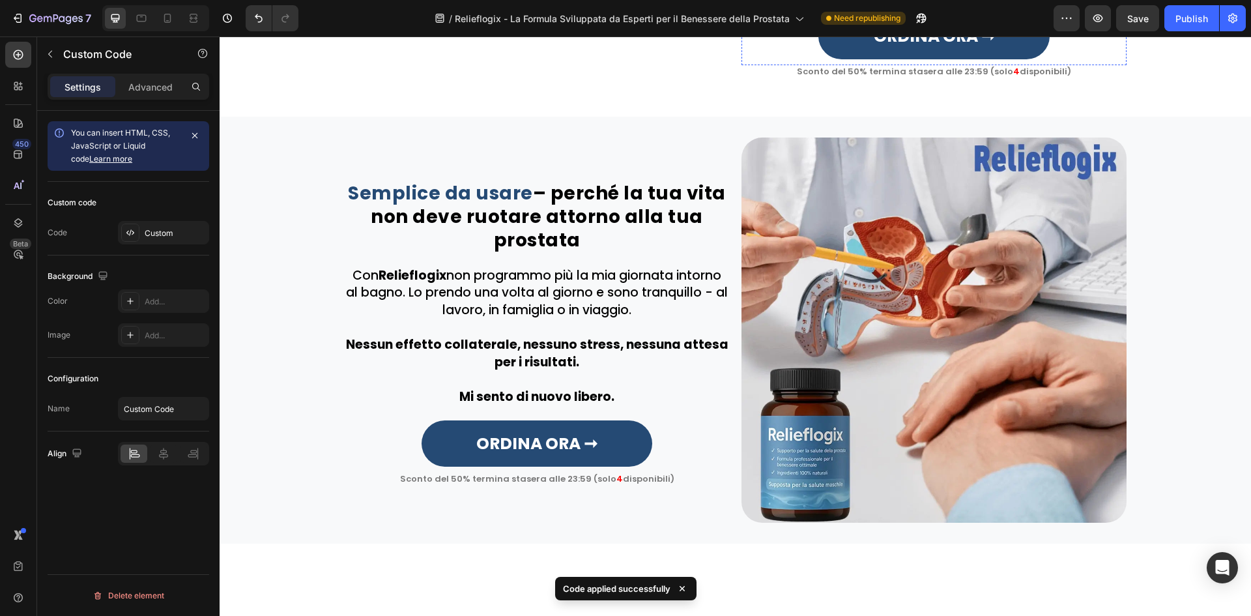
scroll to position [1564, 0]
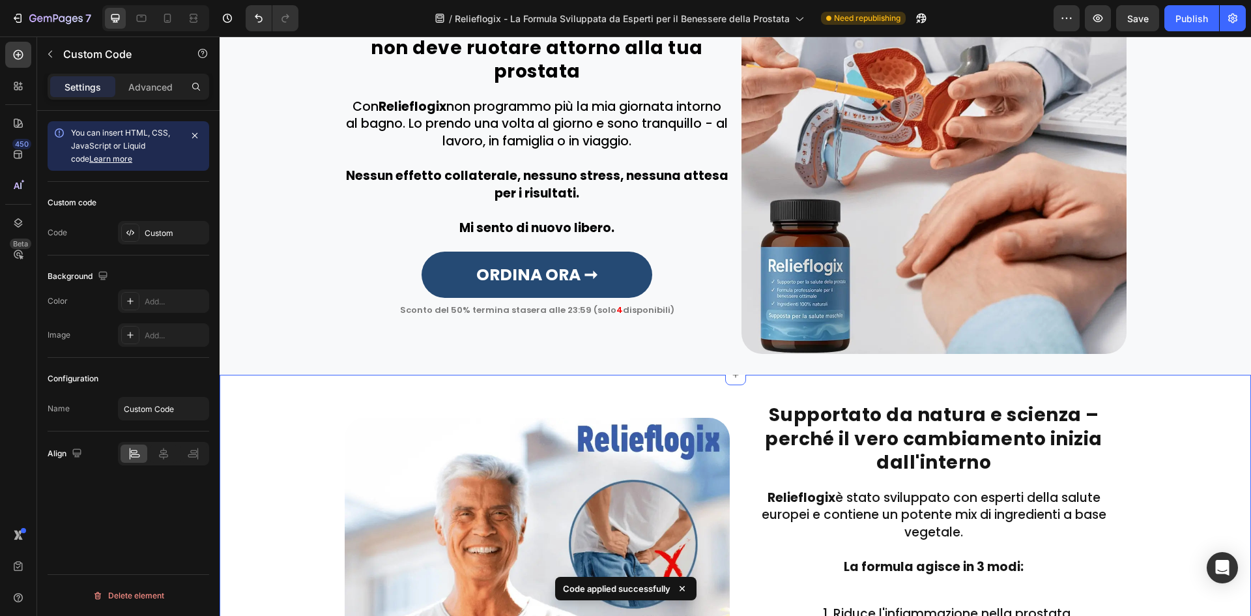
click at [588, 457] on img at bounding box center [537, 610] width 385 height 385
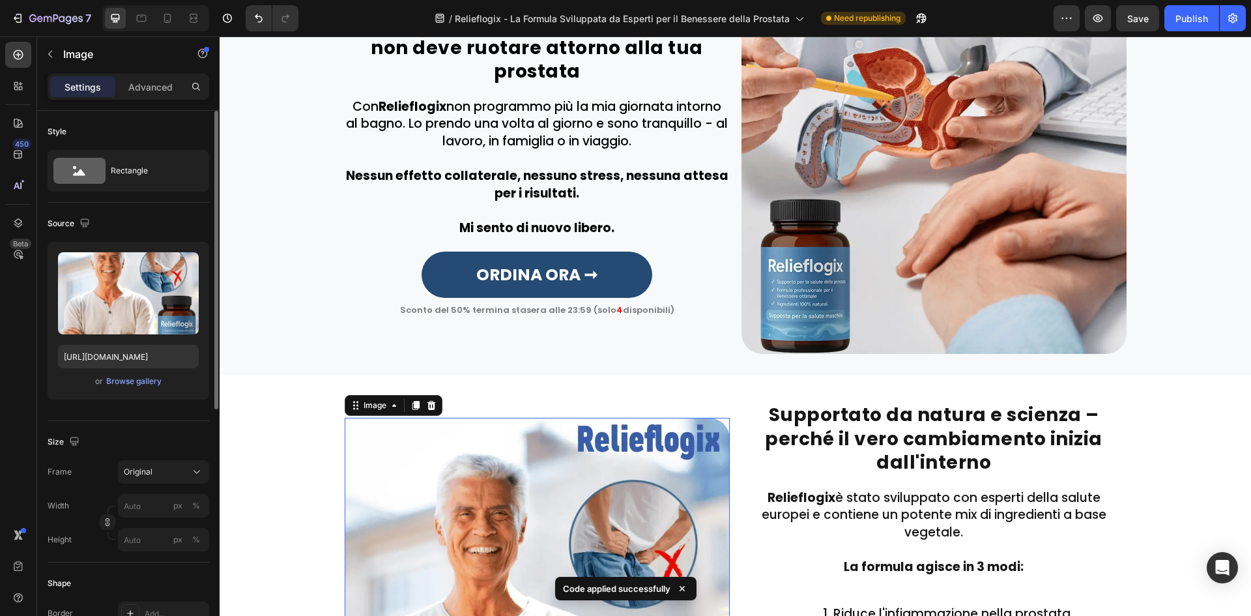
click at [132, 339] on div "Upload Image https://cdn.shopify.com/s/files/1/0657/6783/3683/files/gempages_57…" at bounding box center [129, 321] width 162 height 158
click at [131, 356] on input "https://cdn.shopify.com/s/files/1/0657/6783/3683/files/gempages_578032762192134…" at bounding box center [128, 356] width 141 height 23
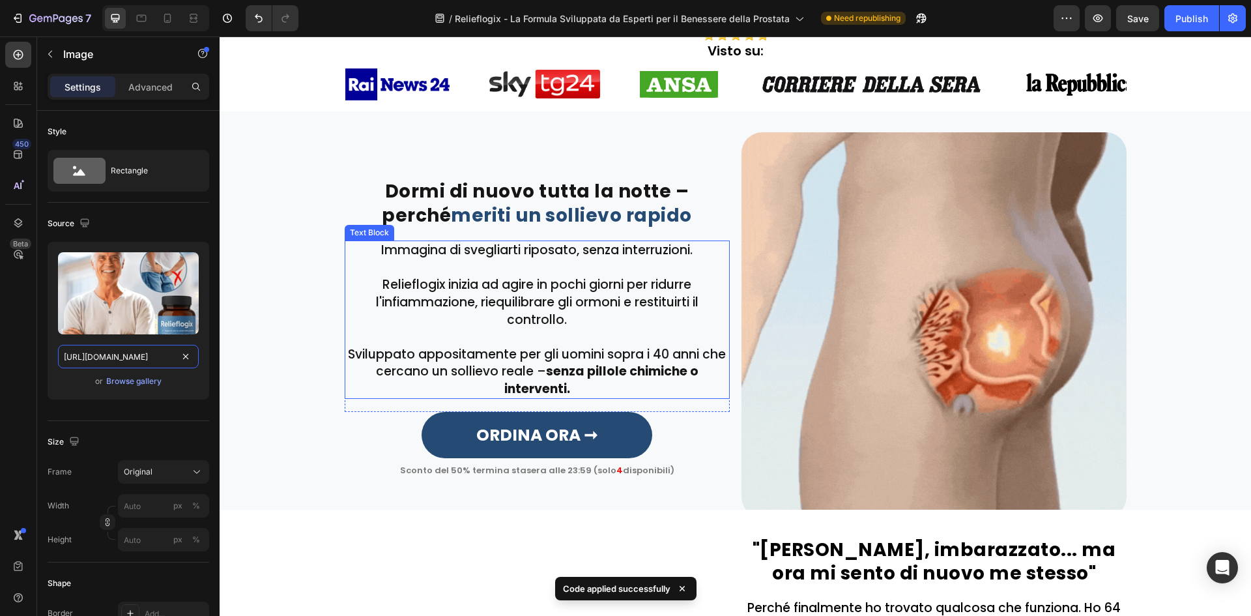
scroll to position [0, 0]
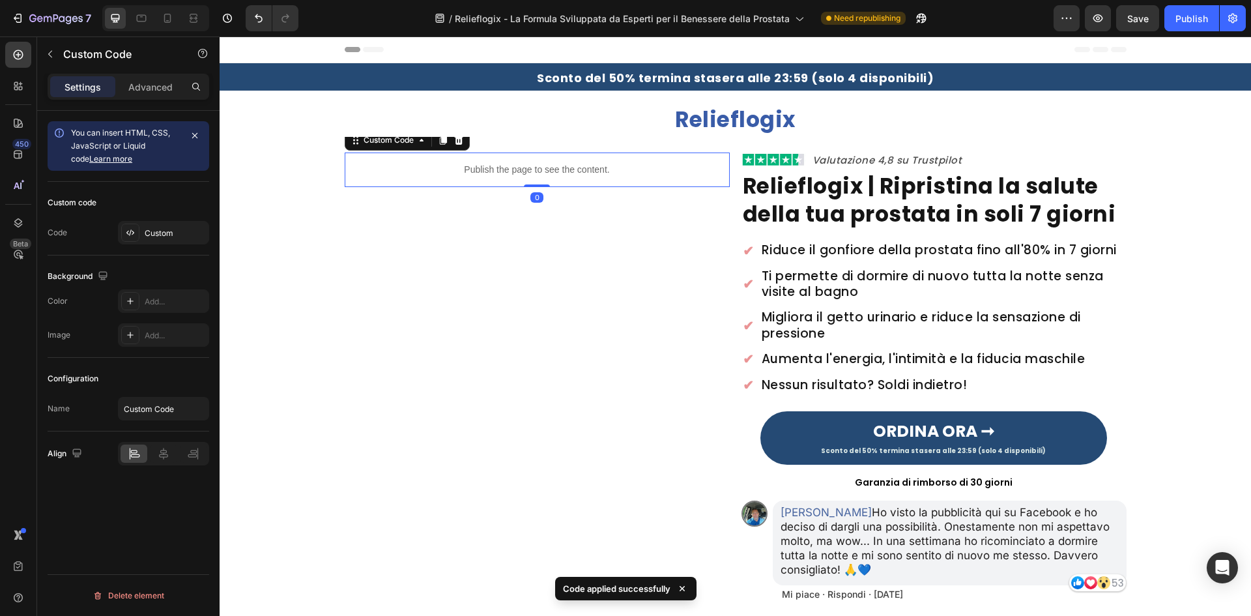
click at [556, 167] on p "Publish the page to see the content." at bounding box center [537, 170] width 385 height 14
click at [156, 236] on div "Custom" at bounding box center [175, 233] width 61 height 12
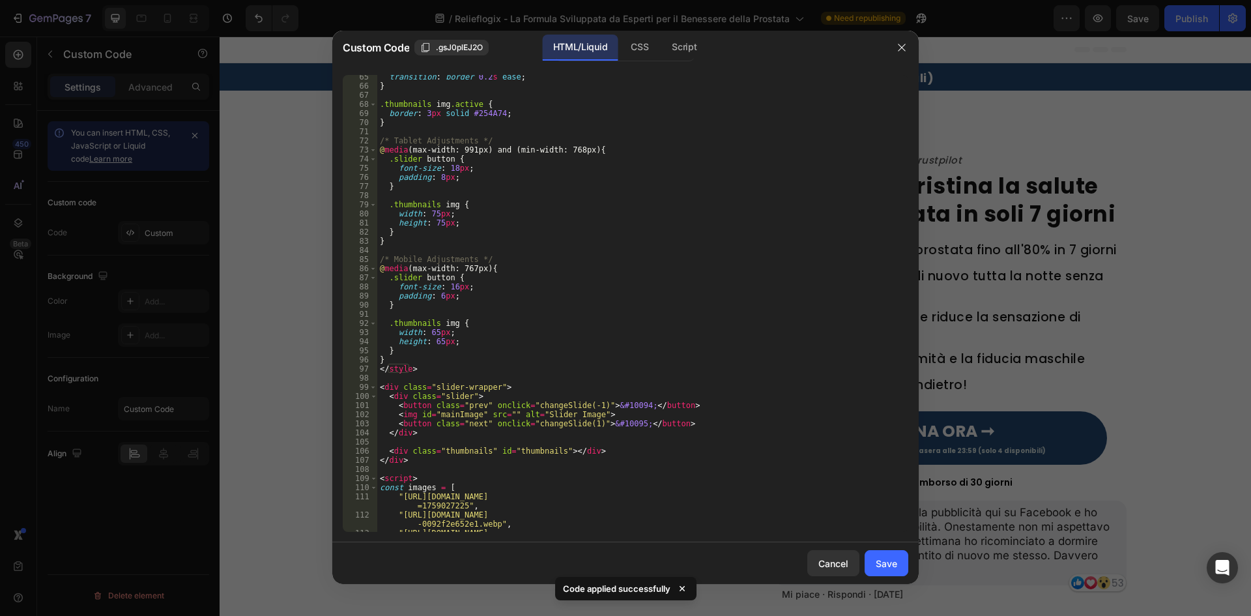
scroll to position [821, 0]
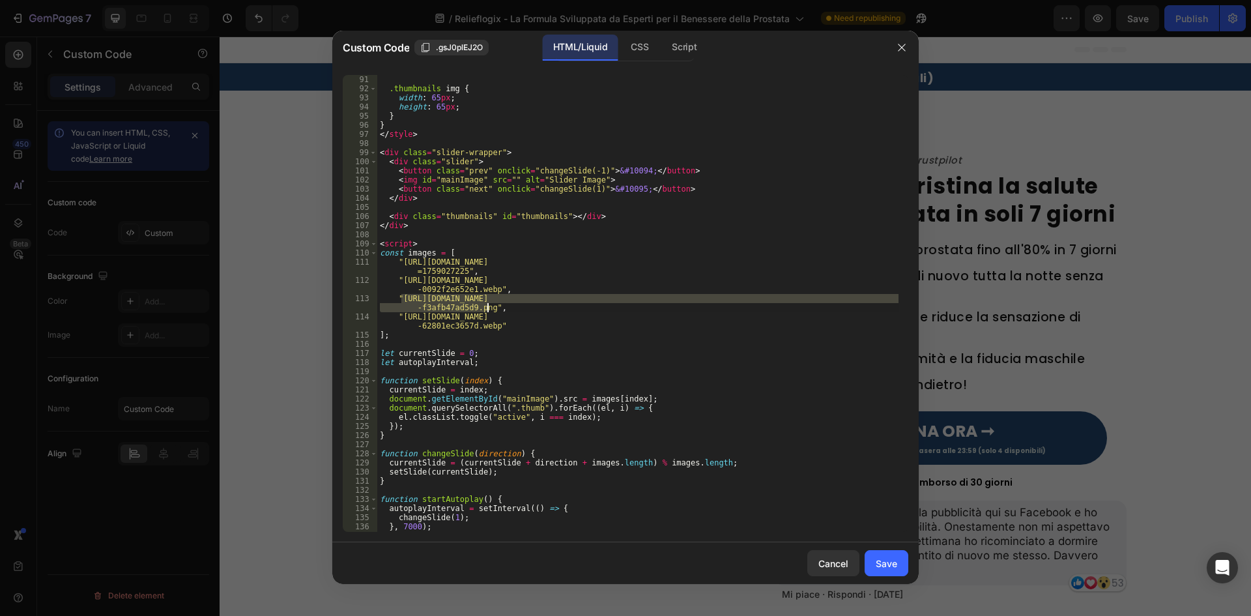
drag, startPoint x: 401, startPoint y: 298, endPoint x: 486, endPoint y: 308, distance: 85.3
click at [486, 308] on div ".thumbnails img { width : 65 px ; height : 65 px ; } } </ style > < div class =…" at bounding box center [637, 312] width 521 height 475
paste textarea "eb5d038d-8cb2-4f01-af68-3e5f2debe4a4.webp"
type textarea ""https://cdn.shopify.com/s/files/1/0657/6783/3683/files/gempages_57803276219213…"
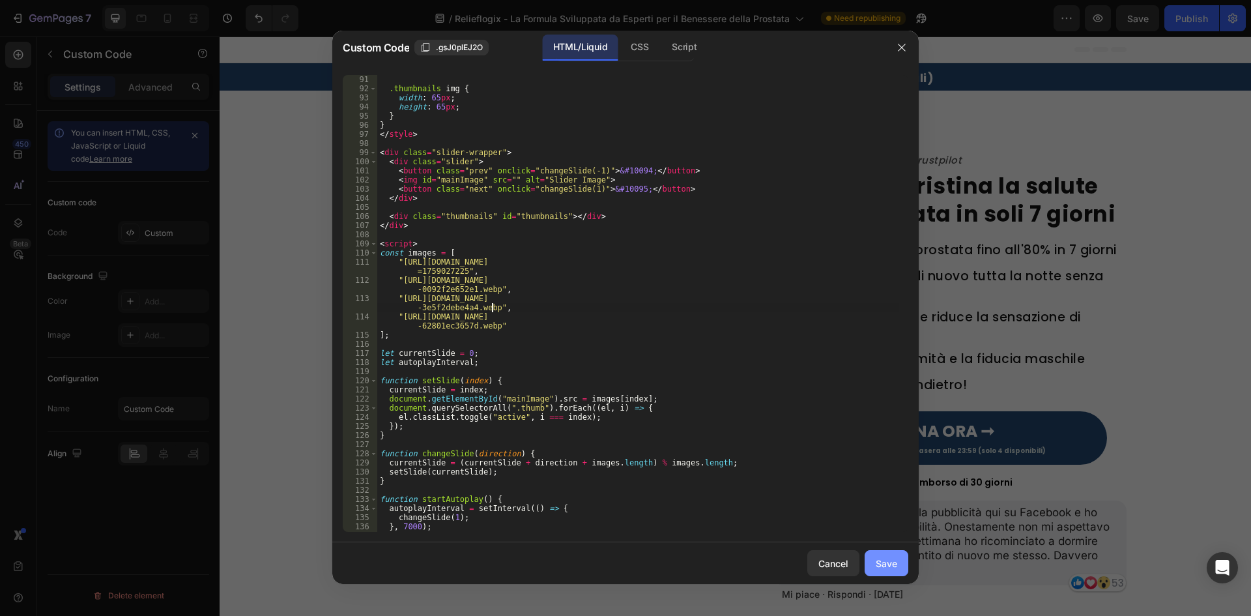
click at [880, 565] on div "Save" at bounding box center [886, 563] width 21 height 14
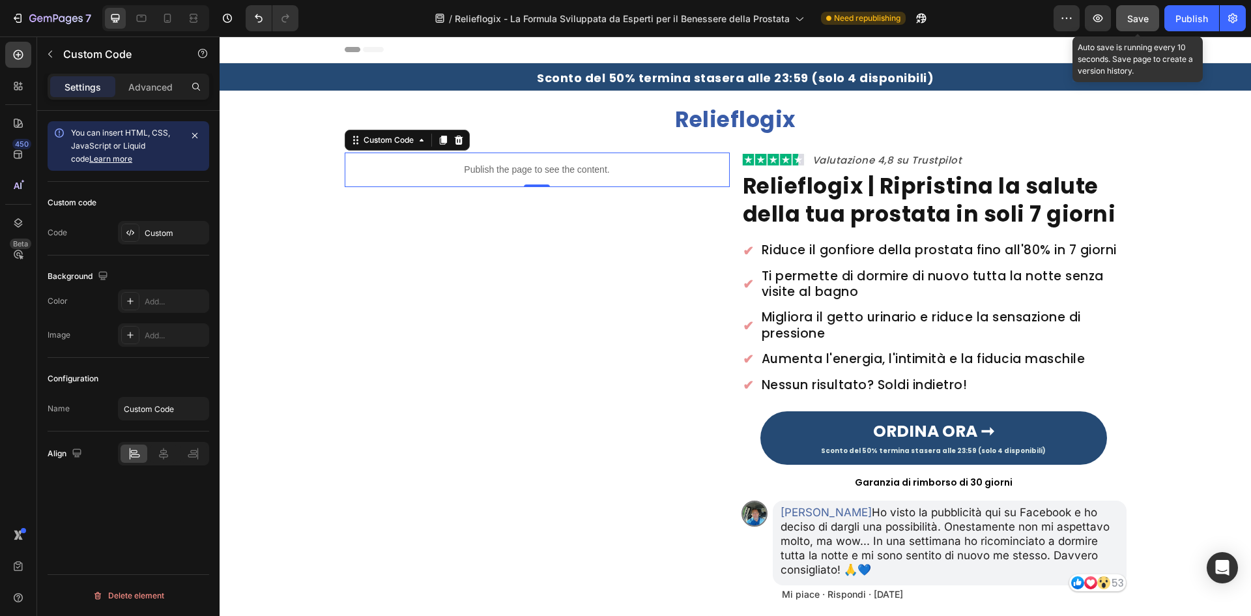
click at [1151, 8] on button "Save" at bounding box center [1137, 18] width 43 height 26
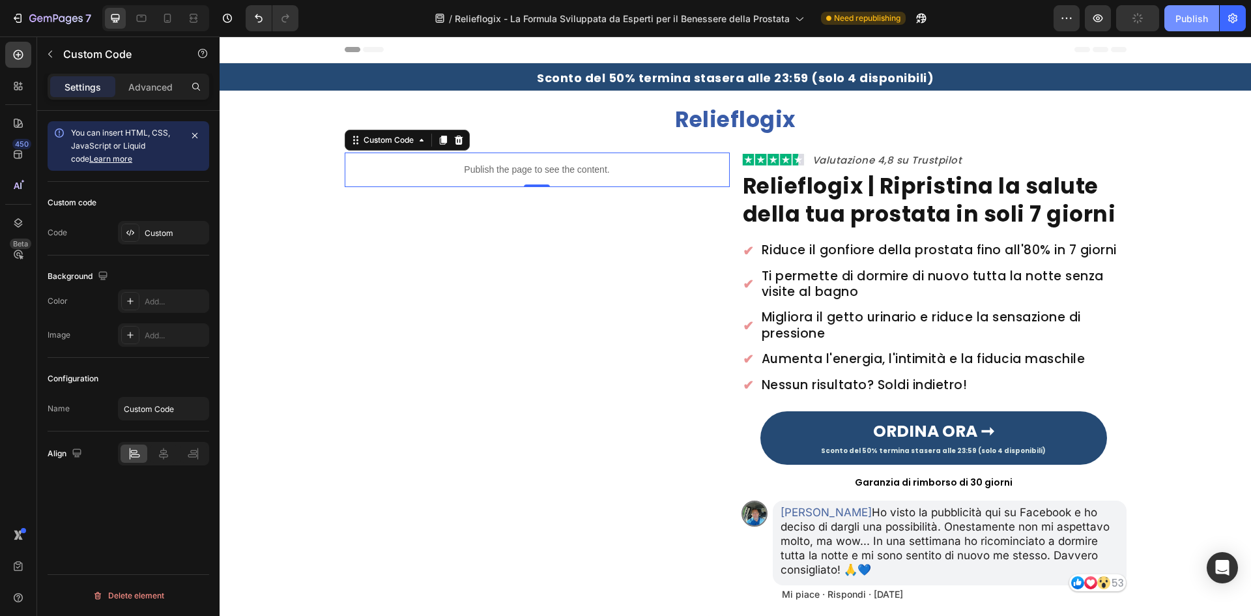
click at [1180, 15] on div "Publish" at bounding box center [1191, 19] width 33 height 14
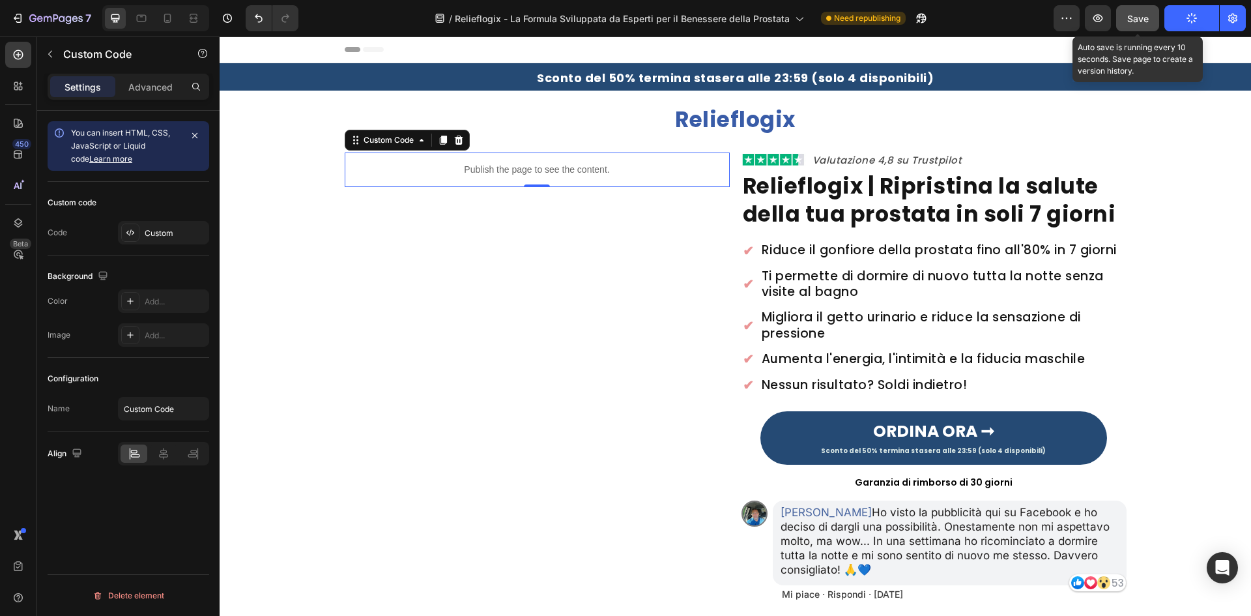
drag, startPoint x: 1160, startPoint y: 8, endPoint x: 1156, endPoint y: 16, distance: 9.6
click at [1158, 12] on div "Preview Save Auto save is running every 10 seconds. Save page to create a versi…" at bounding box center [1149, 18] width 192 height 26
click at [1156, 17] on button "Save" at bounding box center [1137, 18] width 43 height 26
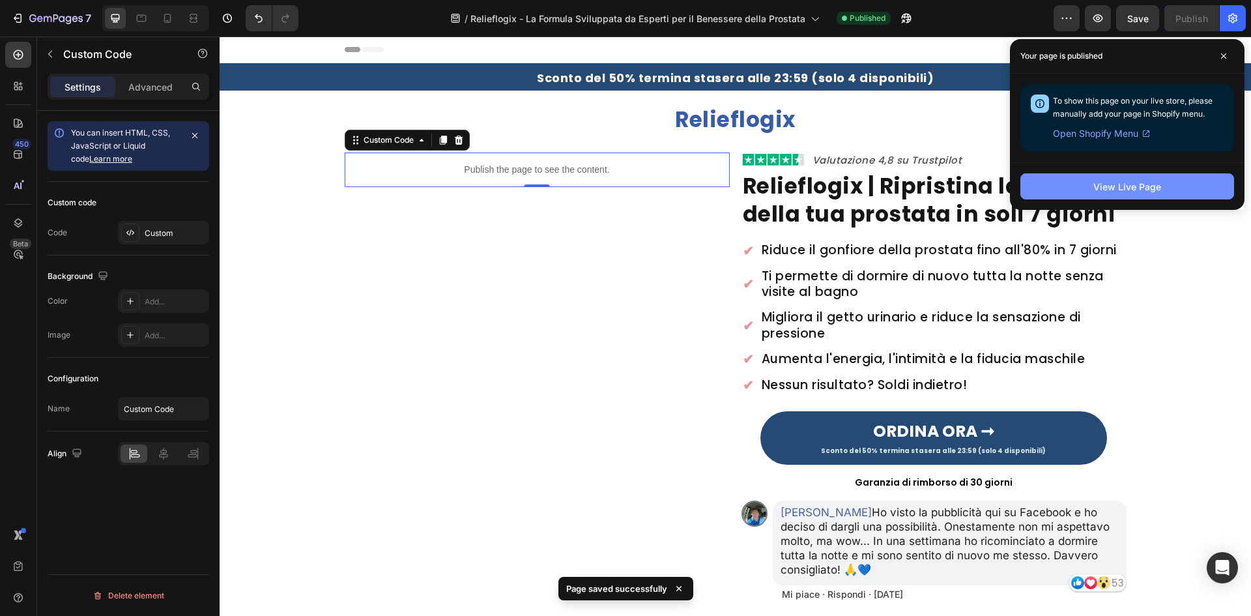
click at [1088, 192] on button "View Live Page" at bounding box center [1127, 186] width 214 height 26
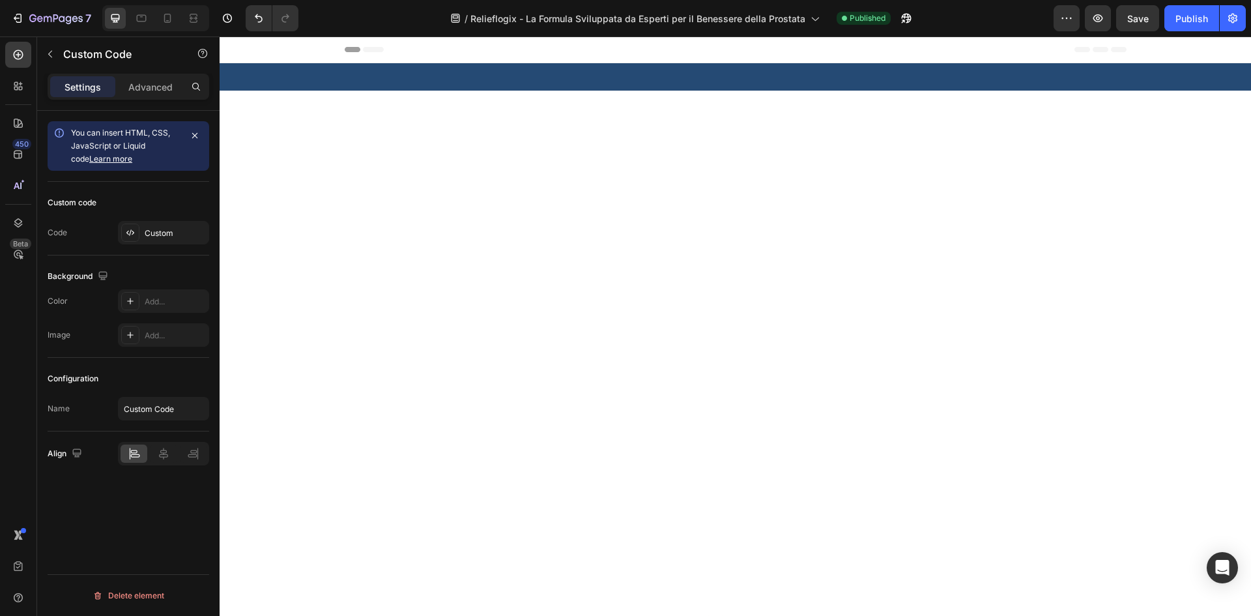
scroll to position [586, 0]
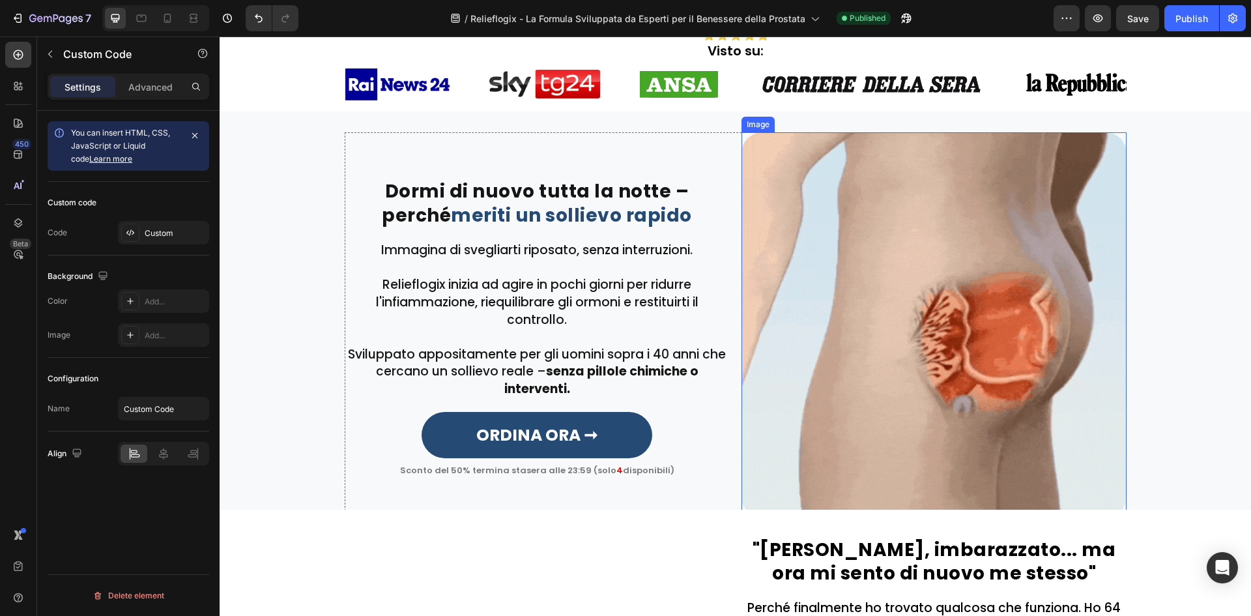
click at [909, 394] on img at bounding box center [933, 324] width 385 height 385
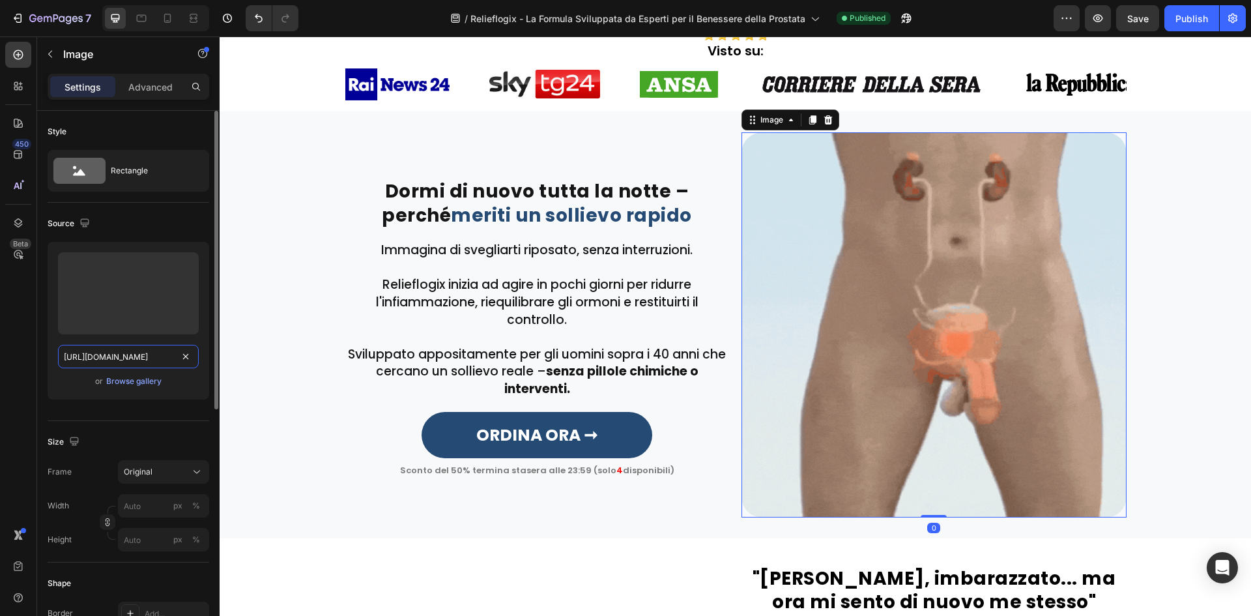
click at [107, 348] on input "https://cdn.shopify.com/s/files/1/0657/6783/3683/files/gempages_578032762192134…" at bounding box center [128, 356] width 141 height 23
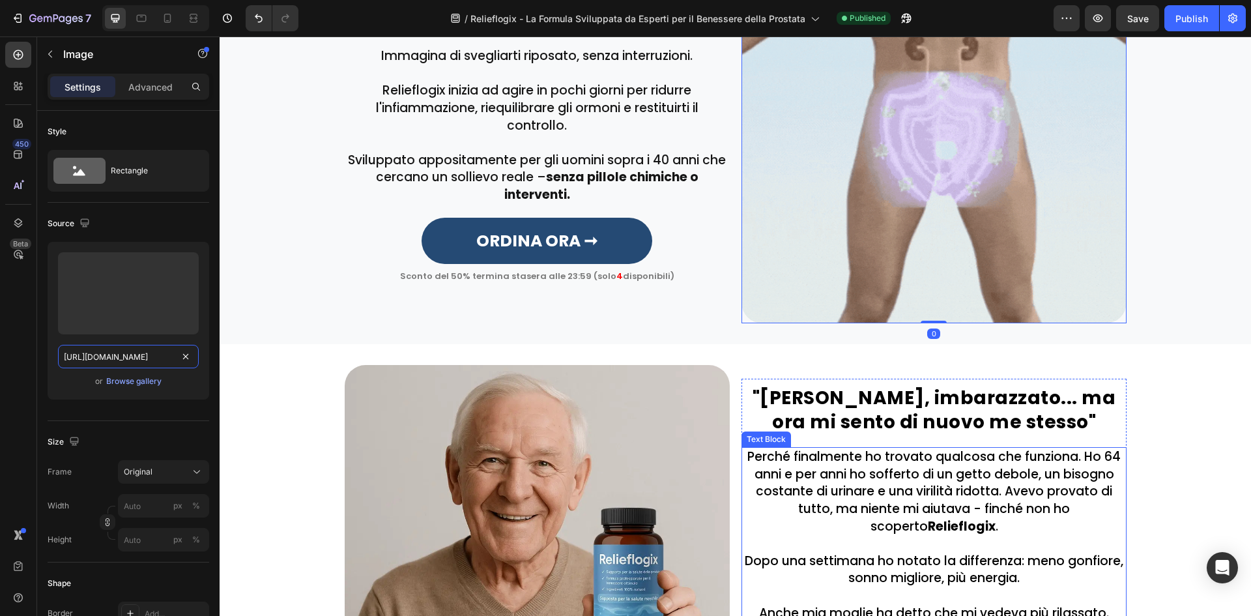
scroll to position [782, 0]
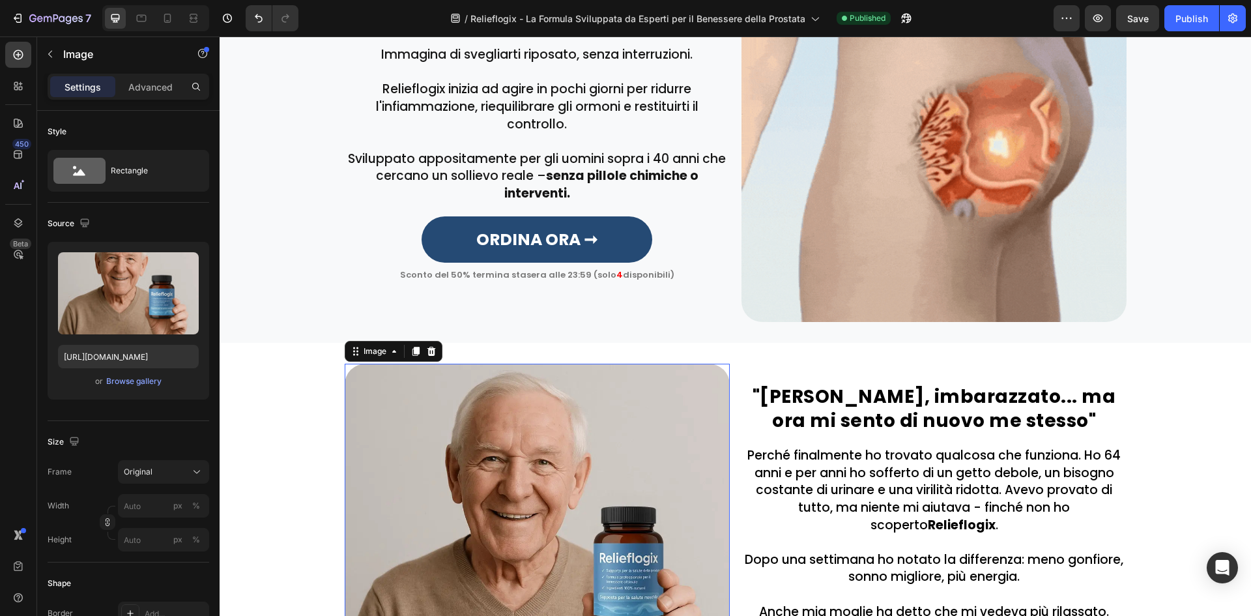
click at [572, 461] on img at bounding box center [537, 556] width 385 height 385
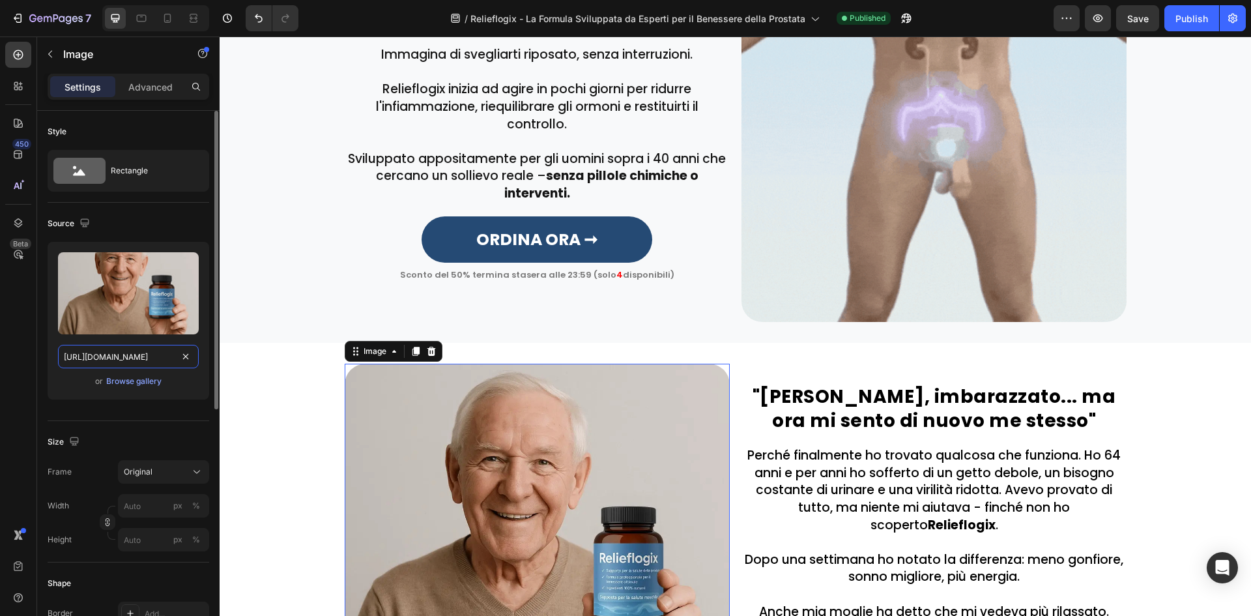
click at [150, 349] on input "https://cdn.shopify.com/s/files/1/0657/6783/3683/files/gempages_578032762192134…" at bounding box center [128, 356] width 141 height 23
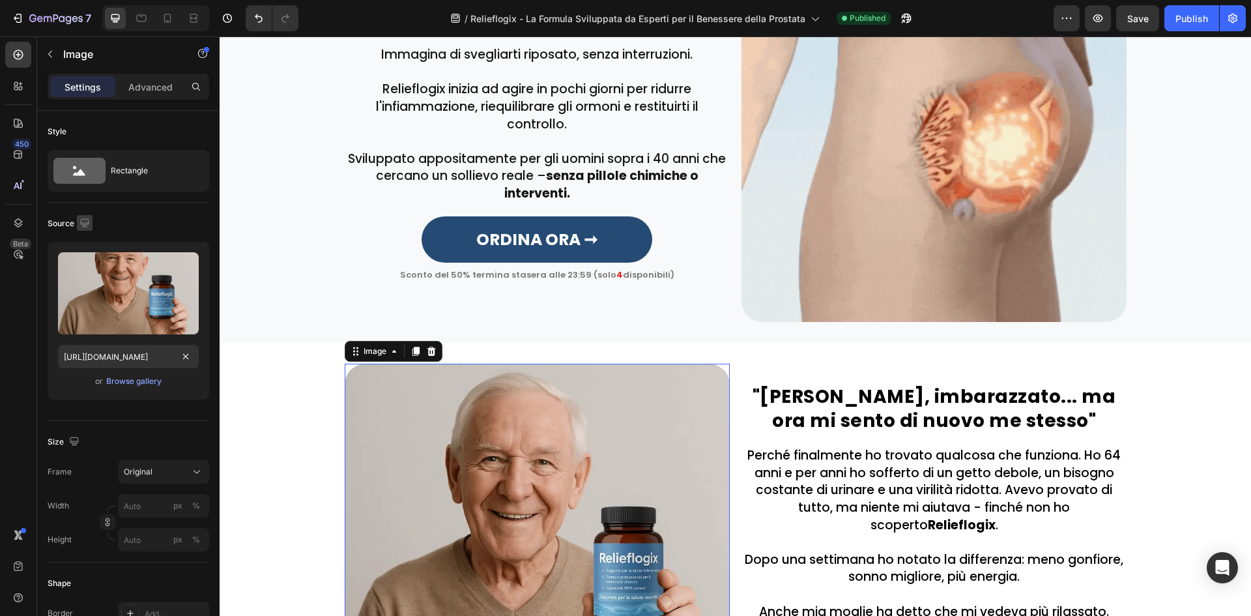
click at [89, 225] on icon "button" at bounding box center [84, 222] width 13 height 13
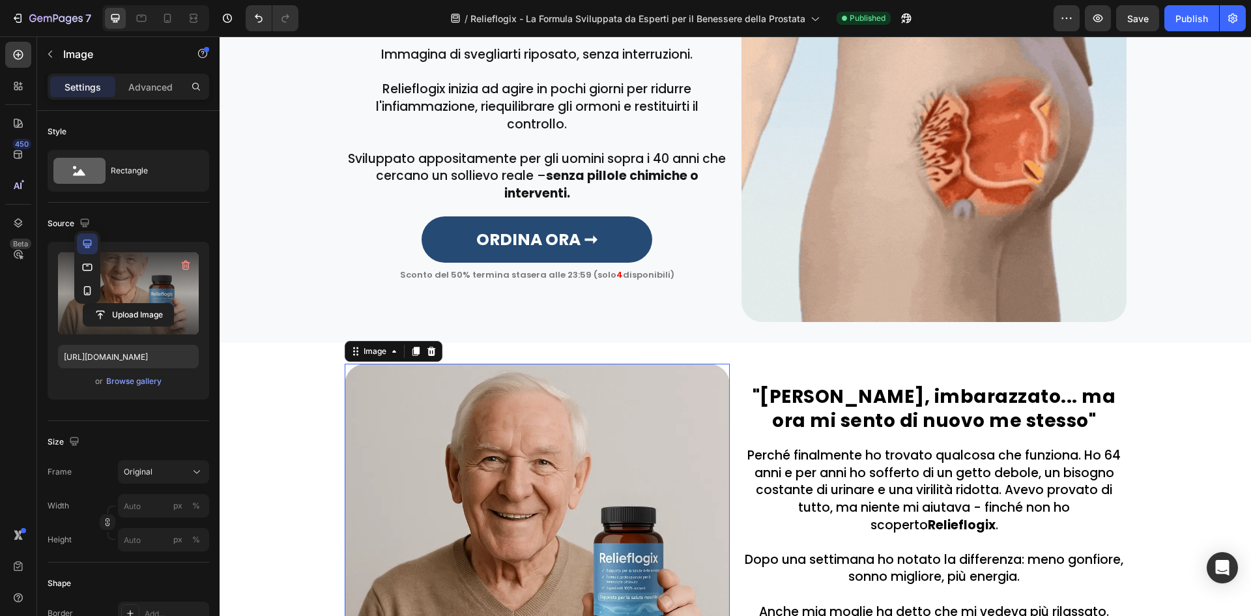
click at [87, 261] on icon "button" at bounding box center [87, 267] width 13 height 13
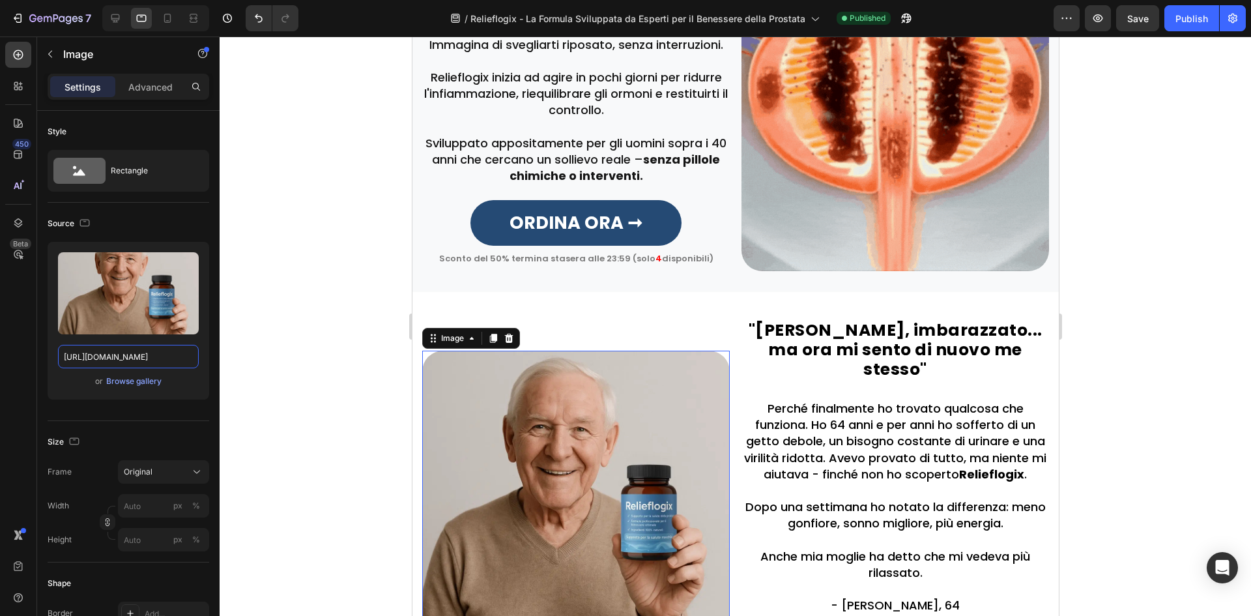
click at [111, 352] on input "https://cdn.shopify.com/s/files/1/0657/6783/3683/files/gempages_578032762192134…" at bounding box center [128, 356] width 141 height 23
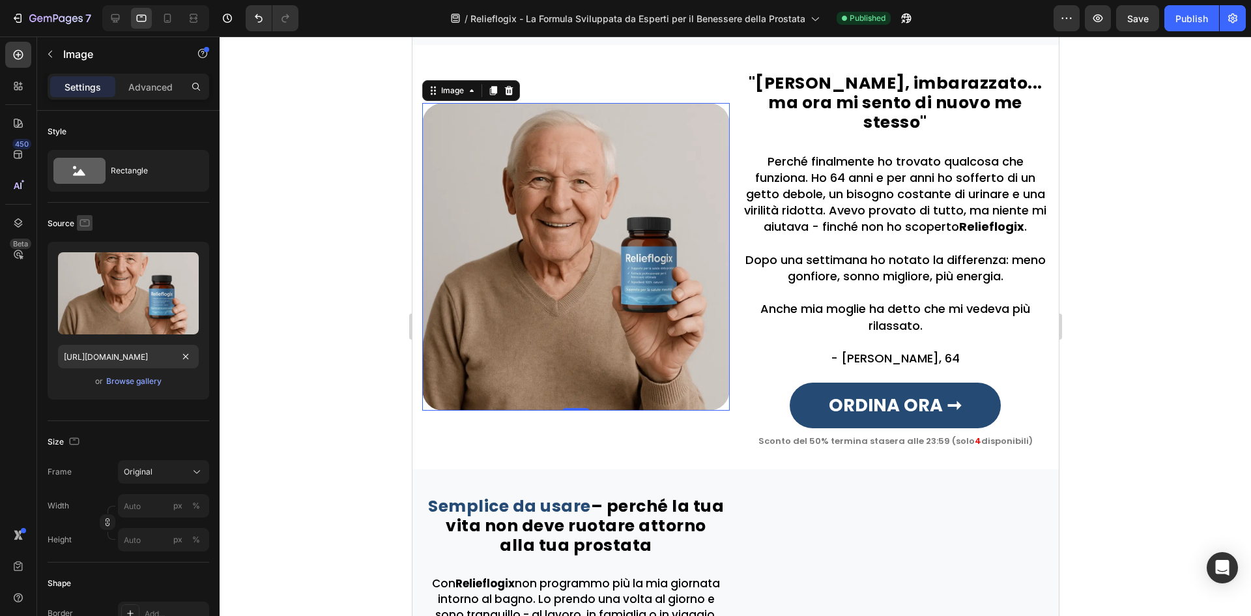
scroll to position [0, 0]
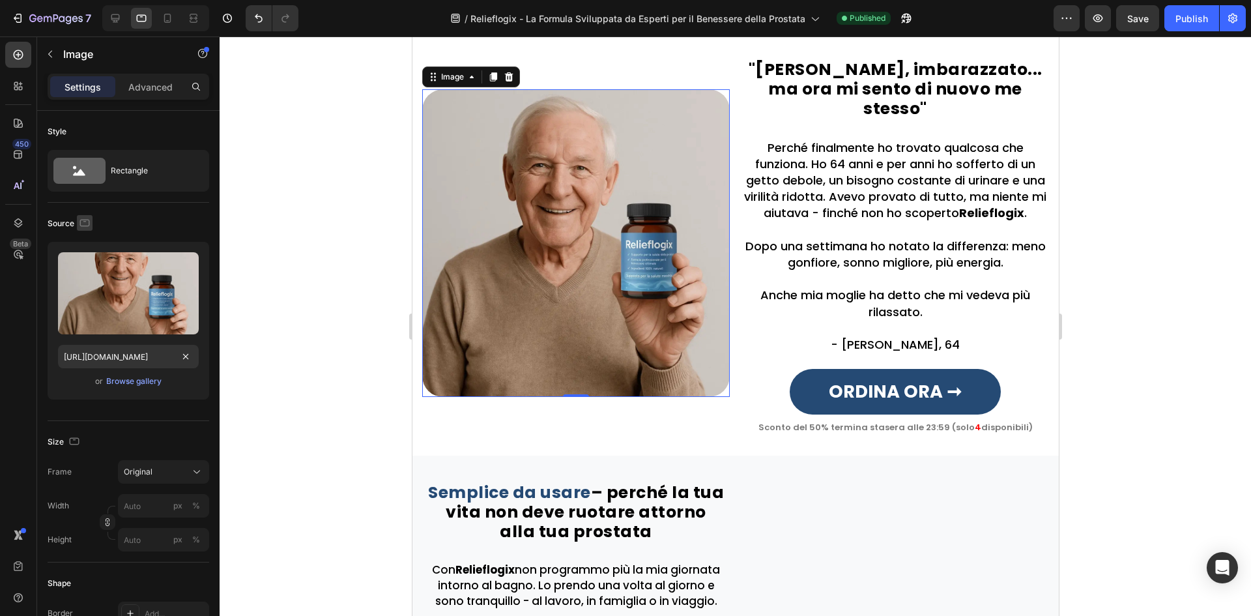
click at [78, 223] on icon "button" at bounding box center [84, 222] width 13 height 13
click at [89, 285] on button "button" at bounding box center [87, 290] width 21 height 21
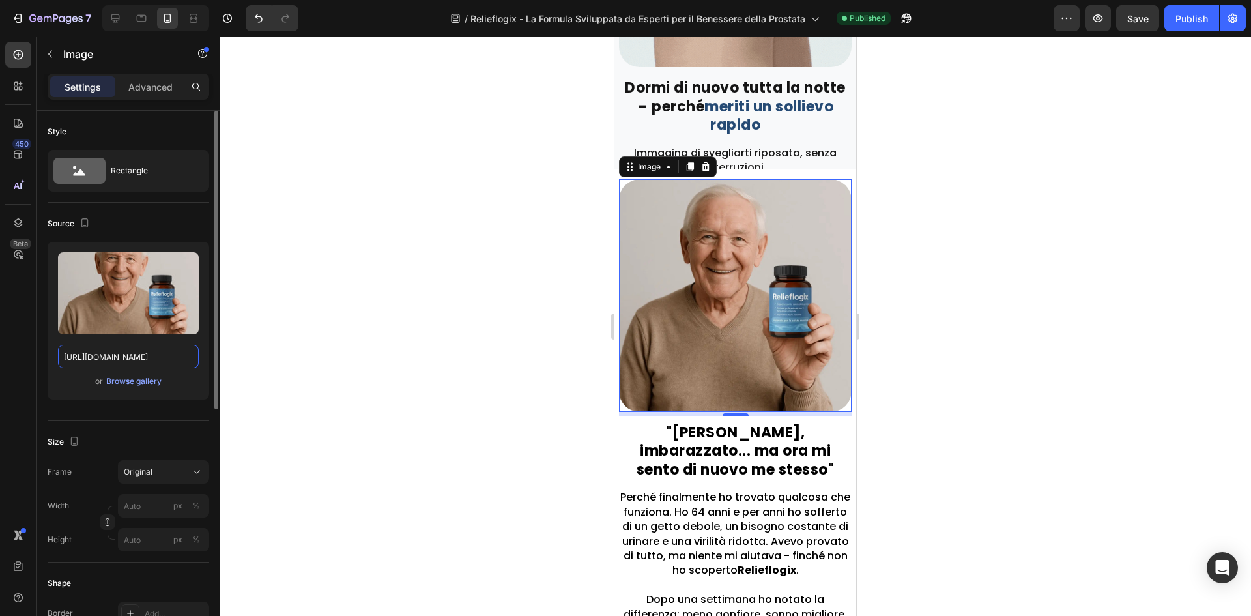
click at [94, 349] on input "https://cdn.shopify.com/s/files/1/0657/6783/3683/files/gempages_578032762192134…" at bounding box center [128, 356] width 141 height 23
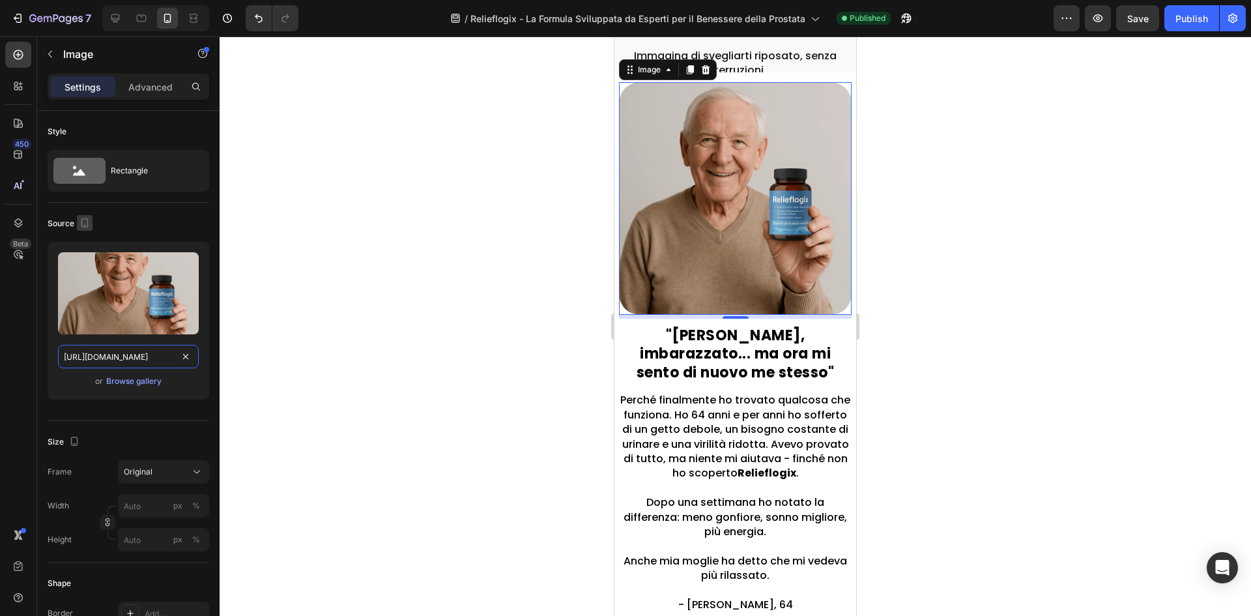
scroll to position [0, 410]
click at [89, 221] on icon "button" at bounding box center [84, 222] width 13 height 13
click at [89, 240] on icon "button" at bounding box center [87, 243] width 13 height 13
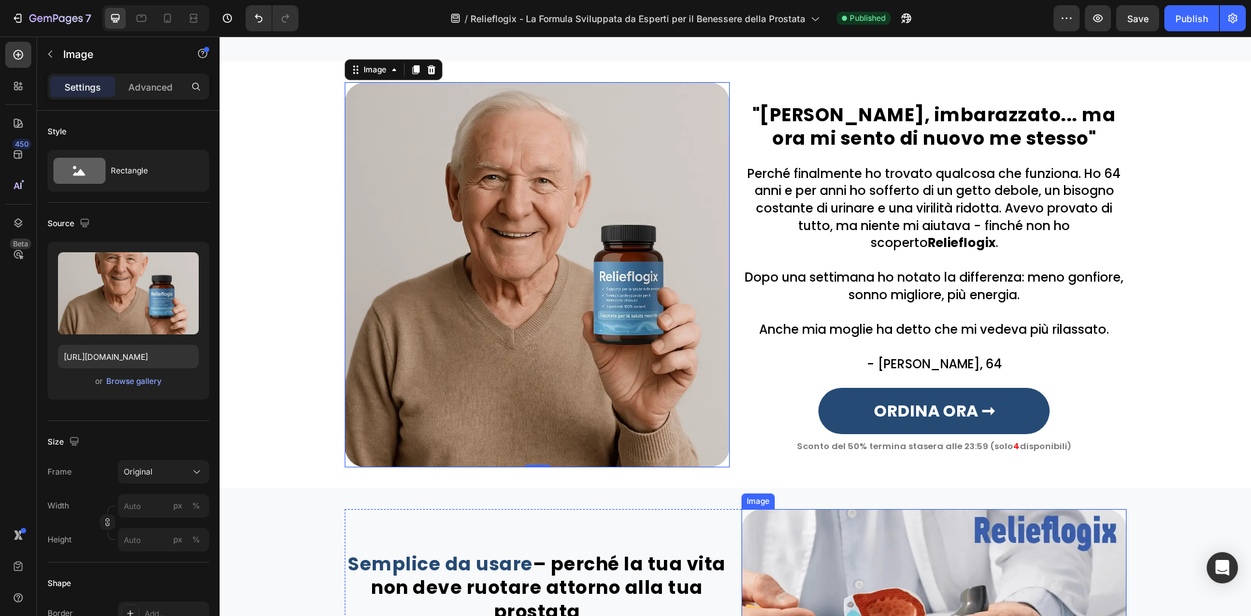
scroll to position [1372, 0]
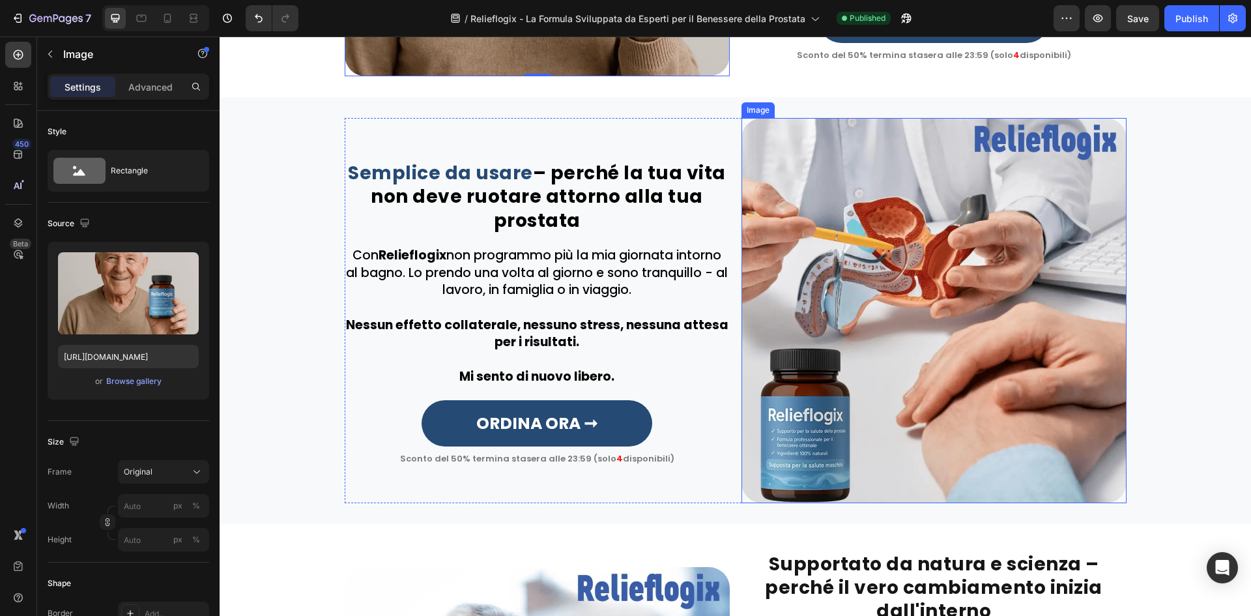
click at [893, 358] on img at bounding box center [933, 310] width 385 height 385
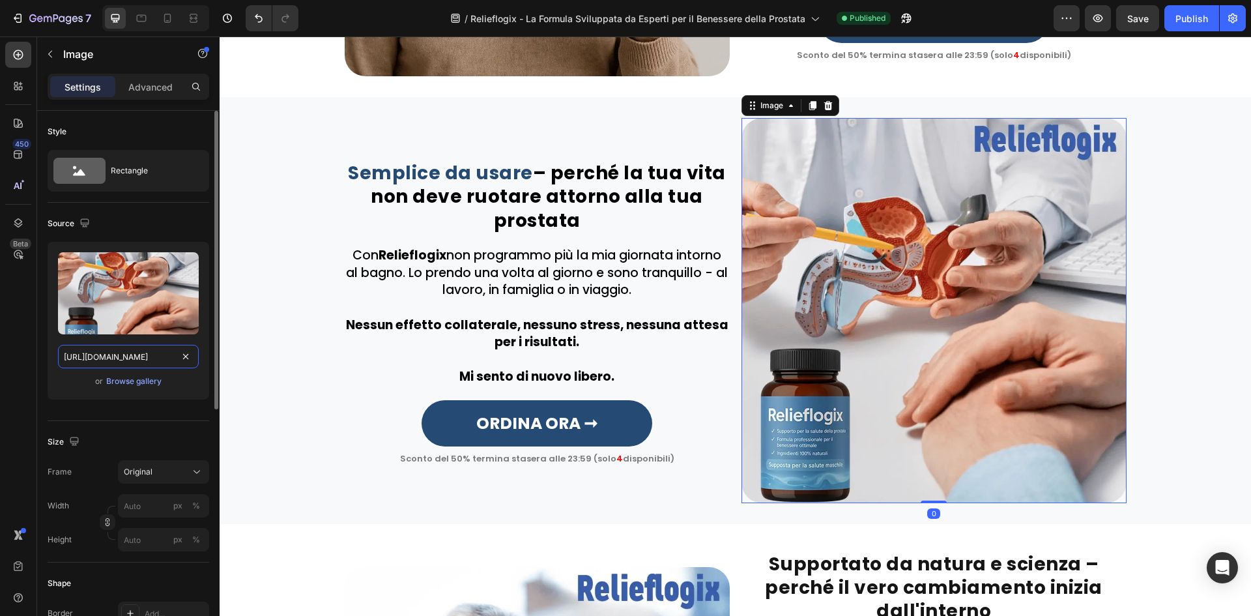
click at [82, 355] on input "https://cdn.shopify.com/s/files/1/0657/6783/3683/files/gempages_578032762192134…" at bounding box center [128, 356] width 141 height 23
click at [86, 226] on icon "button" at bounding box center [84, 222] width 8 height 8
click at [81, 264] on icon "button" at bounding box center [87, 267] width 13 height 13
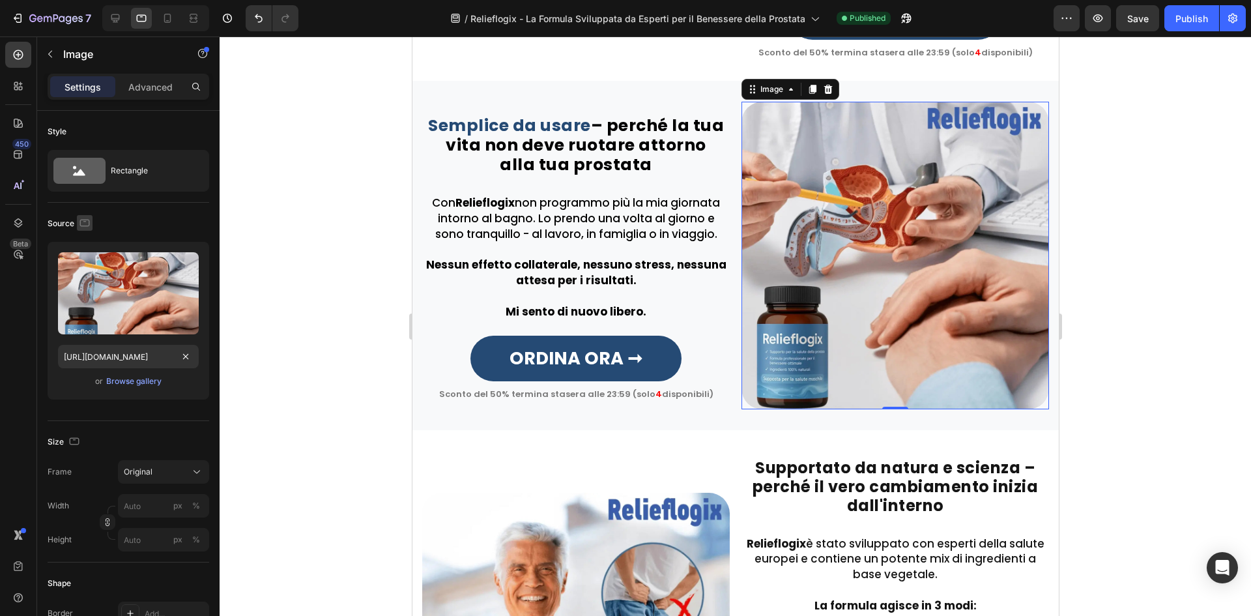
scroll to position [0, 0]
click at [87, 220] on icon "button" at bounding box center [84, 222] width 13 height 13
click at [85, 296] on icon "button" at bounding box center [87, 290] width 13 height 13
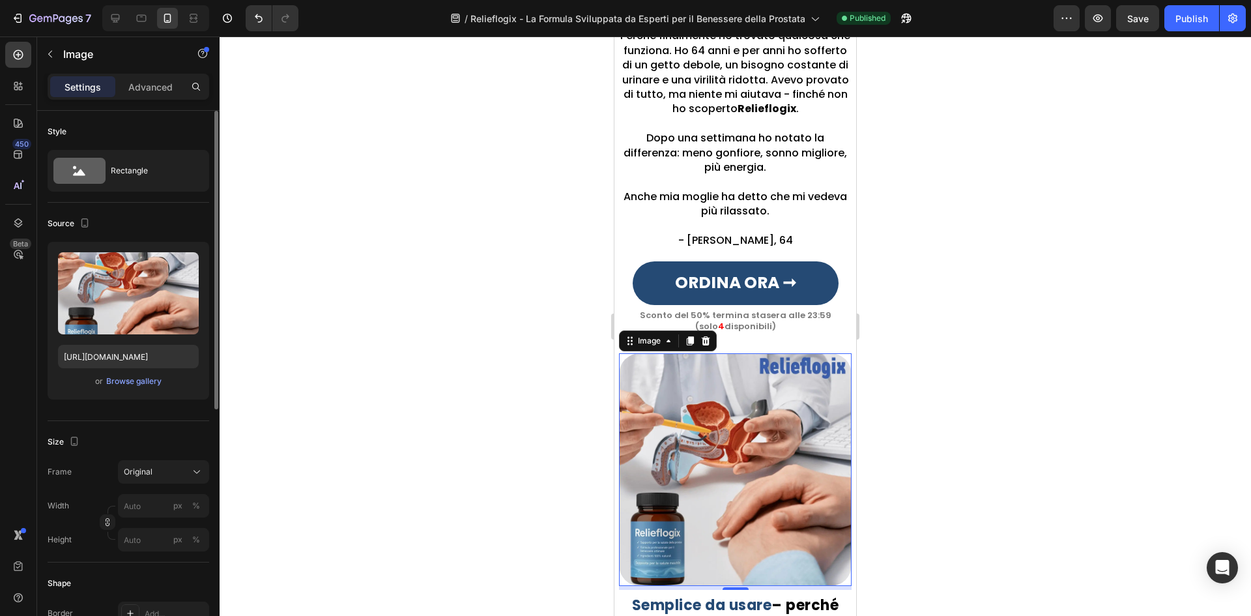
click at [91, 343] on div "Upload Image https://cdn.shopify.com/s/files/1/0657/6783/3683/files/gempages_57…" at bounding box center [129, 321] width 162 height 158
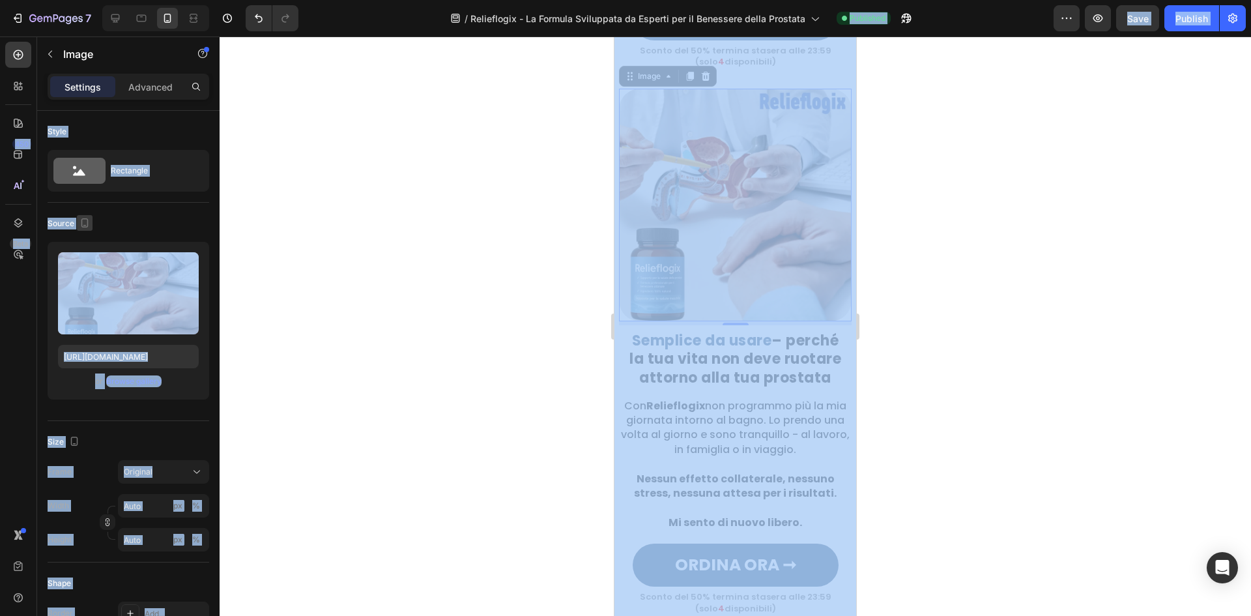
scroll to position [1605, 0]
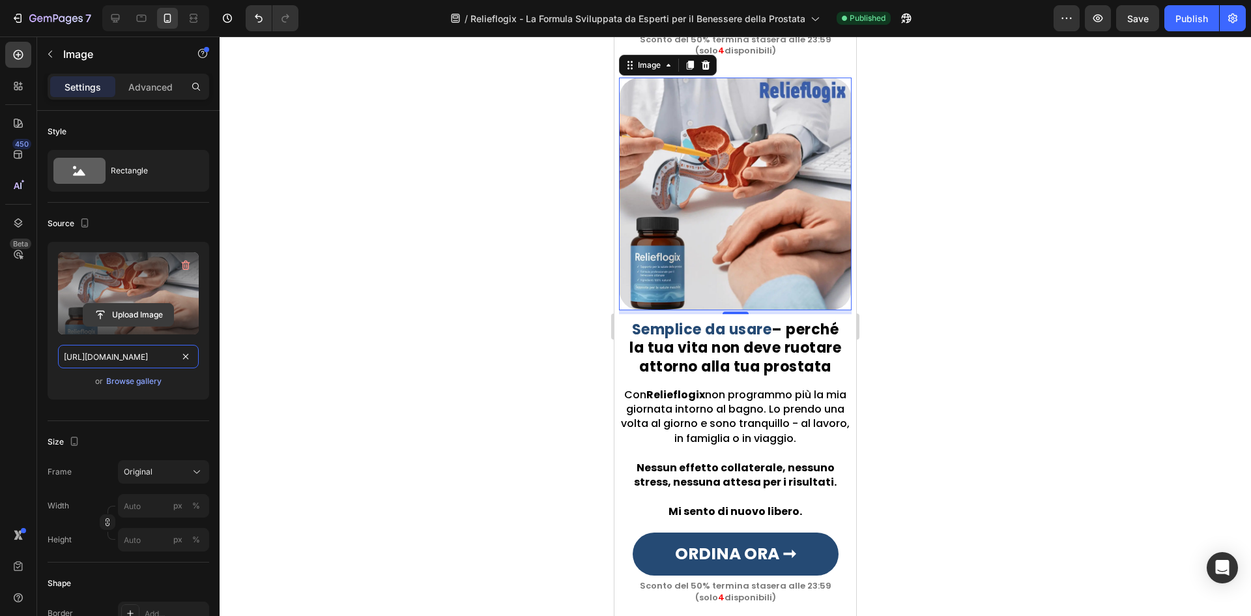
drag, startPoint x: 86, startPoint y: 350, endPoint x: 93, endPoint y: 319, distance: 31.4
click at [87, 350] on input "https://cdn.shopify.com/s/files/1/0657/6783/3683/files/gempages_578032762192134…" at bounding box center [128, 356] width 141 height 23
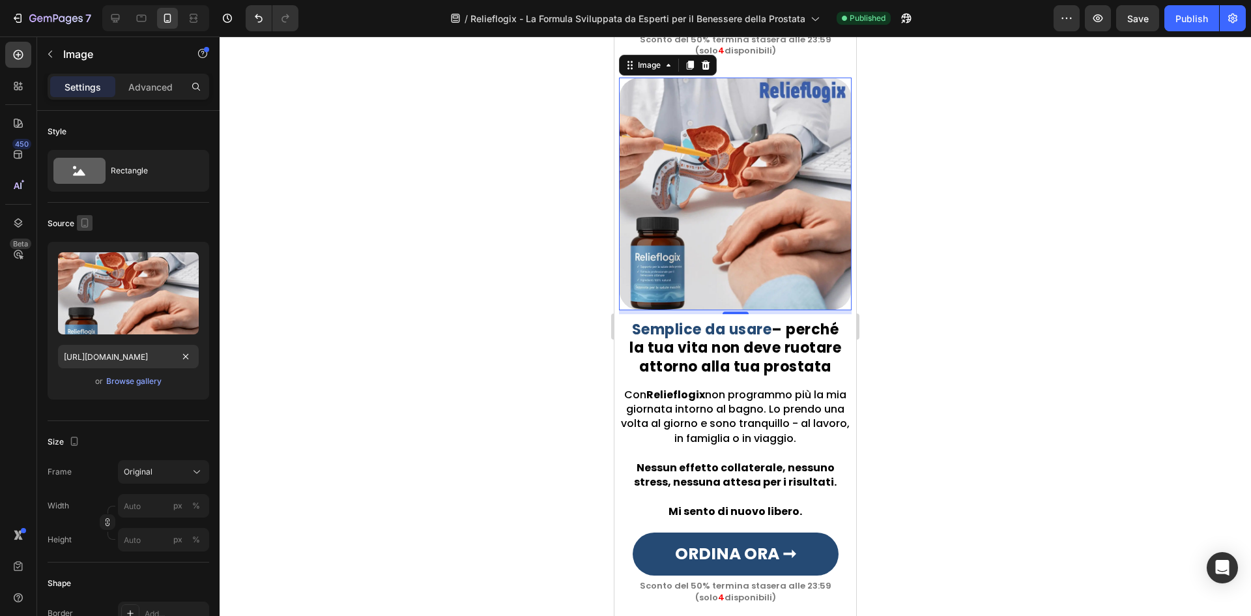
scroll to position [0, 0]
click at [84, 223] on icon "button" at bounding box center [84, 222] width 13 height 13
click at [89, 233] on button "button" at bounding box center [87, 243] width 21 height 21
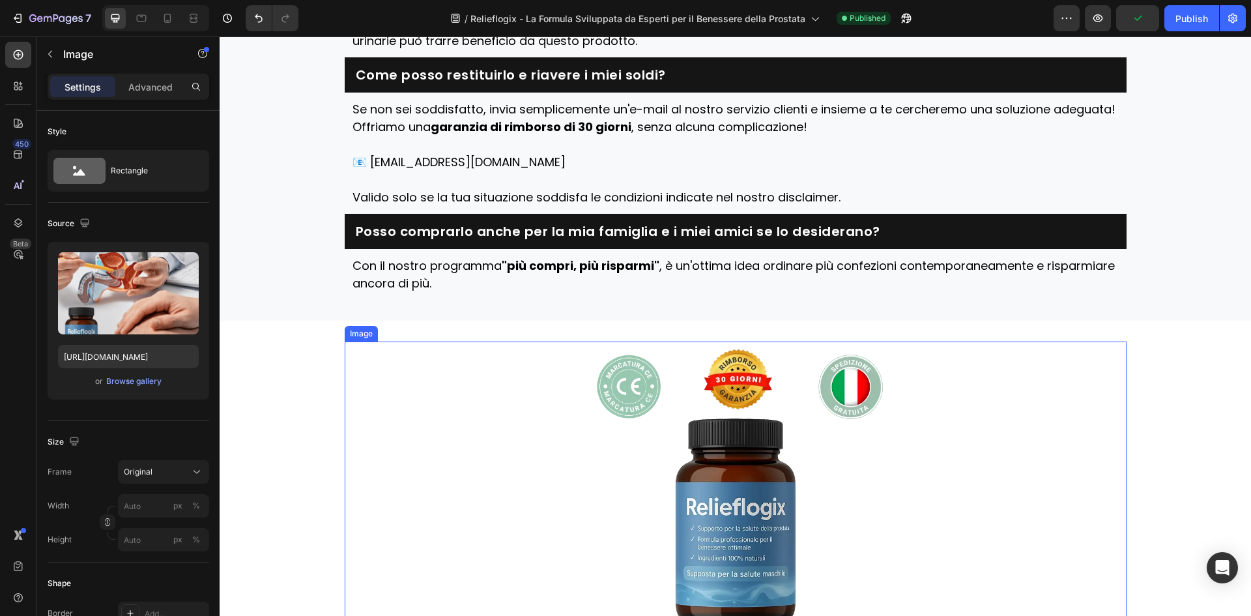
scroll to position [4560, 0]
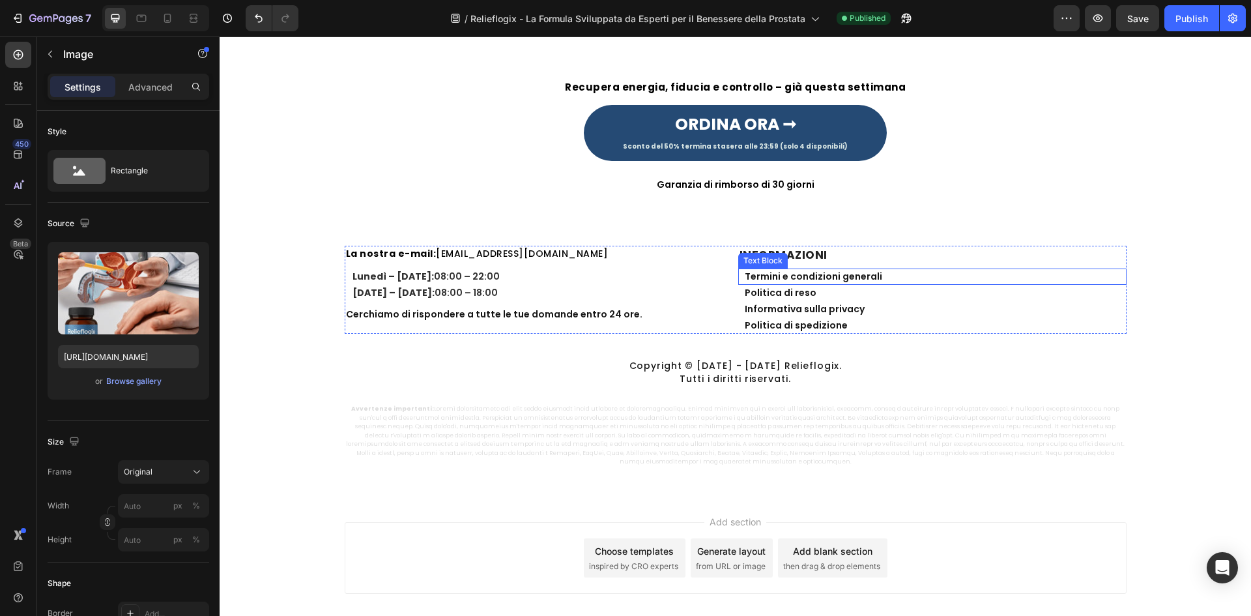
click at [864, 273] on p "Termini e condizioni generali" at bounding box center [935, 277] width 380 height 14
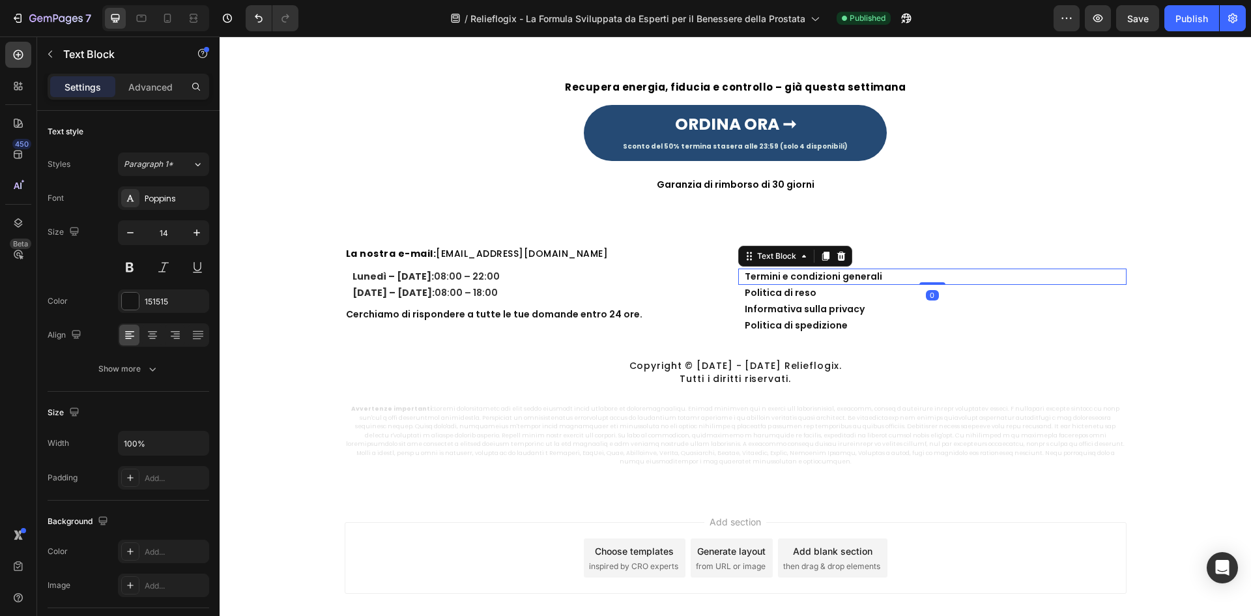
click at [864, 273] on p "Termini e condizioni generali" at bounding box center [935, 277] width 380 height 14
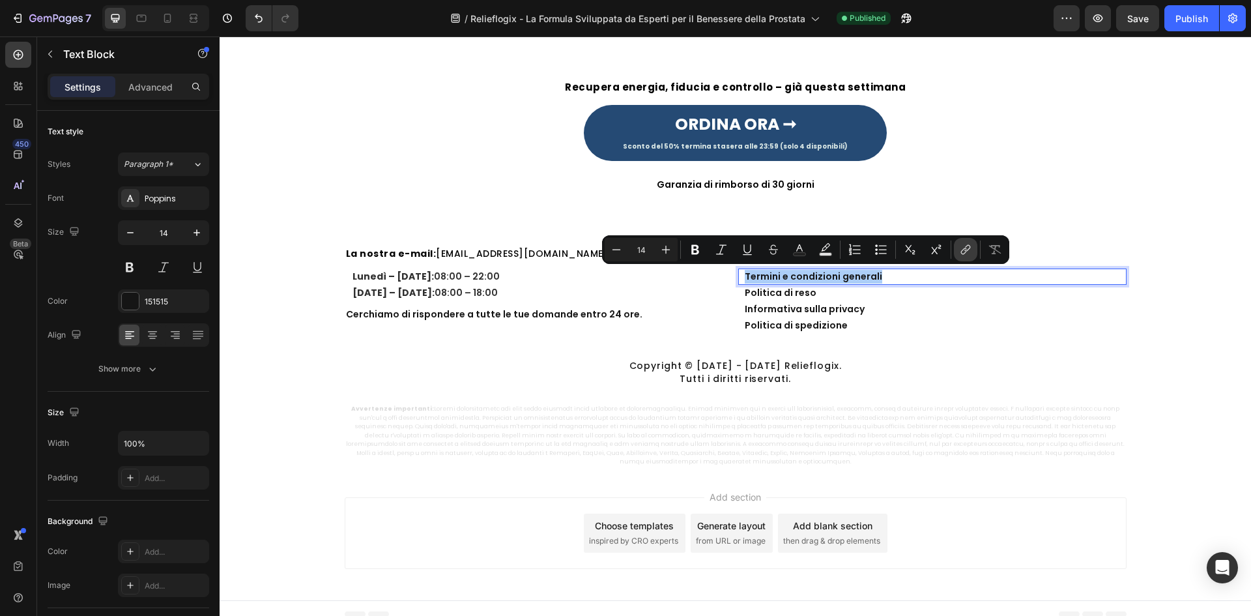
click at [964, 252] on icon "Editor contextual toolbar" at bounding box center [965, 249] width 13 height 13
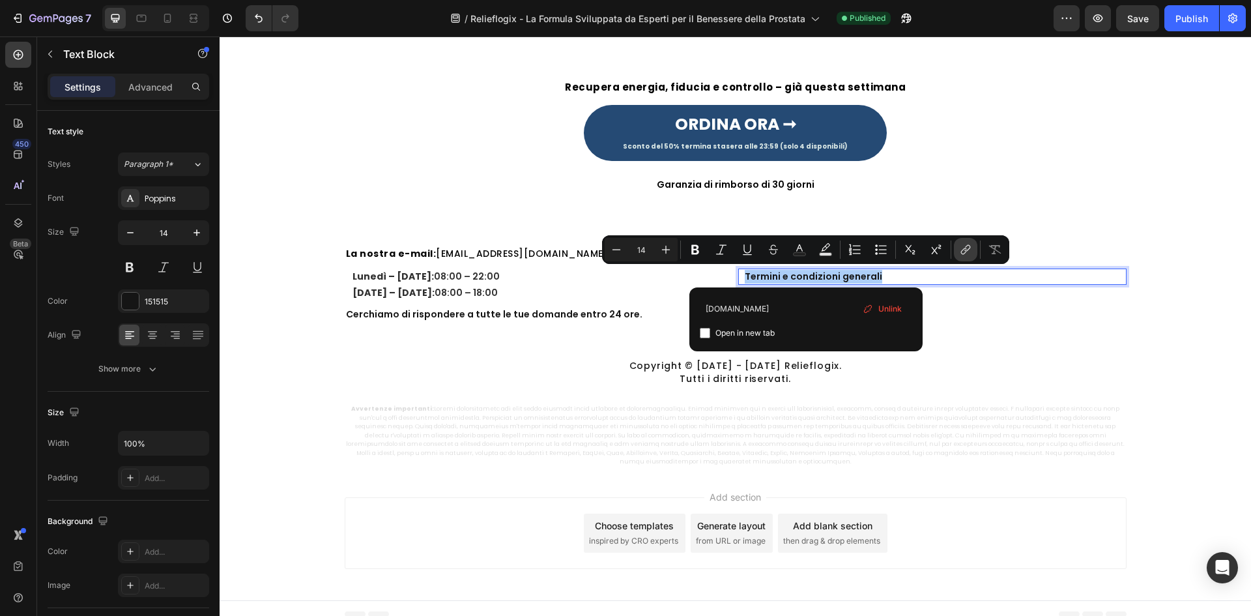
type input "example.com"
click at [743, 251] on icon "Editor contextual toolbar" at bounding box center [747, 249] width 13 height 13
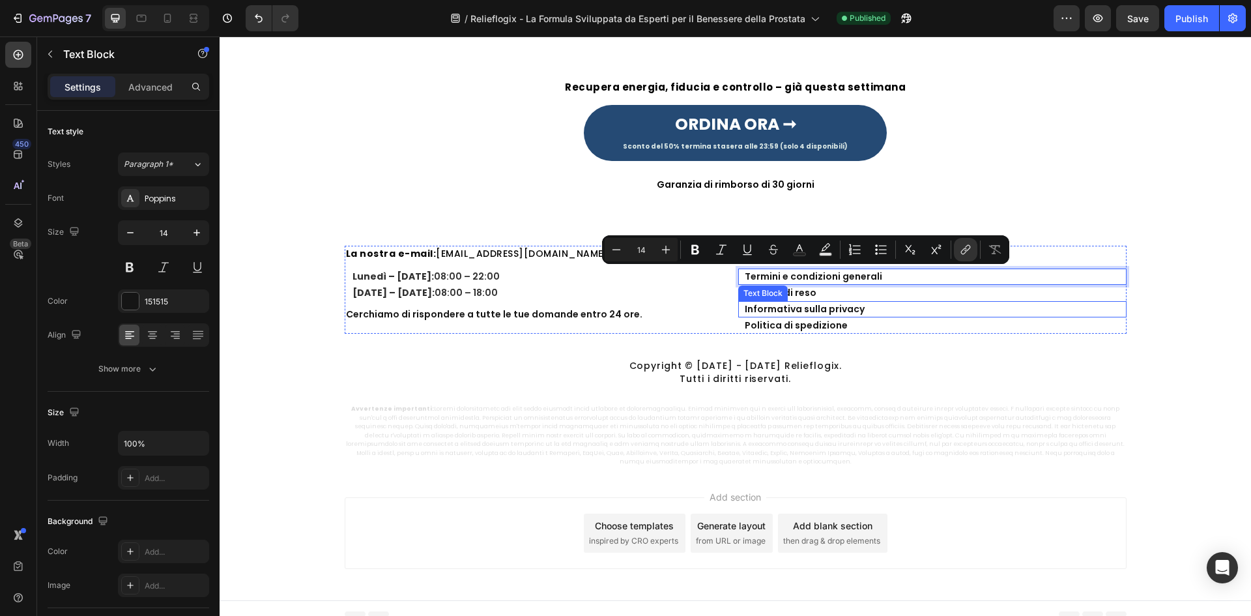
click at [759, 291] on div "Text Block" at bounding box center [763, 293] width 44 height 12
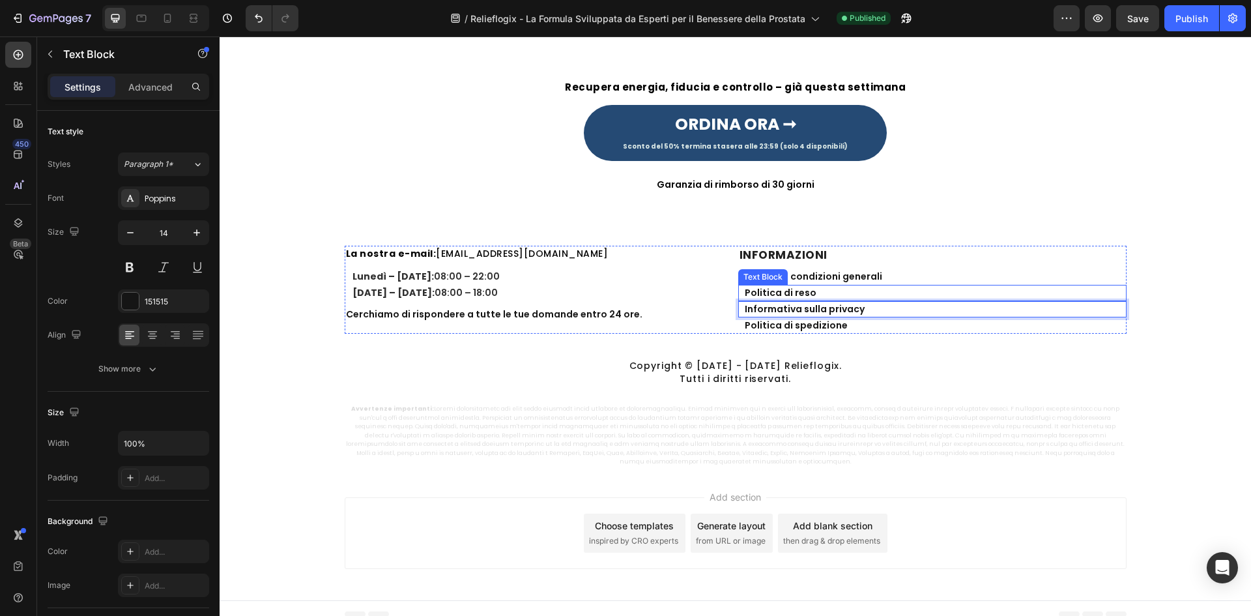
click at [792, 289] on p "Politica di reso" at bounding box center [935, 293] width 380 height 14
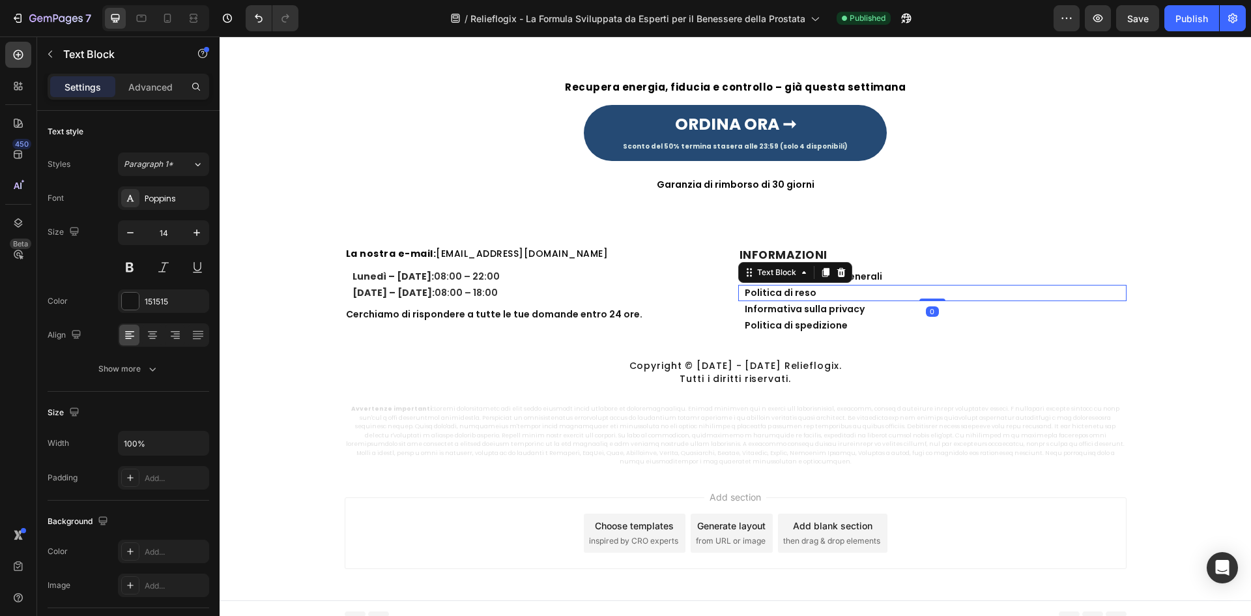
click at [792, 289] on p "Politica di reso" at bounding box center [935, 293] width 380 height 14
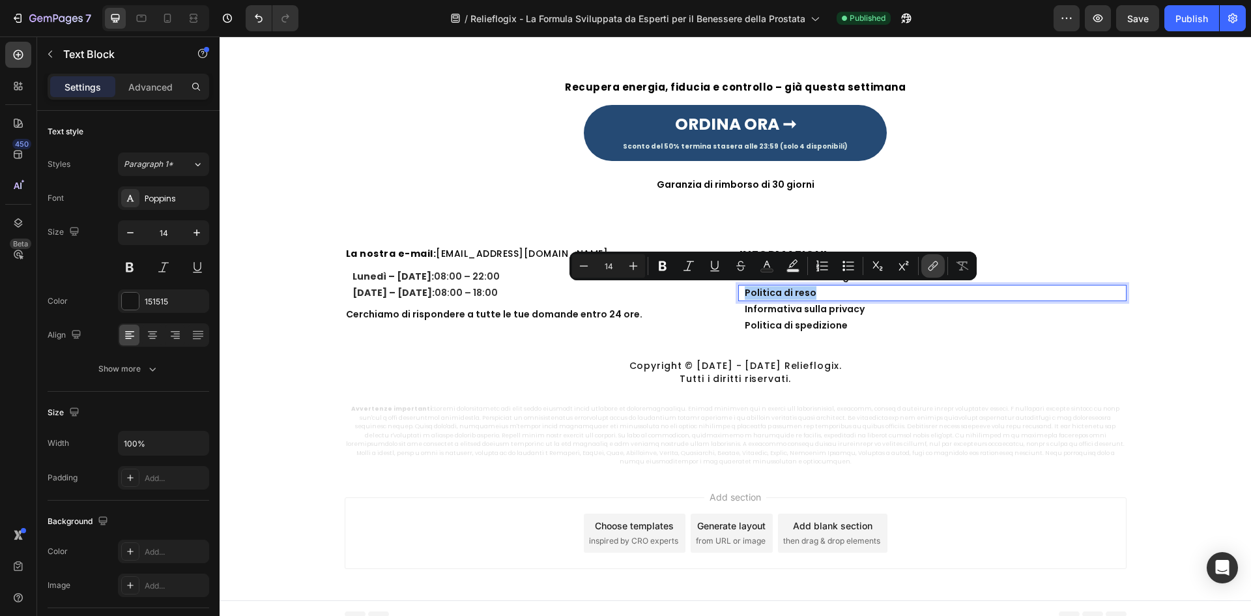
drag, startPoint x: 942, startPoint y: 268, endPoint x: 934, endPoint y: 268, distance: 7.8
click at [942, 268] on button "link" at bounding box center [932, 265] width 23 height 23
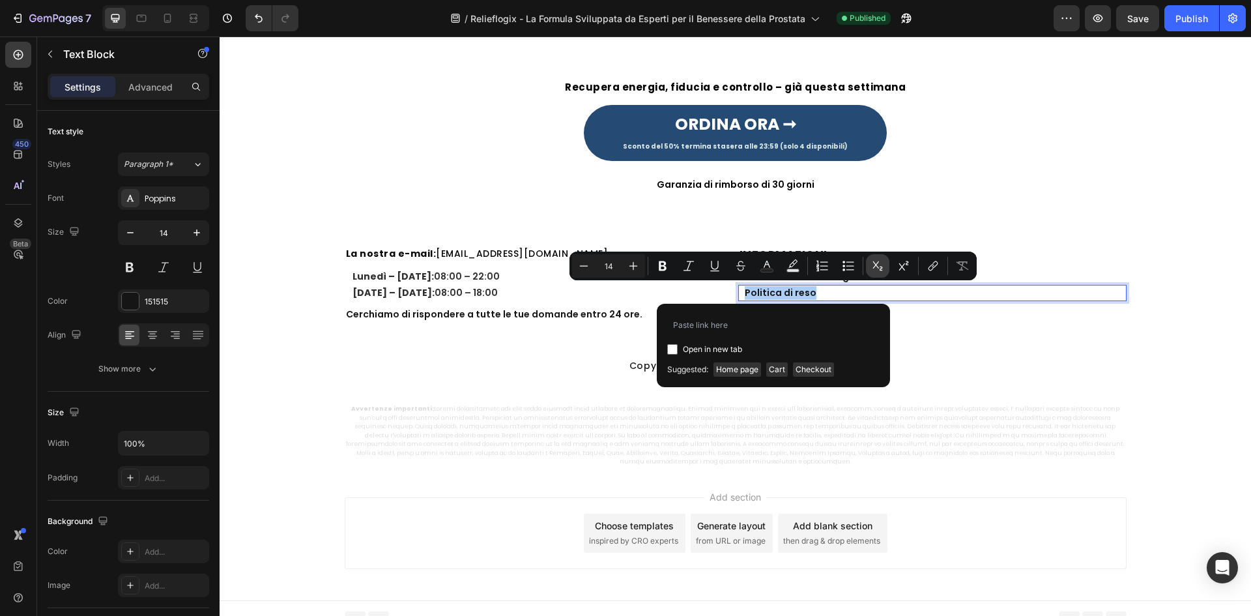
type input "example.com"
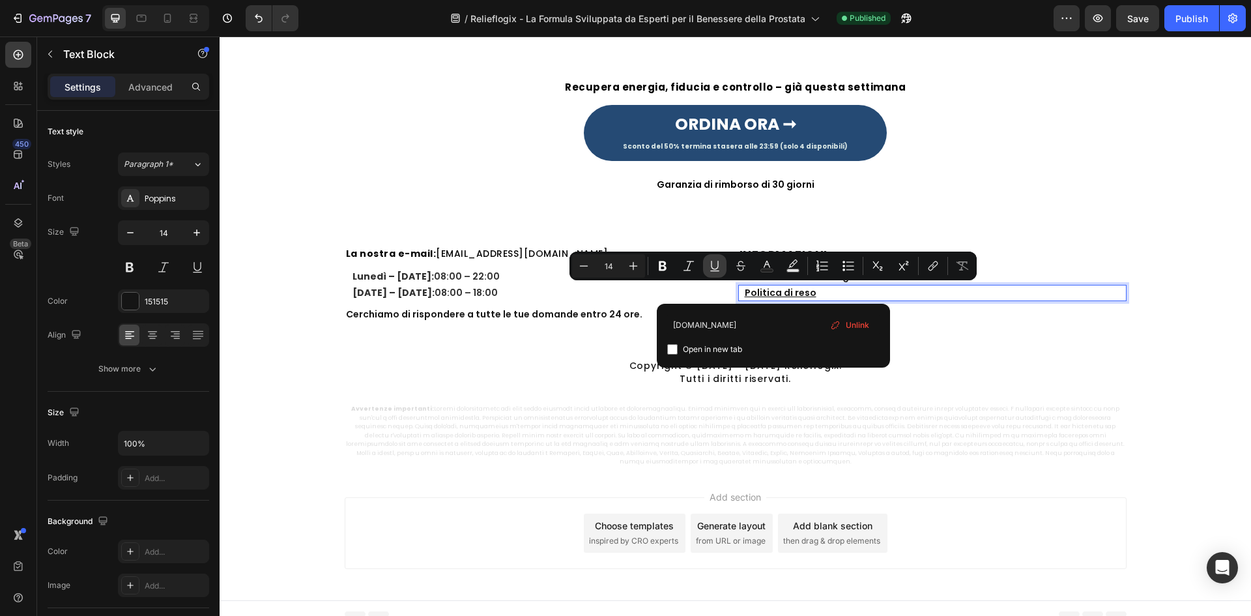
click at [714, 265] on icon "Editor contextual toolbar" at bounding box center [714, 265] width 13 height 13
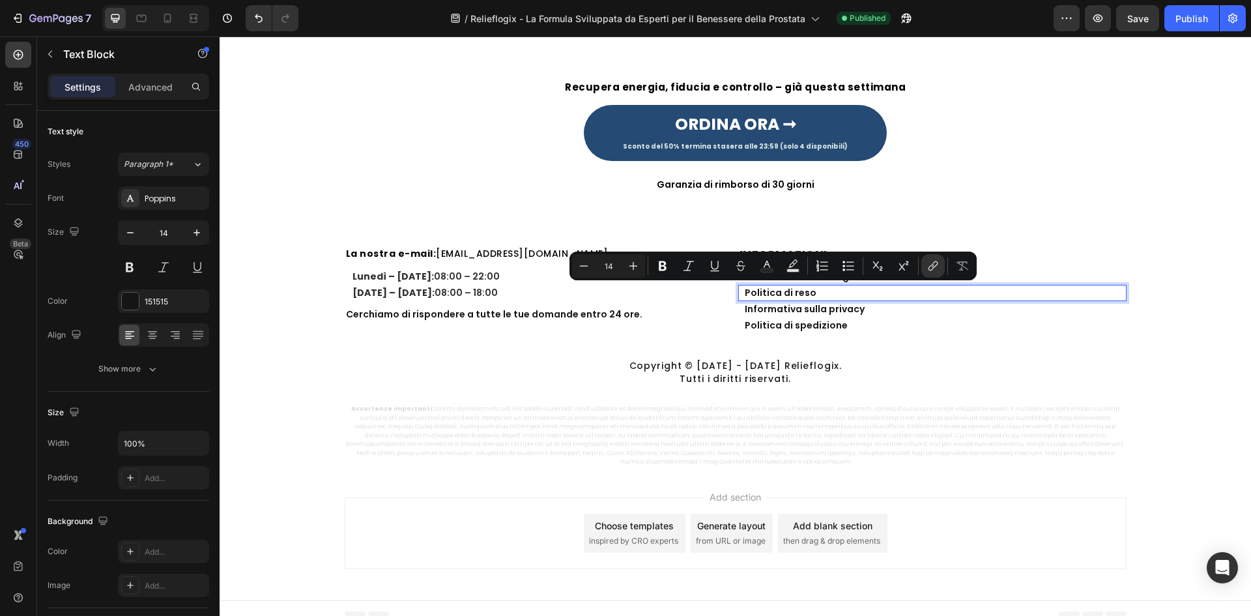
click at [774, 312] on p "Informativa sulla privacy" at bounding box center [935, 309] width 380 height 14
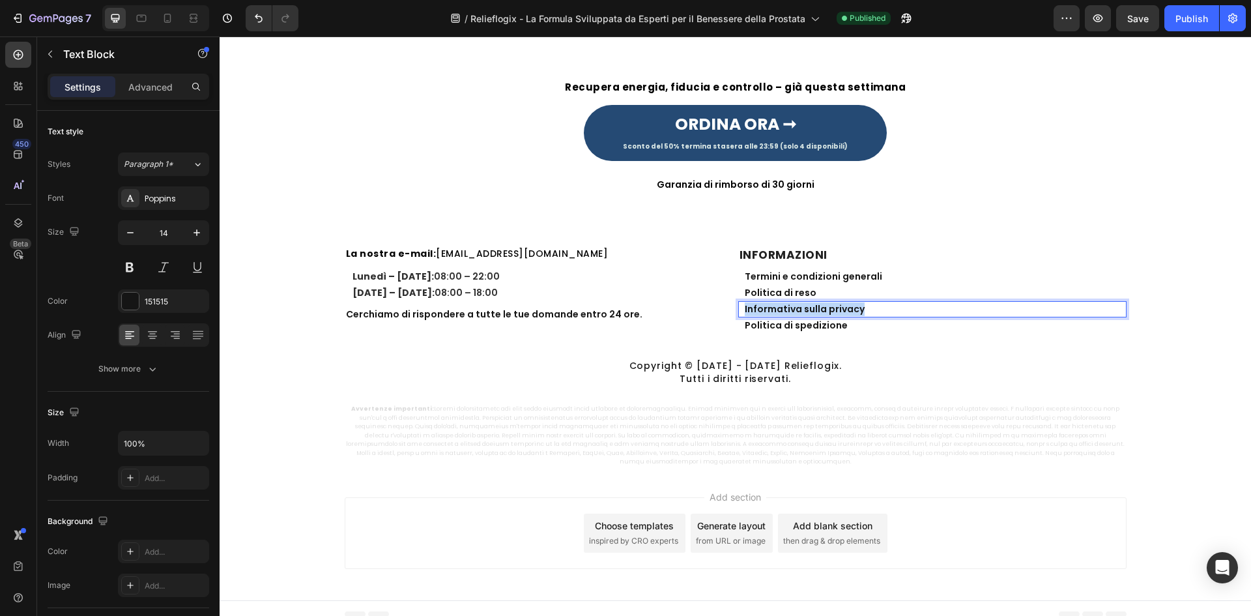
drag, startPoint x: 774, startPoint y: 312, endPoint x: 780, endPoint y: 311, distance: 6.6
click at [775, 312] on p "Informativa sulla privacy" at bounding box center [935, 309] width 380 height 14
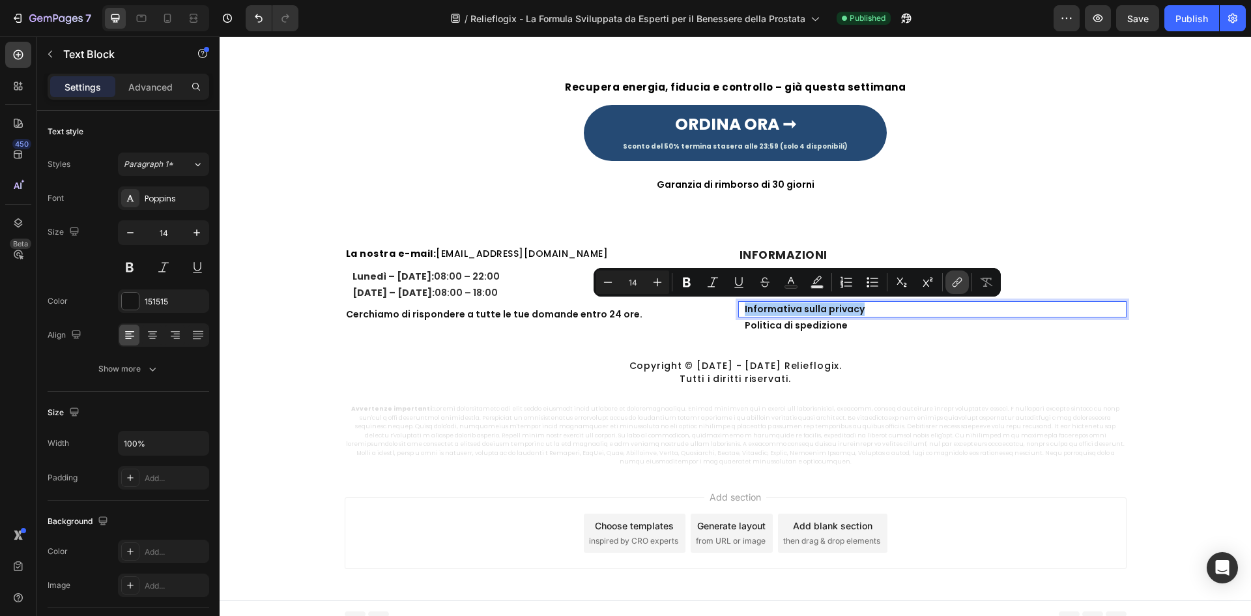
click at [954, 278] on icon "Editor contextual toolbar" at bounding box center [956, 282] width 13 height 13
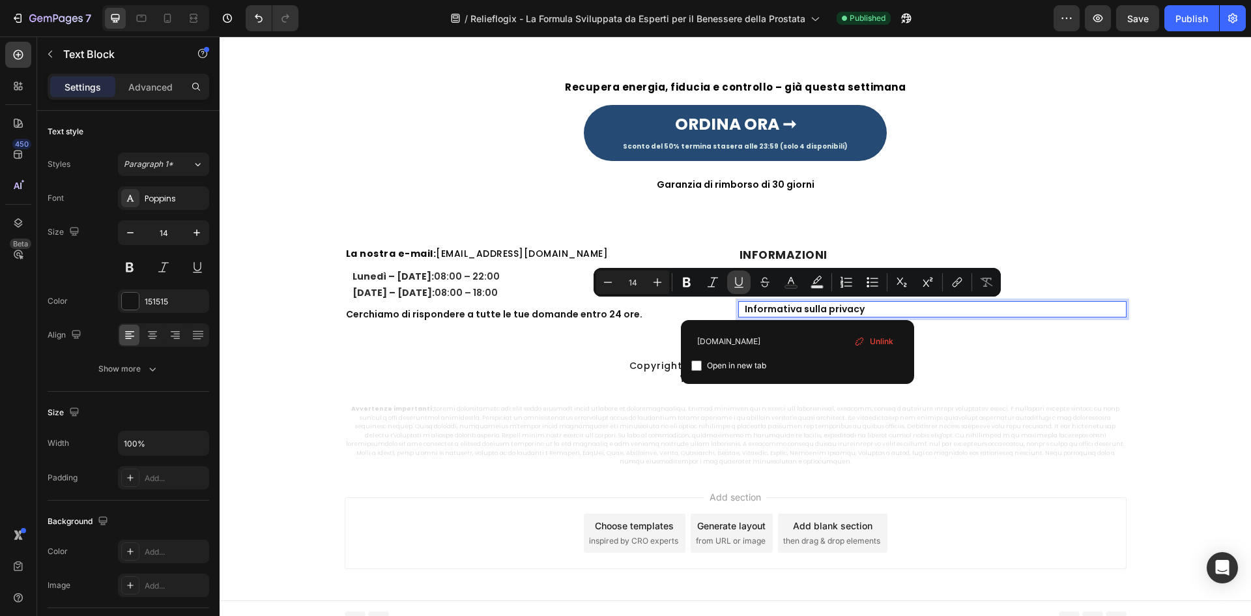
click at [743, 281] on icon "Editor contextual toolbar" at bounding box center [738, 282] width 13 height 13
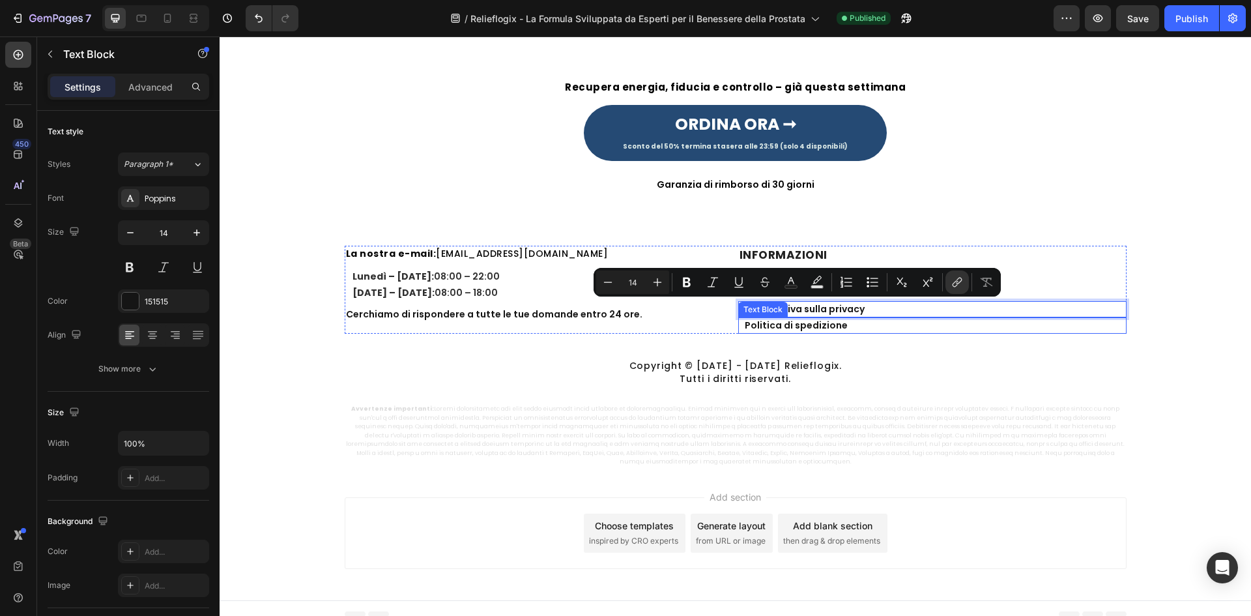
click at [765, 328] on p "Politica di spedizione" at bounding box center [935, 326] width 380 height 14
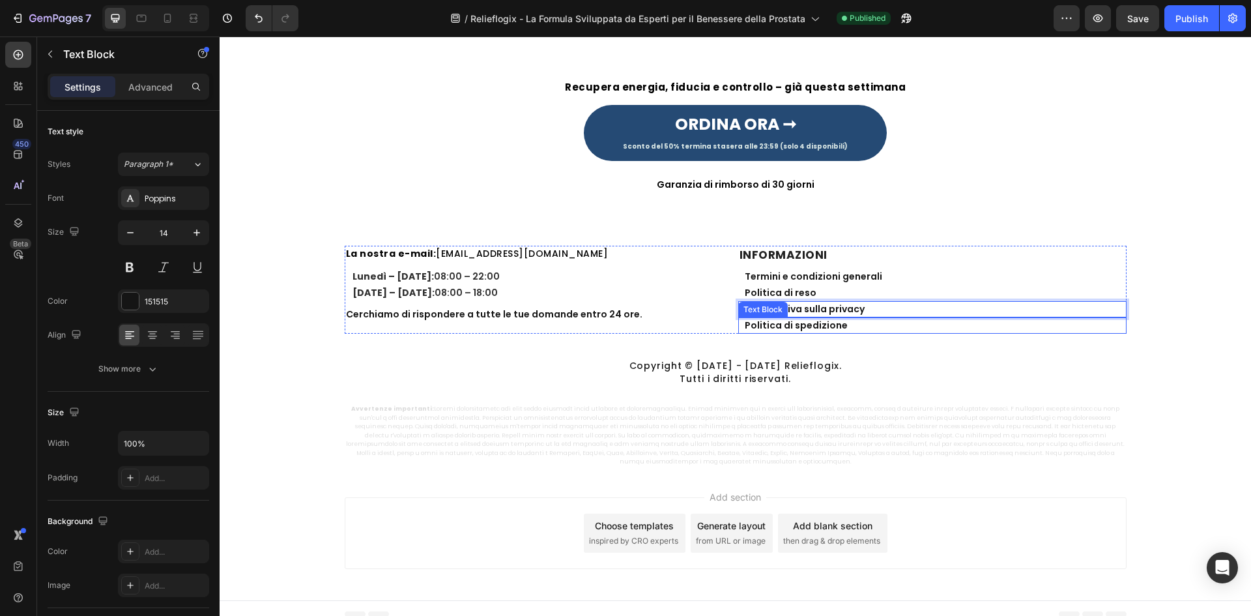
click at [765, 328] on p "Politica di spedizione" at bounding box center [935, 326] width 380 height 14
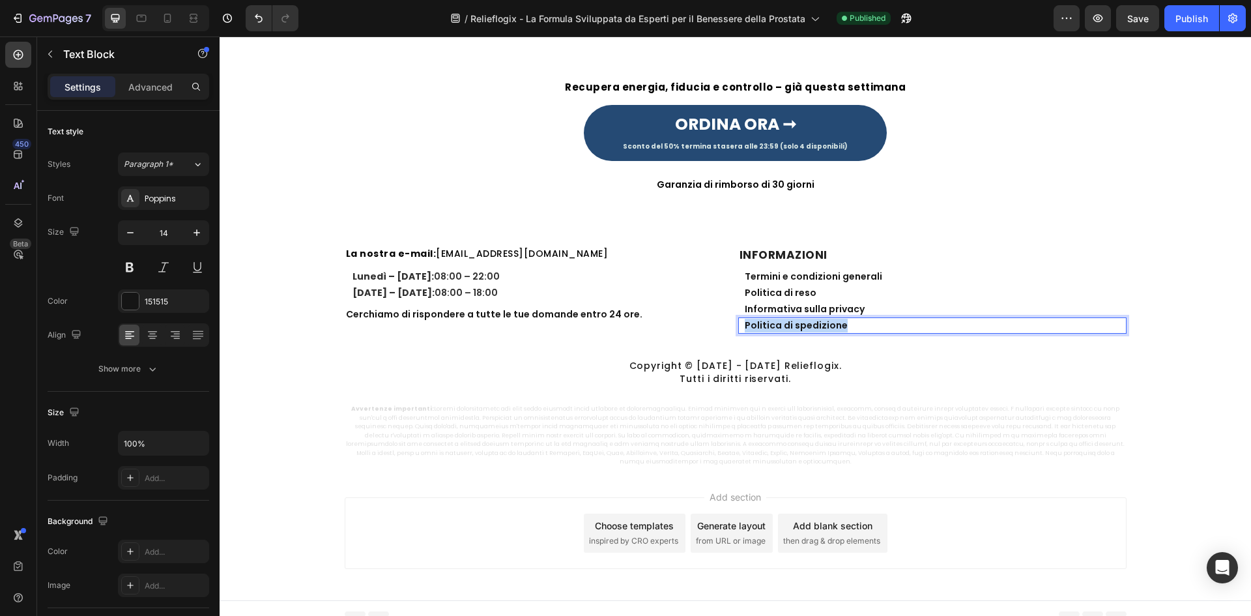
click at [765, 328] on p "Politica di spedizione" at bounding box center [935, 326] width 380 height 14
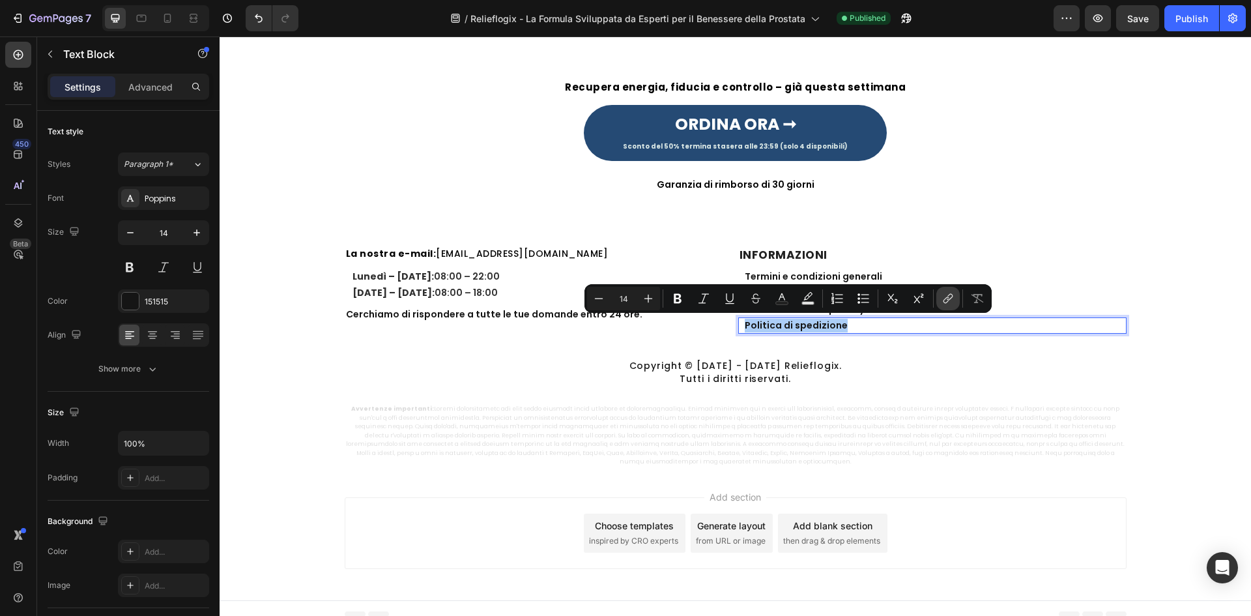
click at [945, 304] on icon "Editor contextual toolbar" at bounding box center [947, 298] width 13 height 13
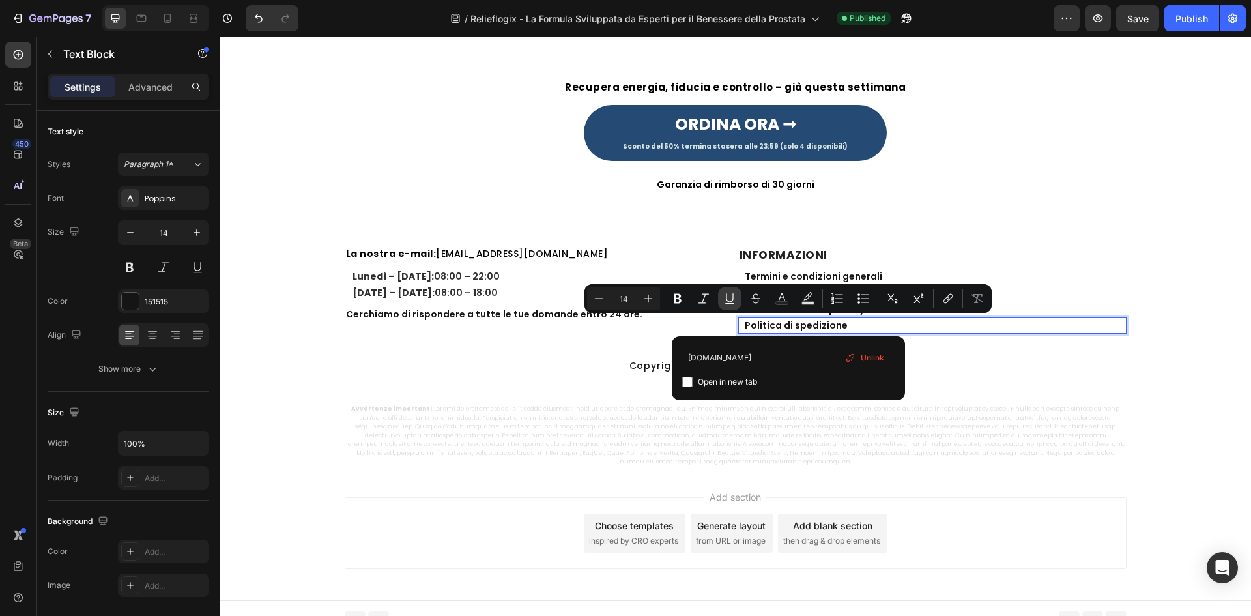
click at [727, 293] on icon "Editor contextual toolbar" at bounding box center [729, 298] width 13 height 13
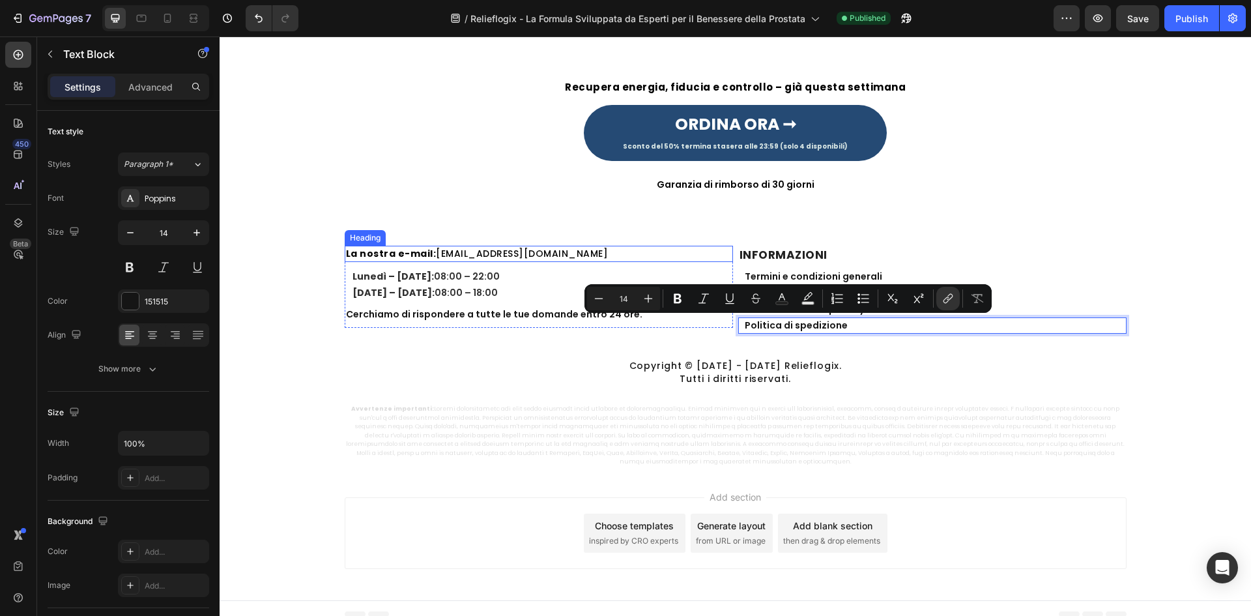
click at [505, 251] on h2 "La nostra e-mail: supporto@puraneve.com" at bounding box center [539, 254] width 388 height 16
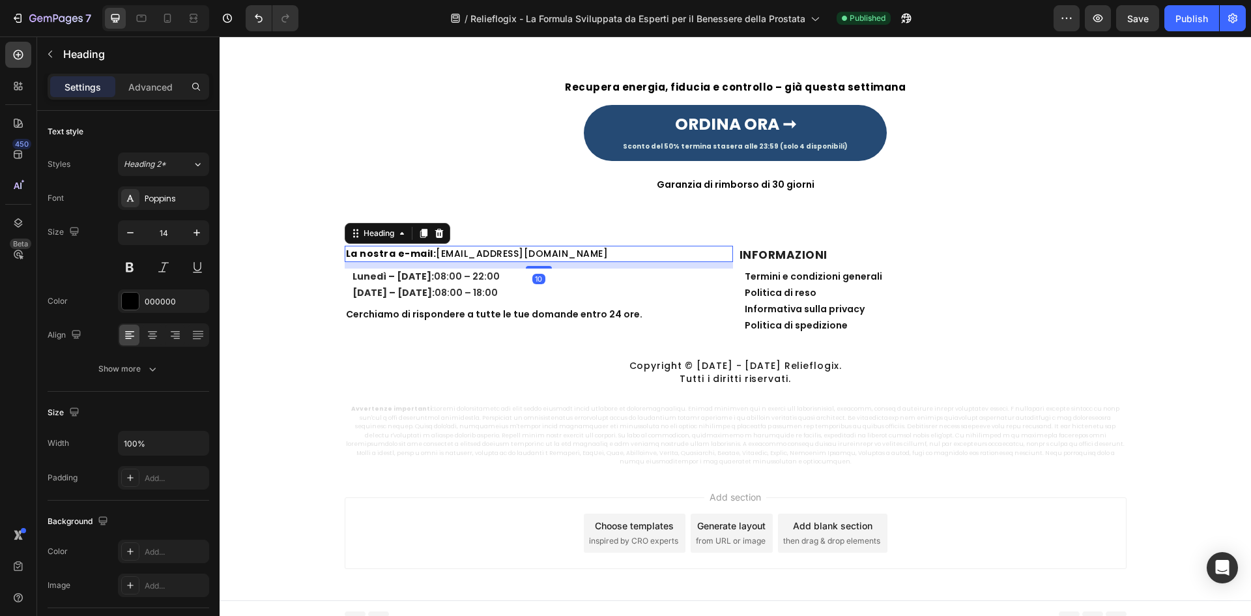
click at [429, 255] on h2 "La nostra e-mail: supporto@puraneve.com" at bounding box center [539, 254] width 388 height 16
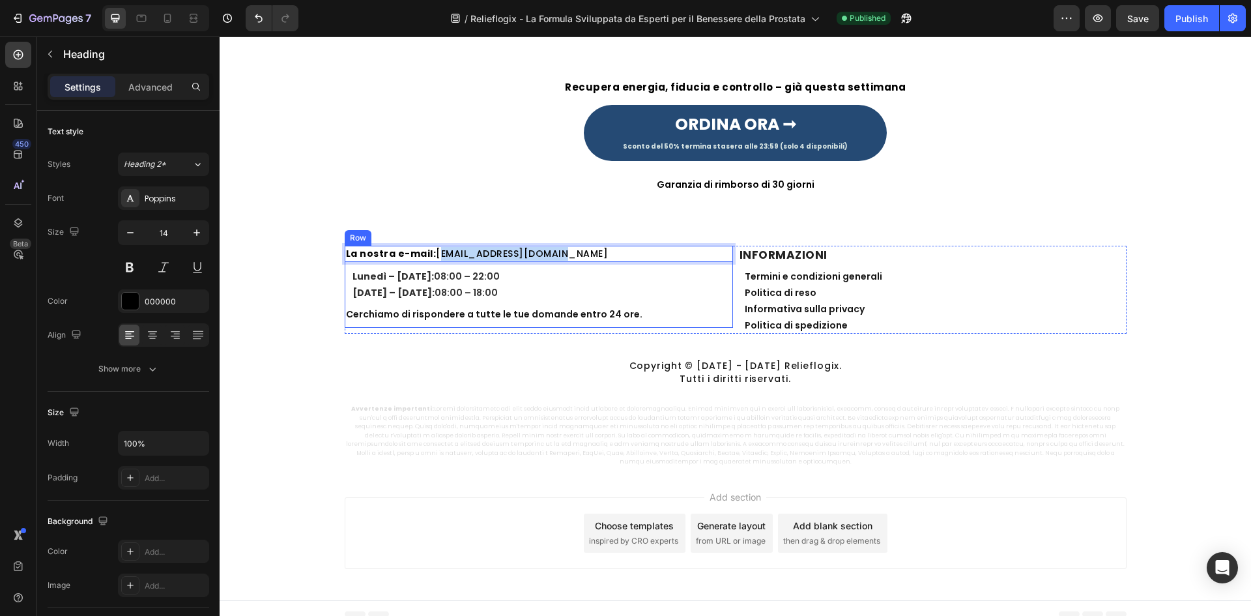
drag, startPoint x: 429, startPoint y: 255, endPoint x: 589, endPoint y: 263, distance: 159.8
click at [589, 263] on div "La nostra e-mail: supporto@puraneve.com Heading 10 Lunedì – Venerdì: 08:00 – 22…" at bounding box center [539, 287] width 388 height 82
copy p "supporto@puraneve.com"
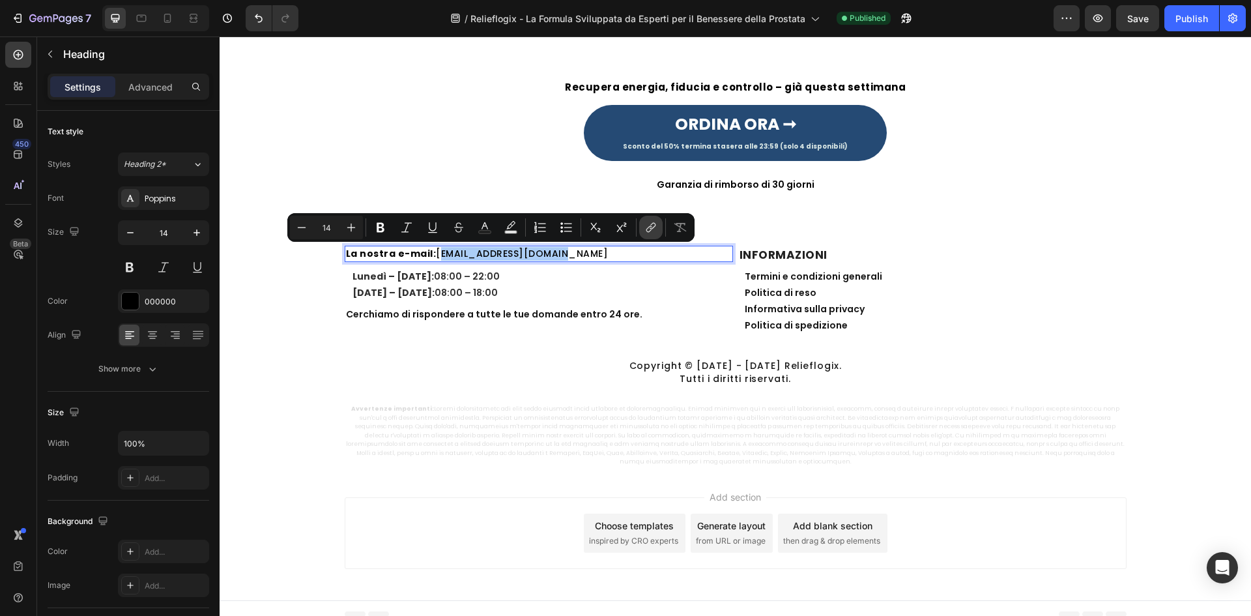
click at [651, 231] on icon "Editor contextual toolbar" at bounding box center [650, 227] width 13 height 13
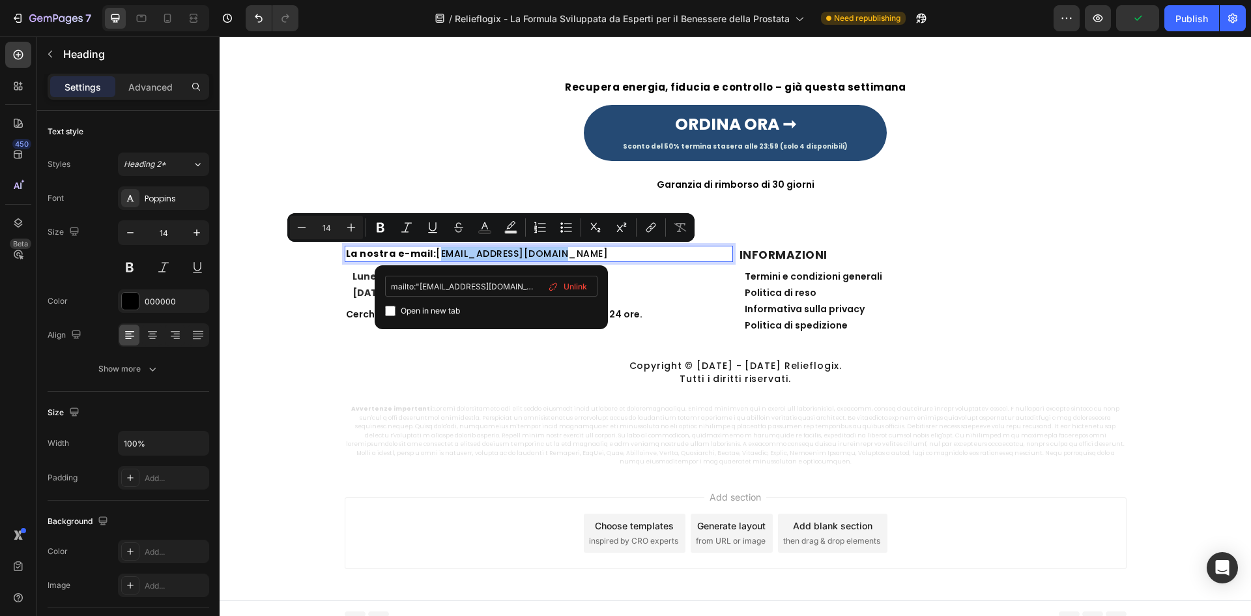
drag, startPoint x: 422, startPoint y: 291, endPoint x: 523, endPoint y: 285, distance: 101.1
click at [523, 285] on input "mailto:"supporto@puraneve.com" at bounding box center [491, 286] width 212 height 21
click at [519, 283] on input "mailto:"supporto@puraneve.com" at bounding box center [491, 286] width 212 height 21
drag, startPoint x: 519, startPoint y: 287, endPoint x: 418, endPoint y: 289, distance: 101.0
click at [418, 289] on input "mailto:"supporto@puraneve.com" at bounding box center [491, 286] width 212 height 21
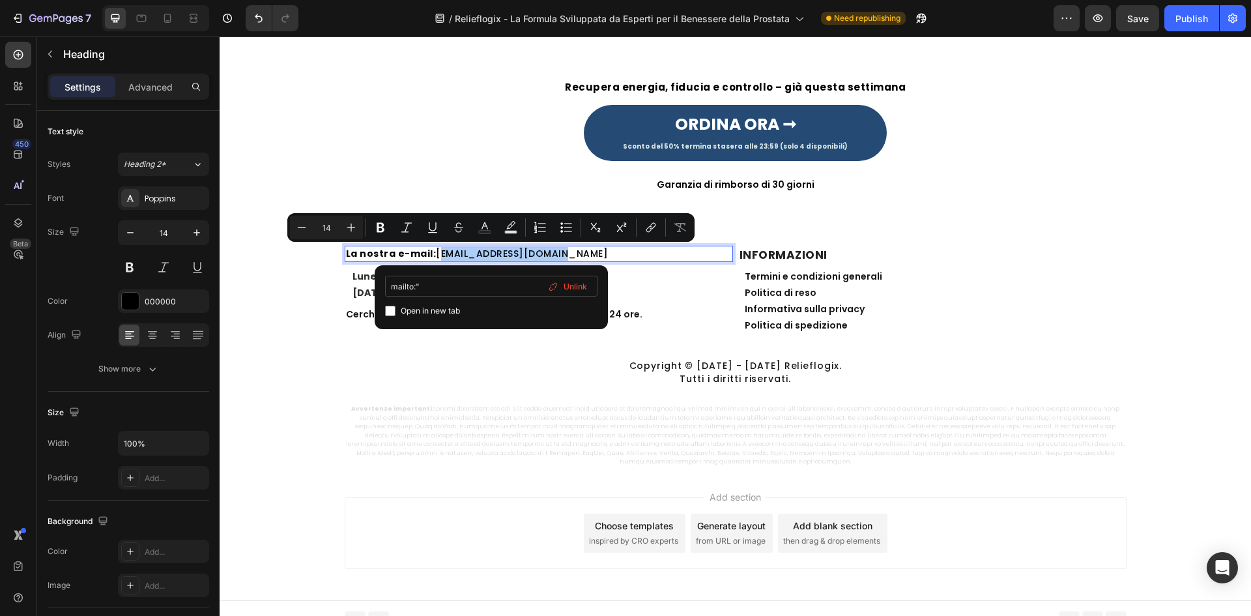
click at [420, 286] on input "mailto:"" at bounding box center [491, 286] width 212 height 21
type input "mailto:supporto@puraneve.com"
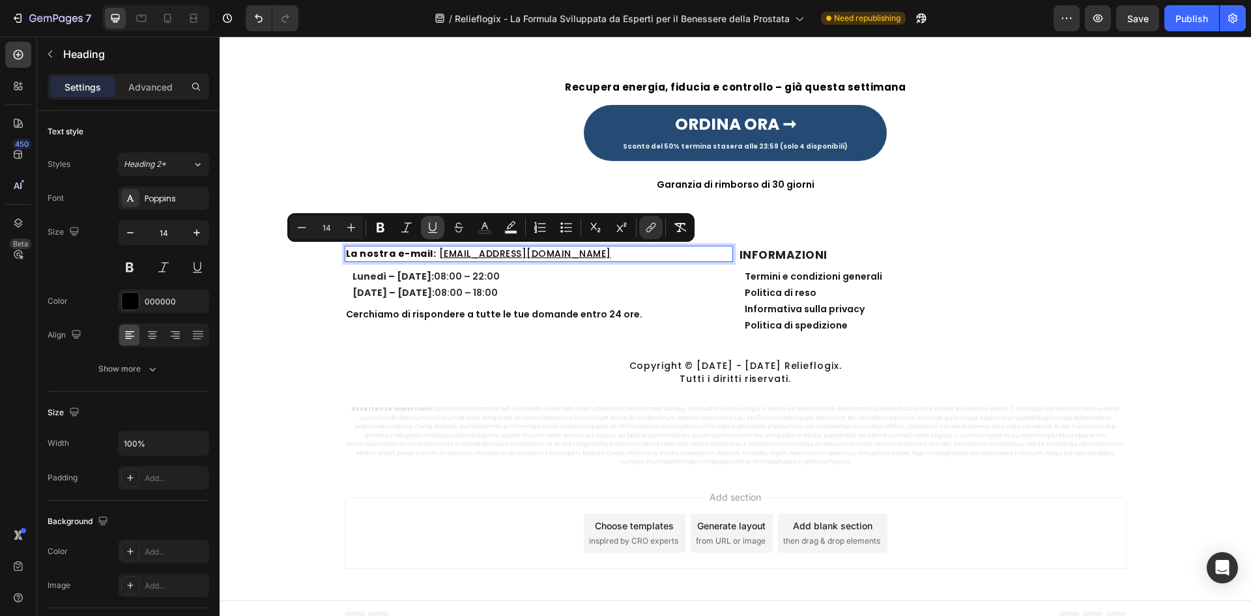
click at [432, 225] on icon "Editor contextual toolbar" at bounding box center [432, 227] width 13 height 13
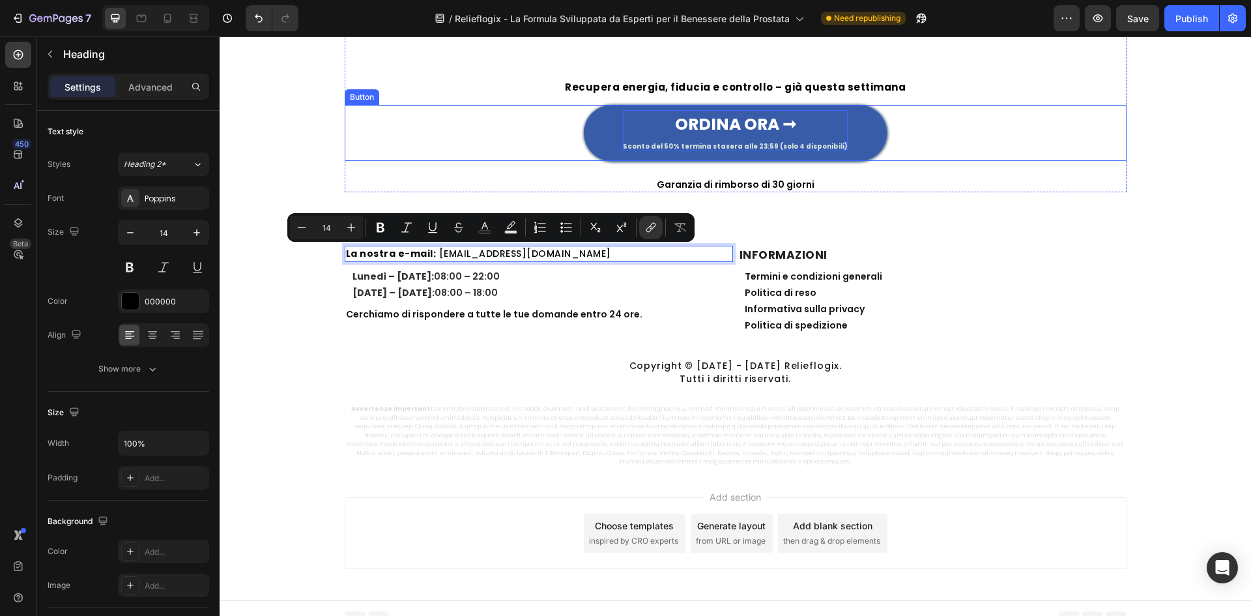
click at [631, 126] on p "ORDINA ORA ➞ Sconto del 50% termina stasera alle 23:59 (solo 4 disponibili)" at bounding box center [735, 130] width 225 height 41
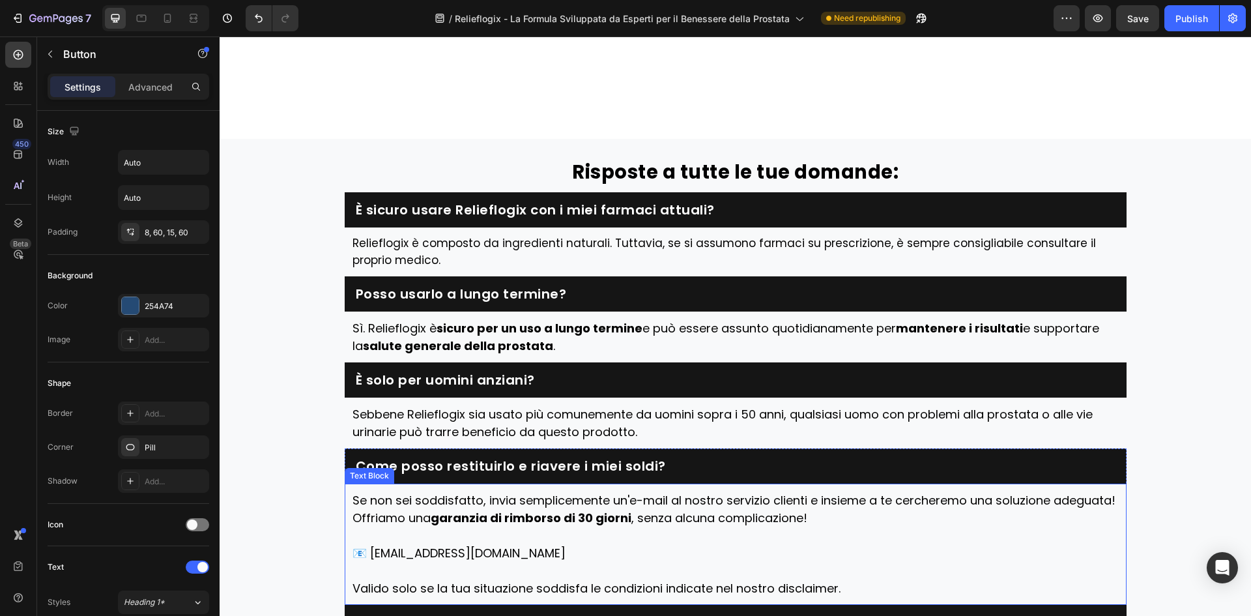
scroll to position [3778, 0]
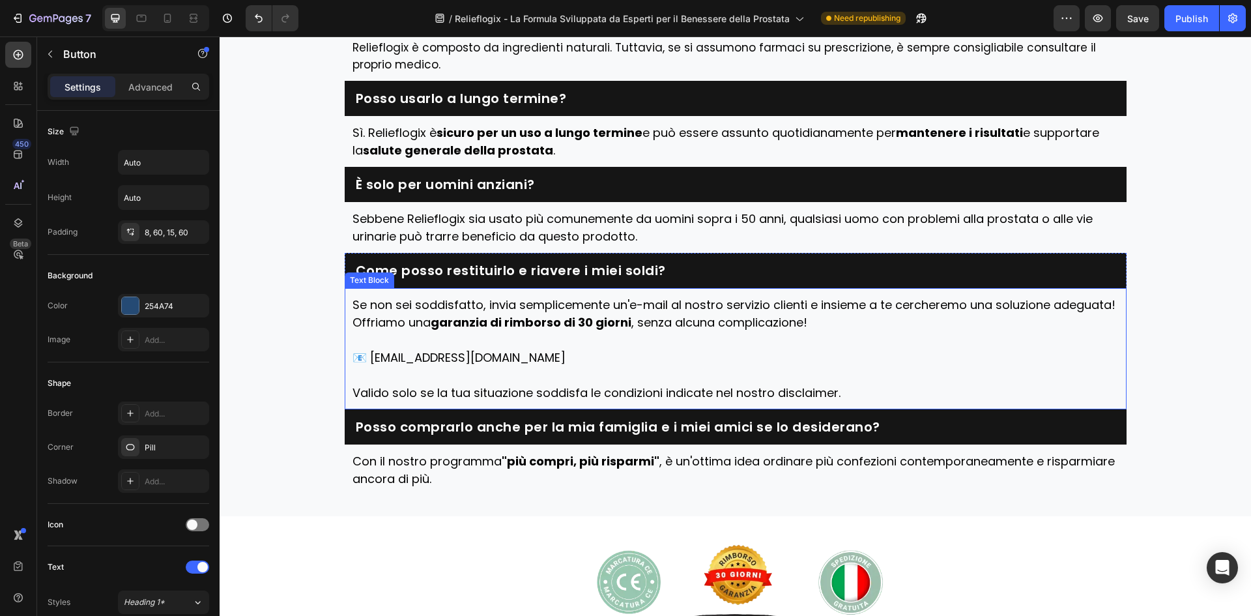
click at [468, 358] on p "📧 supporto@puraneve.com" at bounding box center [735, 366] width 766 height 35
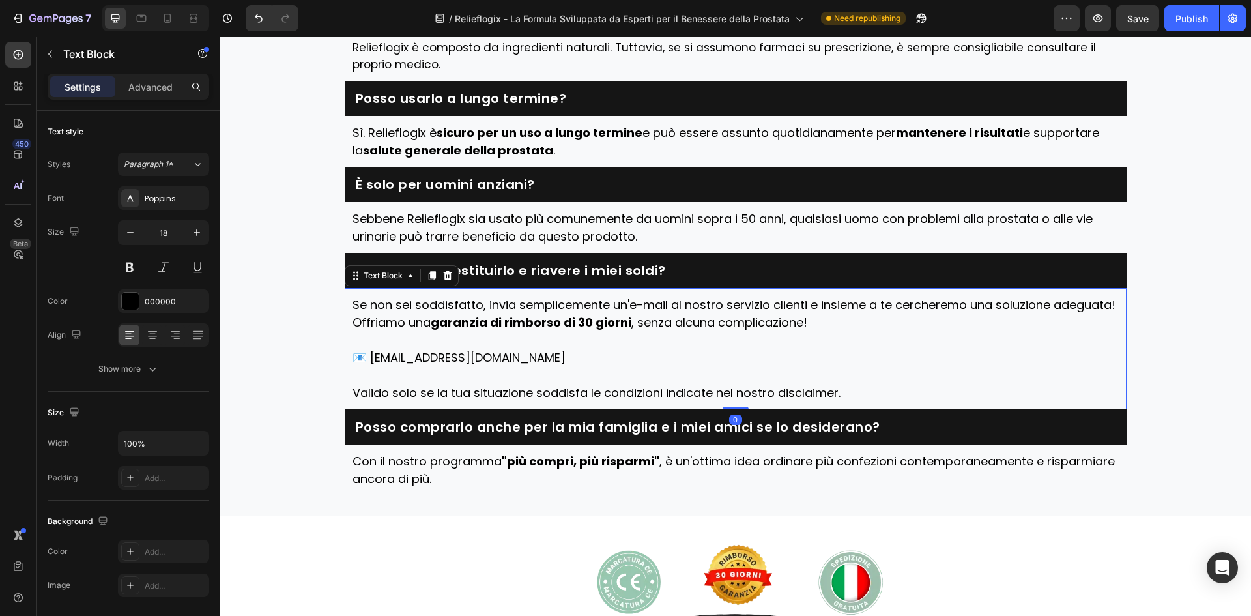
click at [468, 358] on p "📧 supporto@puraneve.com" at bounding box center [735, 366] width 766 height 35
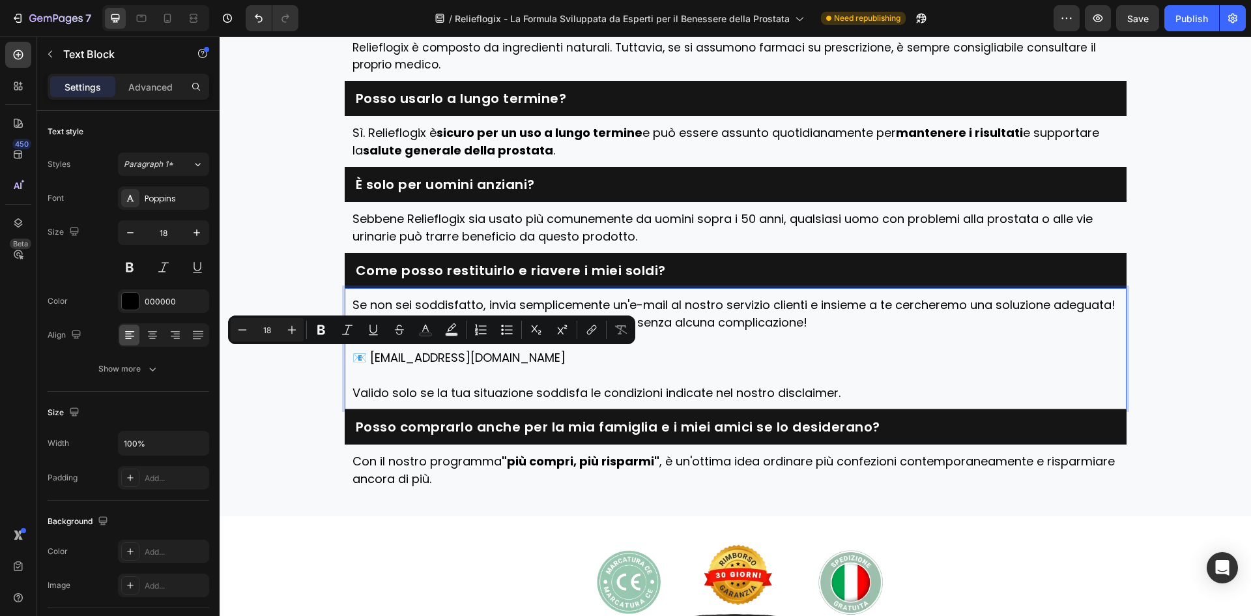
click at [413, 402] on div "Se non sei soddisfatto, invia semplicemente un'e-mail al nostro servizio client…" at bounding box center [735, 348] width 769 height 108
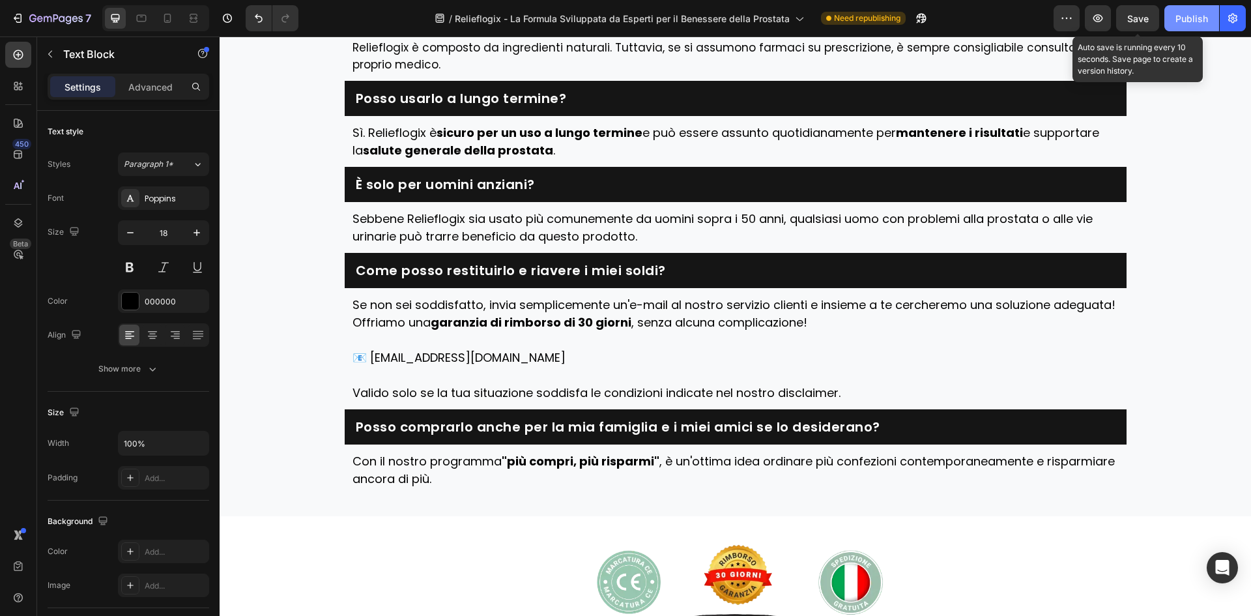
drag, startPoint x: 1152, startPoint y: 24, endPoint x: 1192, endPoint y: 26, distance: 39.8
click at [1156, 24] on button "Save" at bounding box center [1137, 18] width 43 height 26
click at [1191, 26] on button "Publish" at bounding box center [1191, 18] width 55 height 26
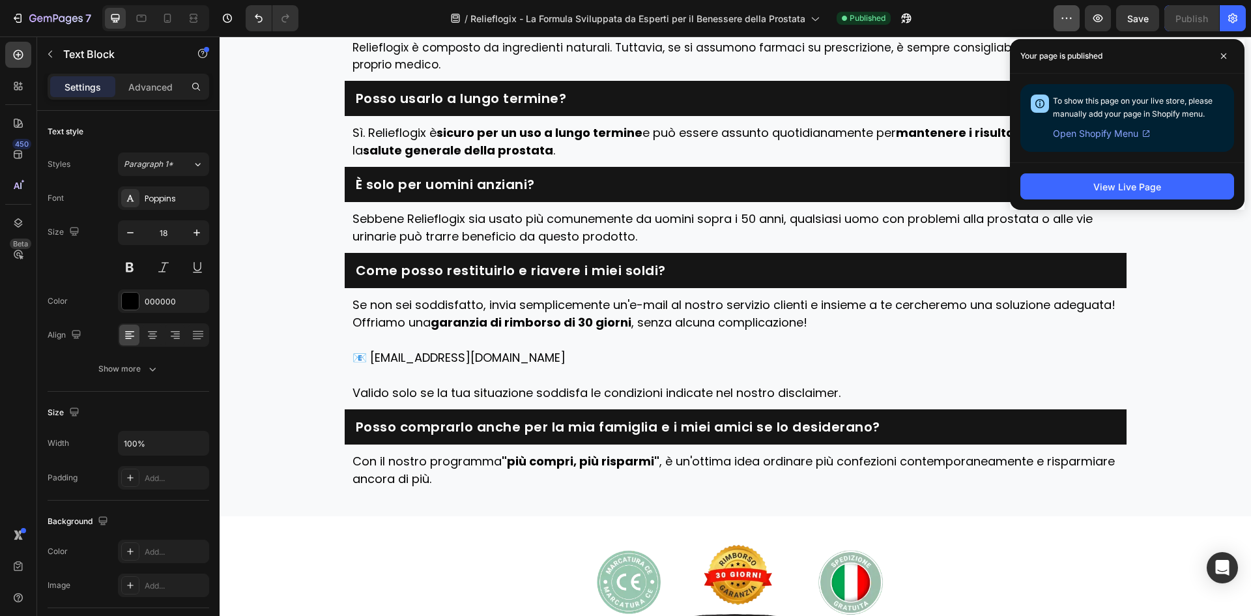
click at [1071, 24] on button "button" at bounding box center [1066, 18] width 26 height 26
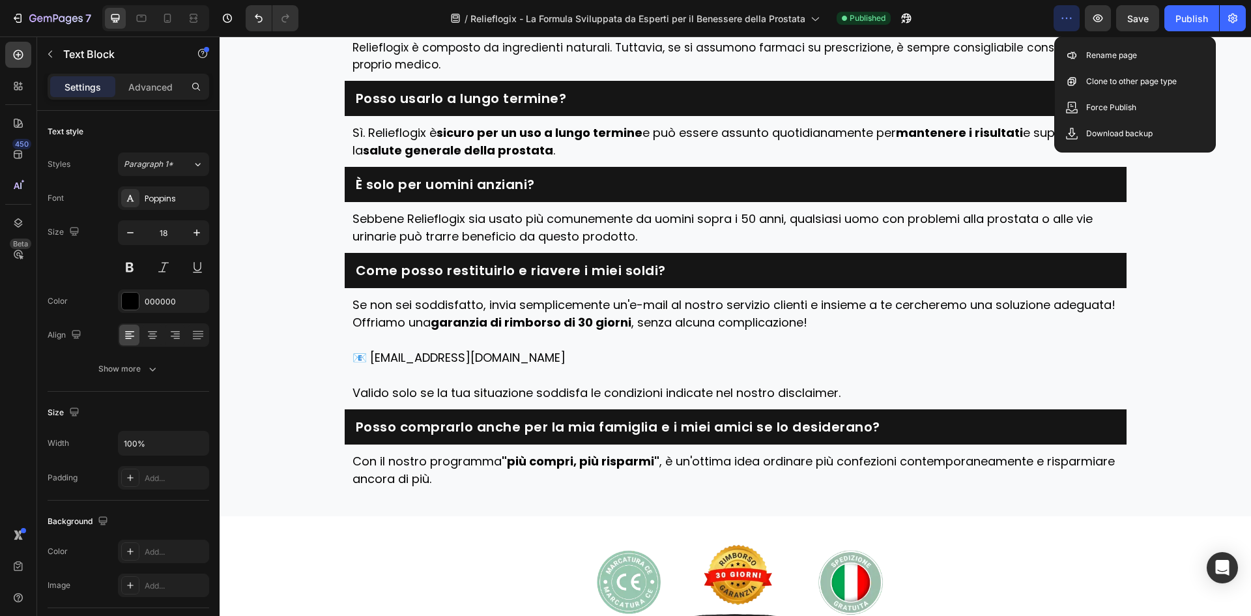
click at [1077, 40] on div "Save Preview View live page View history Rename page Clone to other page type F…" at bounding box center [1135, 94] width 162 height 116
click at [1078, 41] on div "Save Preview View live page View history Rename page Clone to other page type F…" at bounding box center [1135, 94] width 162 height 116
click at [1079, 46] on div "Rename page" at bounding box center [1135, 55] width 150 height 26
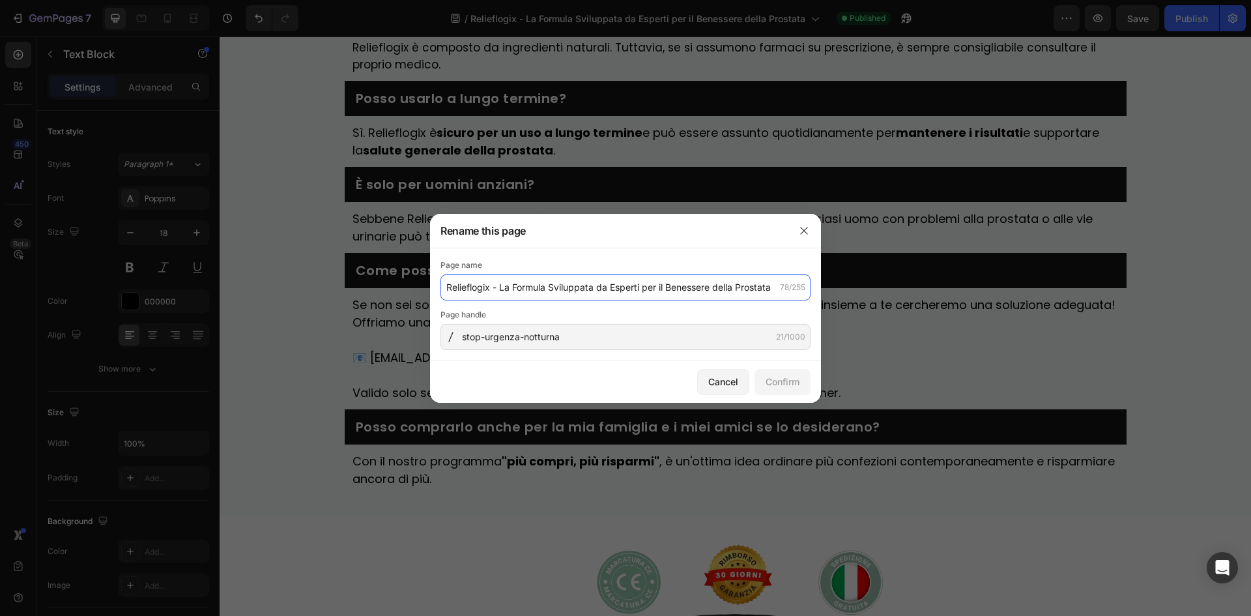
click at [545, 289] on input "Relieflogix - La Formula Sviluppata da Esperti per il Benessere della Prostata" at bounding box center [625, 287] width 370 height 26
paste input ": la nuova formula italiana per la prostata – intervista alla Dott.ssa Sofia Ri…"
drag, startPoint x: 787, startPoint y: 379, endPoint x: 1937, endPoint y: 351, distance: 1150.2
click at [1250, 0] on html "7 Version history / Relieflogix - La Formula Sviluppata da Esperti per il Benes…" at bounding box center [625, 0] width 1251 height 0
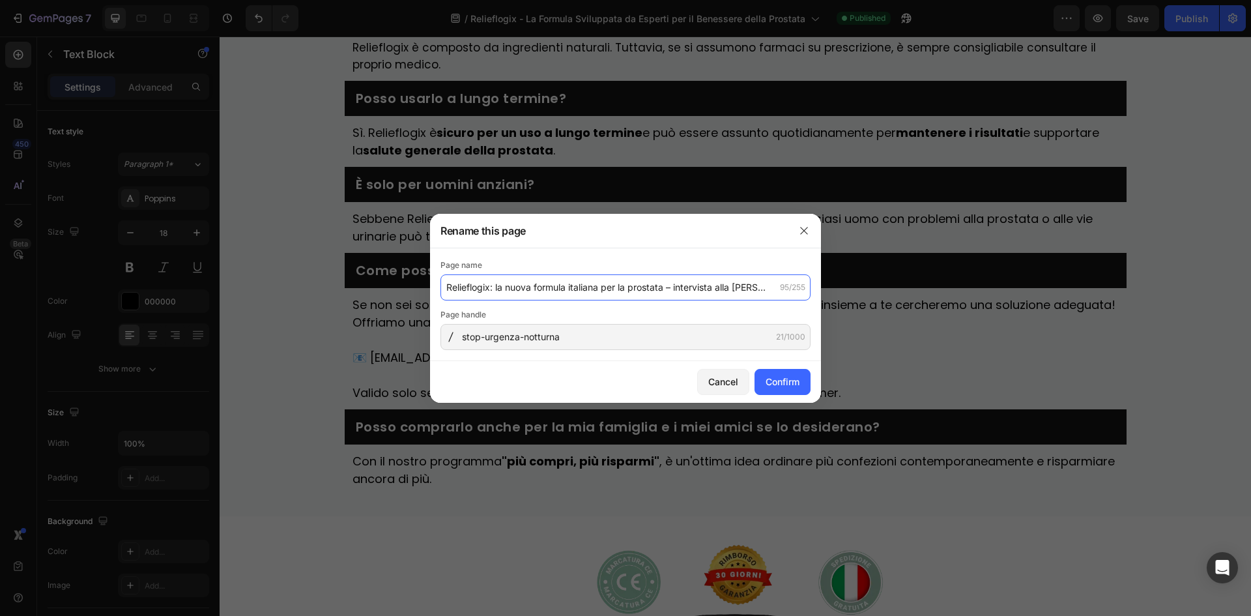
click at [747, 290] on input "Relieflogix: la nuova formula italiana per la prostata – intervista alla Dott.s…" at bounding box center [625, 287] width 370 height 26
paste input "– Ripristina la salute della prostata in 7 giorni | -50% ogg"
type input "Relieflogix – Ripristina la salute della prostata in 7 giorni | -50% oggi"
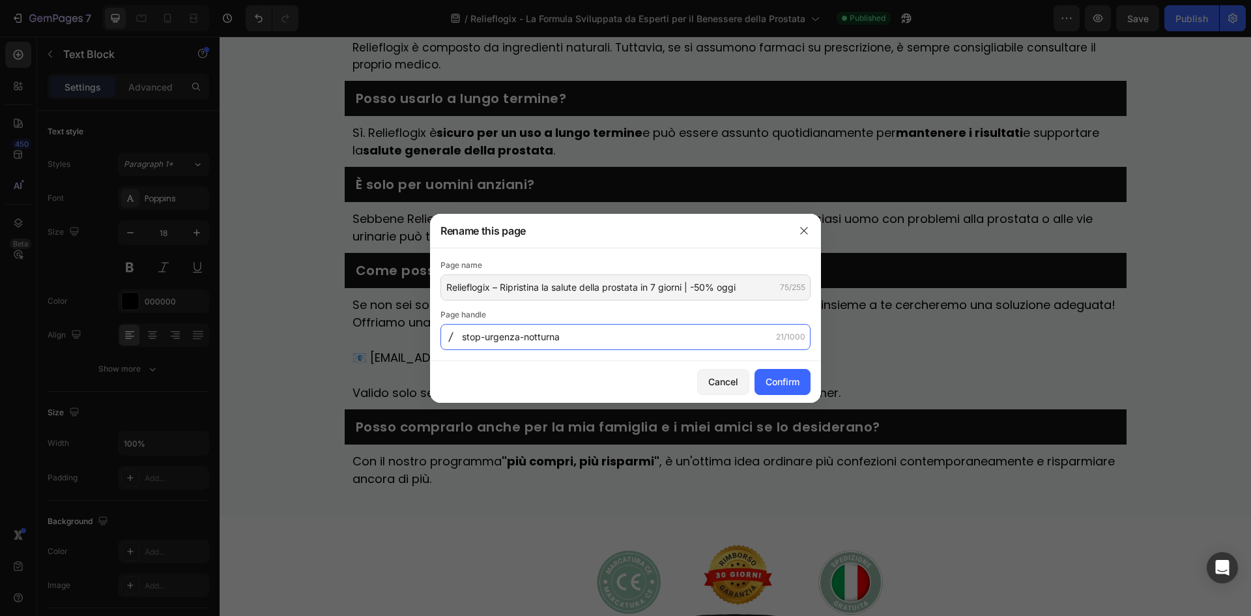
click at [650, 347] on input "stop-urgenza-notturna" at bounding box center [625, 337] width 370 height 26
paste input "relieflogix-prostata-7-giorni-sconto-50"
type input "relieflogix-prostata-7-giorni-sconto-50"
click at [773, 378] on div "Confirm" at bounding box center [782, 382] width 34 height 14
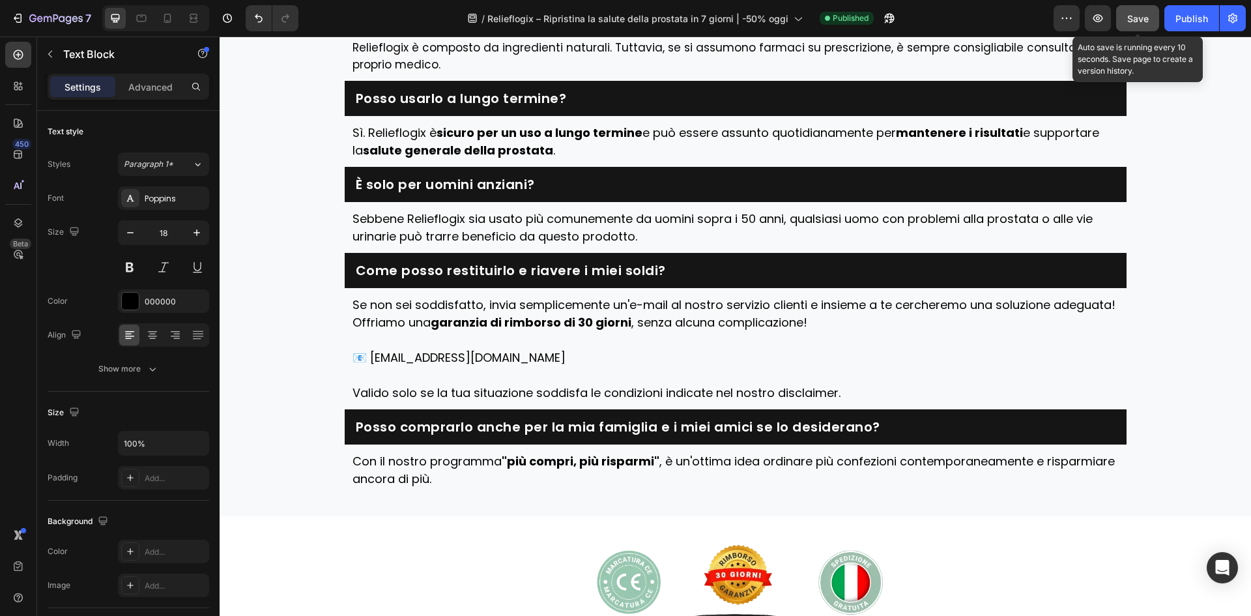
click at [1155, 14] on button "Save" at bounding box center [1137, 18] width 43 height 26
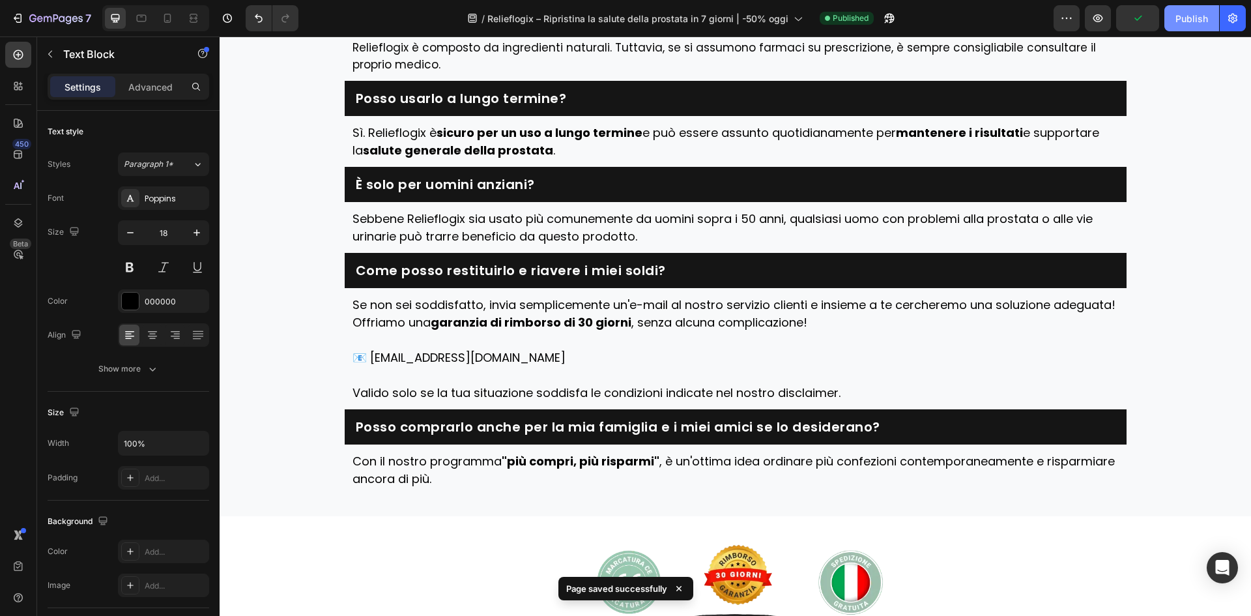
click at [1180, 13] on div "Publish" at bounding box center [1191, 19] width 33 height 14
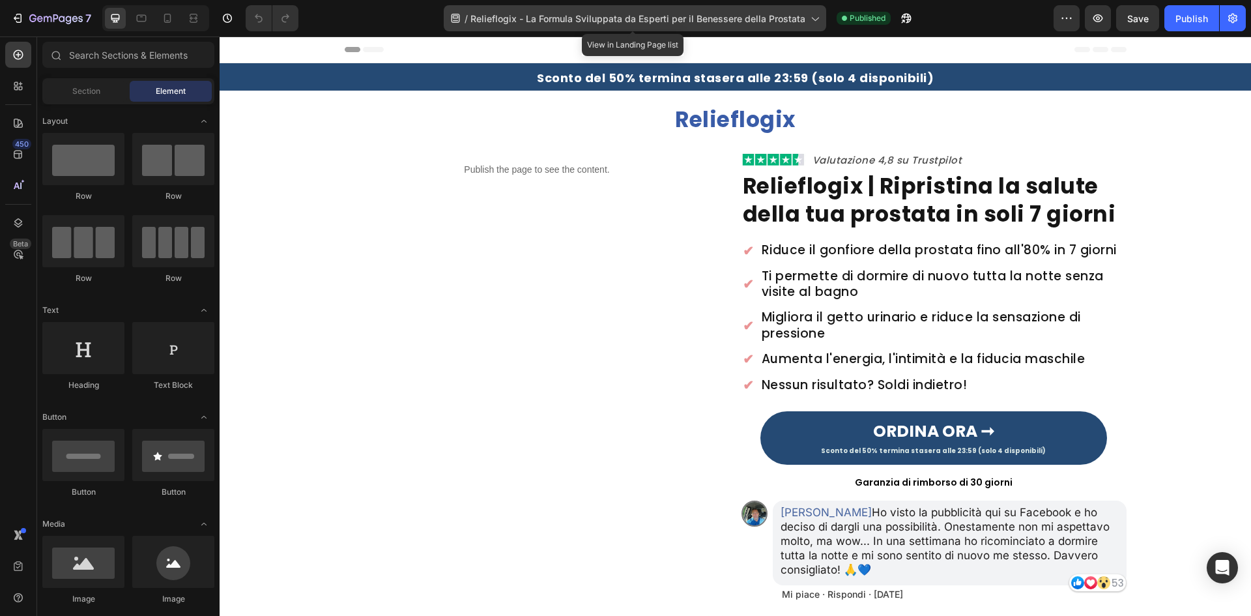
click at [601, 25] on div "/ Relieflogix - La Formula Sviluppata da Esperti per il Benessere della Prostata" at bounding box center [635, 18] width 382 height 26
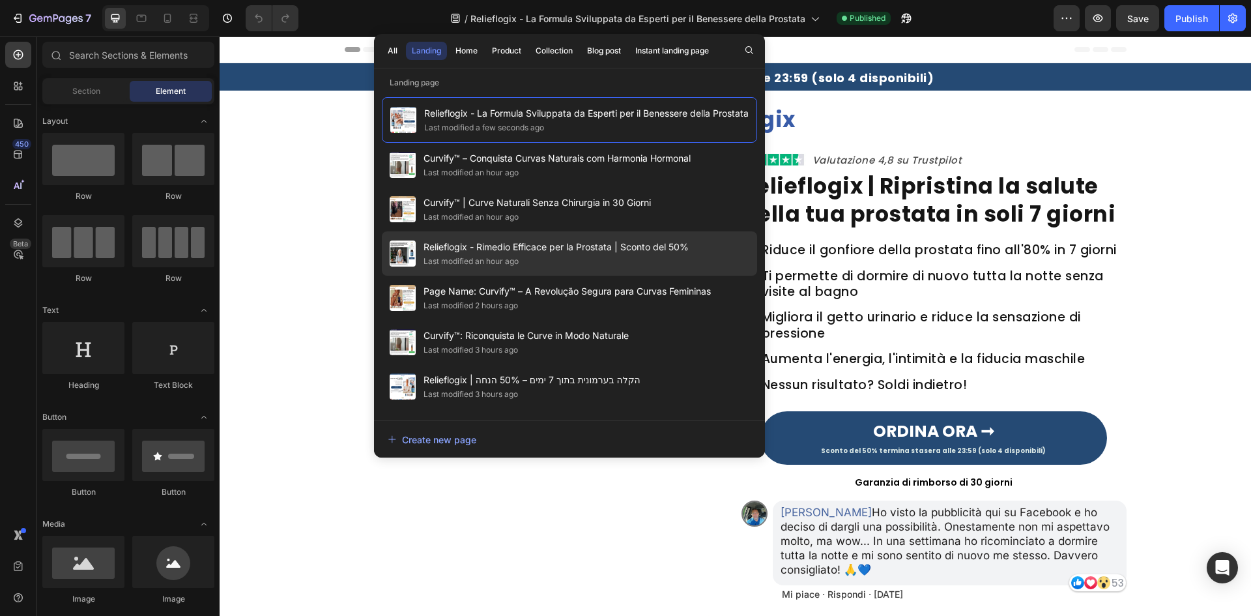
click at [549, 268] on div "Last modified an hour ago" at bounding box center [555, 261] width 265 height 13
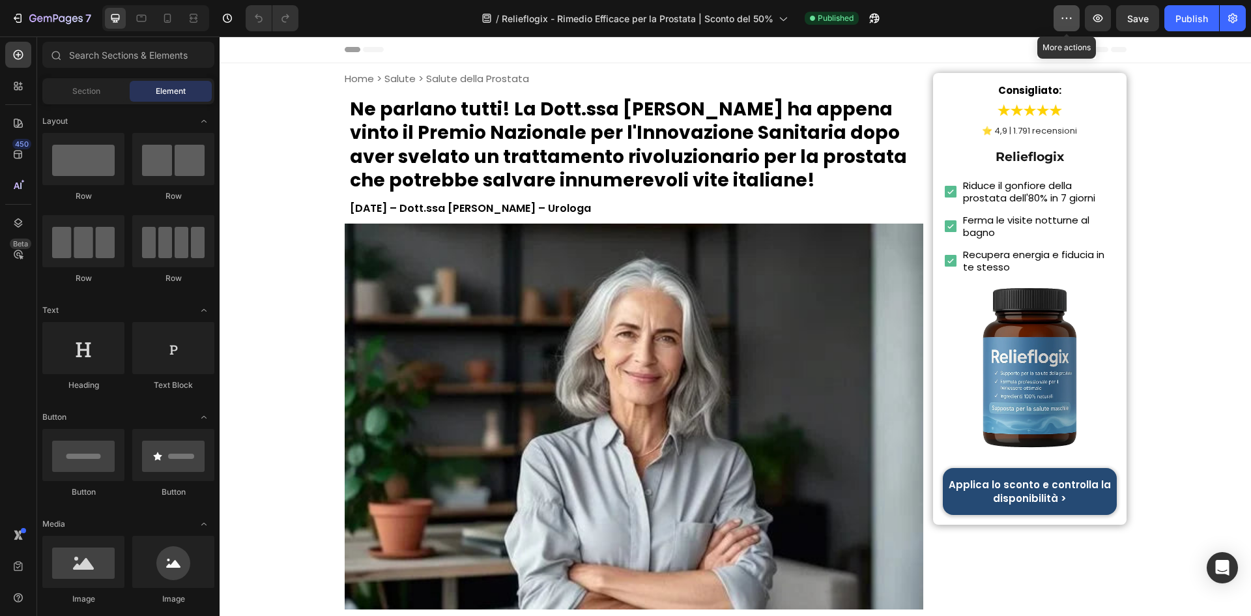
click at [1078, 18] on button "button" at bounding box center [1066, 18] width 26 height 26
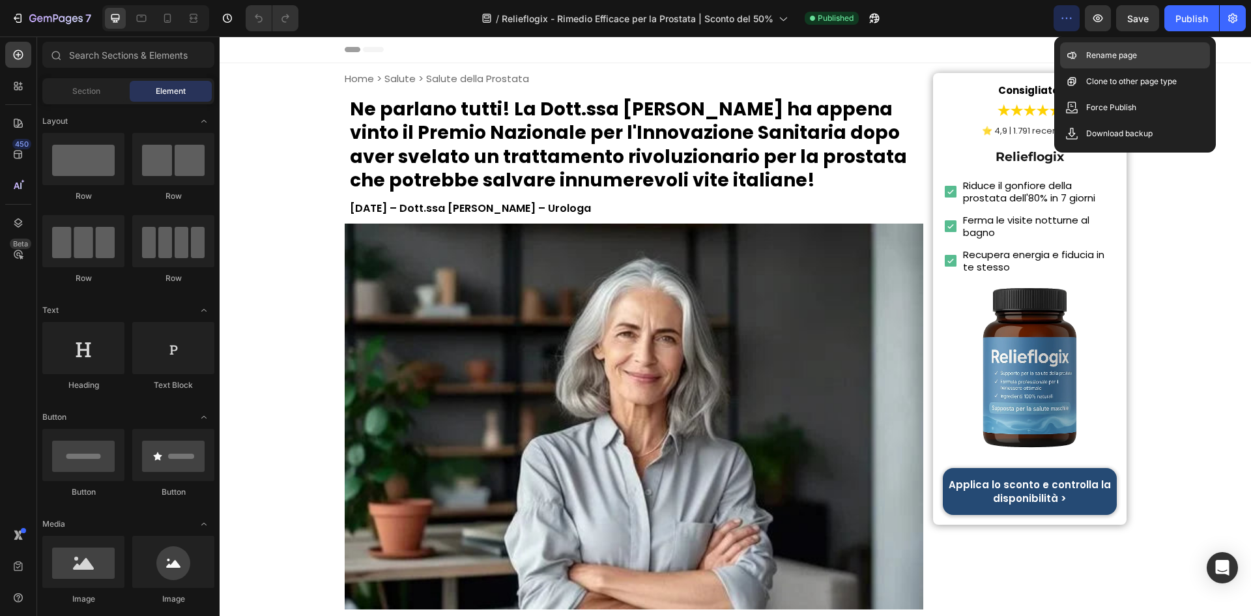
click at [1106, 61] on p "Rename page" at bounding box center [1111, 55] width 51 height 13
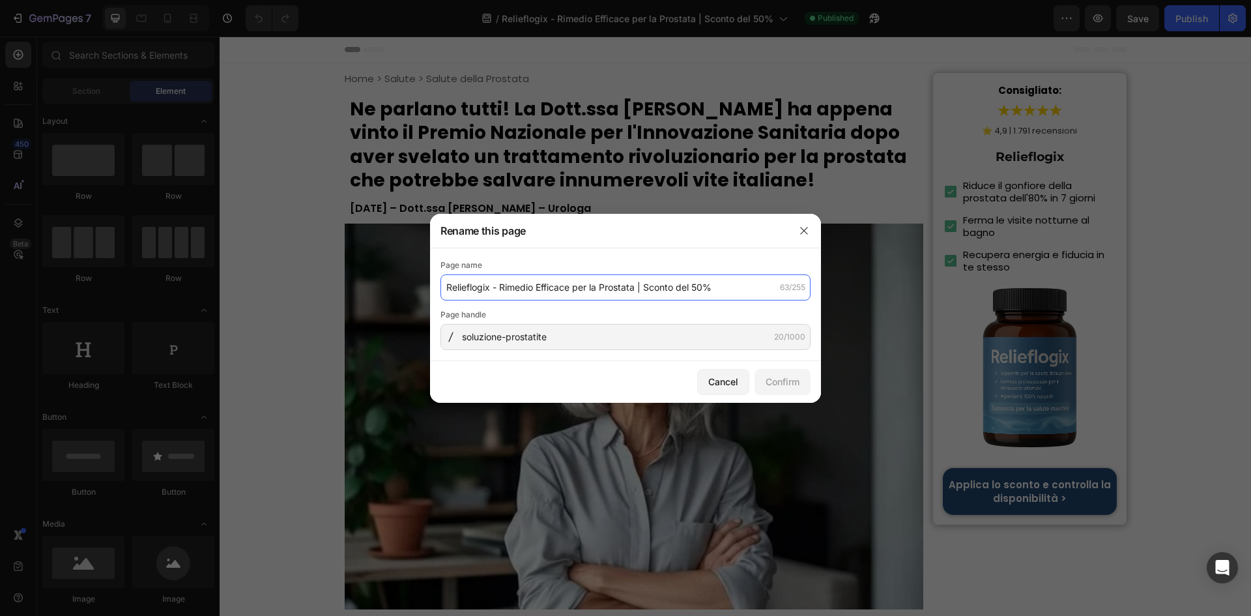
click at [468, 282] on input "Relieflogix - Rimedio Efficace per la Prostata | Sconto del 50%" at bounding box center [625, 287] width 370 height 26
paste input ": la nuova formula italiana per la prostata – intervista alla Dott.ssa Sofia Ri…"
type input "Relieflogix: la nuova formula italiana per la prostata – intervista alla Dott.s…"
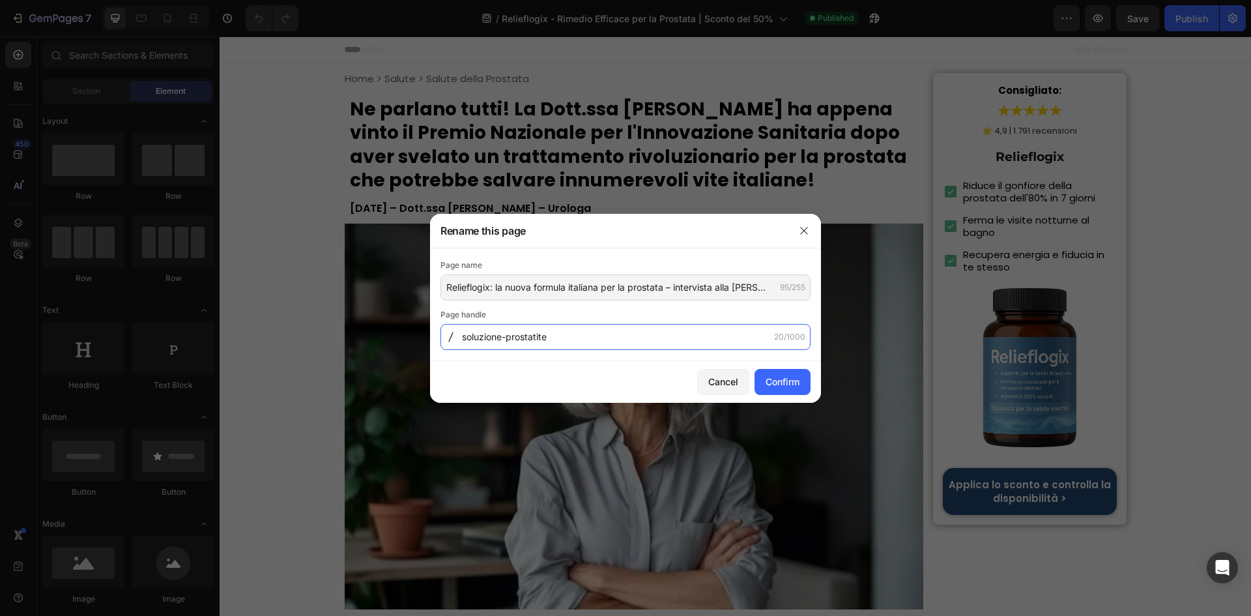
click at [621, 344] on input "soluzione-prostatite" at bounding box center [625, 337] width 370 height 26
paste input "relieflogix-formula-prostata-intervista-ricci"
type input "relieflogix-formula-prostata-intervista-ricci"
click at [783, 380] on div "Confirm" at bounding box center [782, 382] width 34 height 14
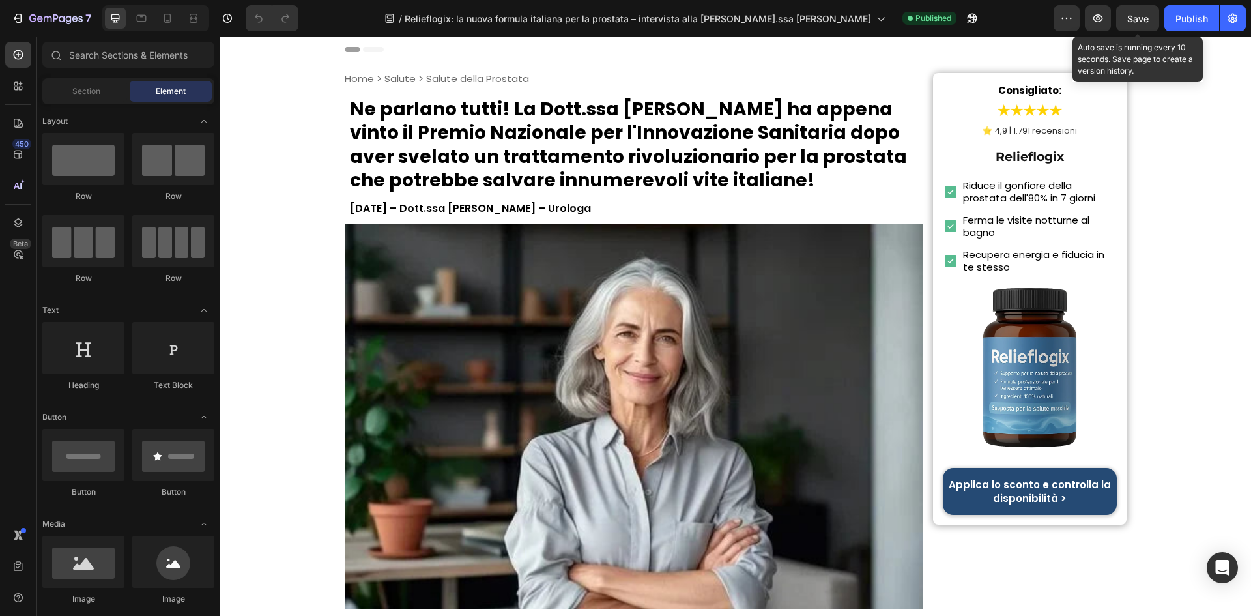
drag, startPoint x: 1135, startPoint y: 14, endPoint x: 1162, endPoint y: 16, distance: 26.8
click at [1135, 15] on span "Save" at bounding box center [1137, 18] width 21 height 11
click at [1171, 16] on button "Publish" at bounding box center [1191, 18] width 55 height 26
